Goal: Task Accomplishment & Management: Complete application form

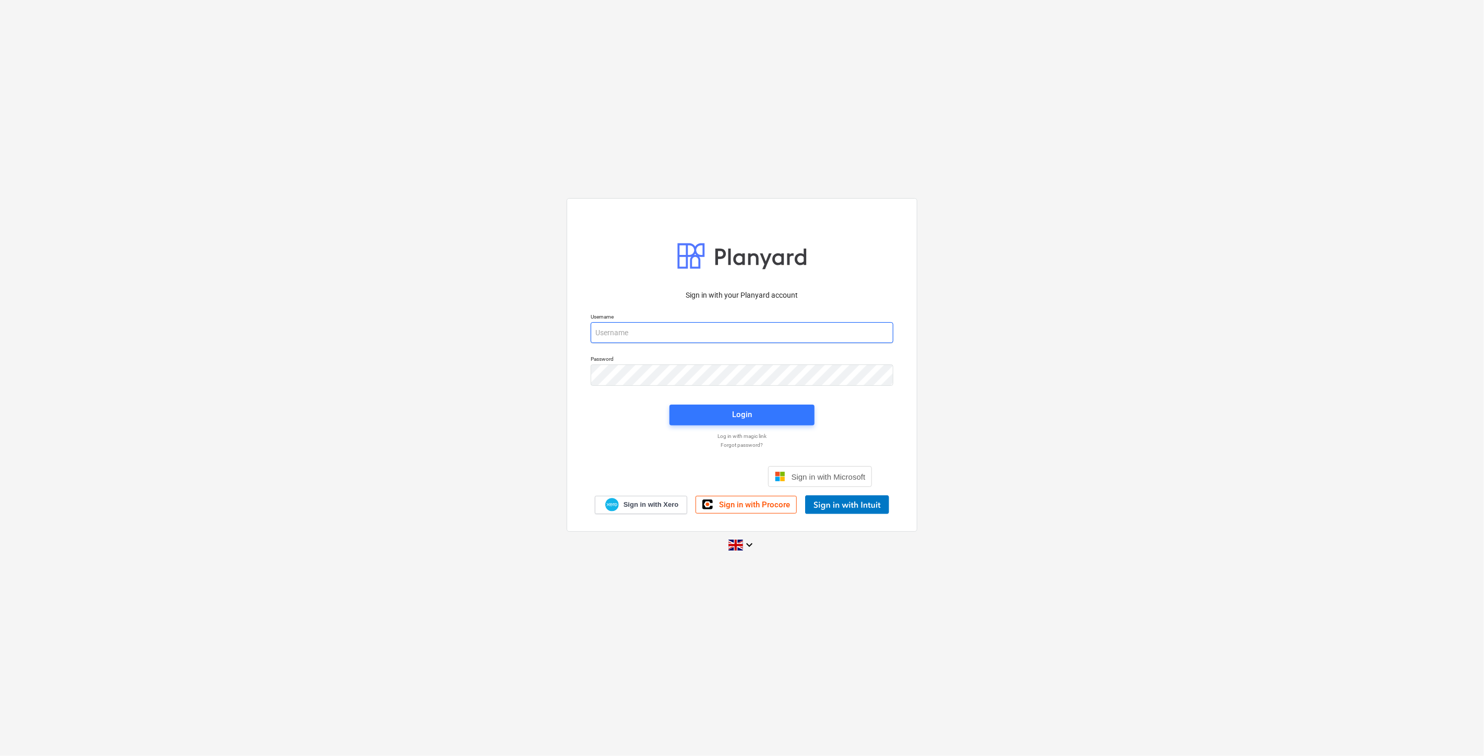
click at [654, 334] on input "email" at bounding box center [742, 332] width 303 height 21
type input "[EMAIL_ADDRESS][PERSON_NAME][DOMAIN_NAME]"
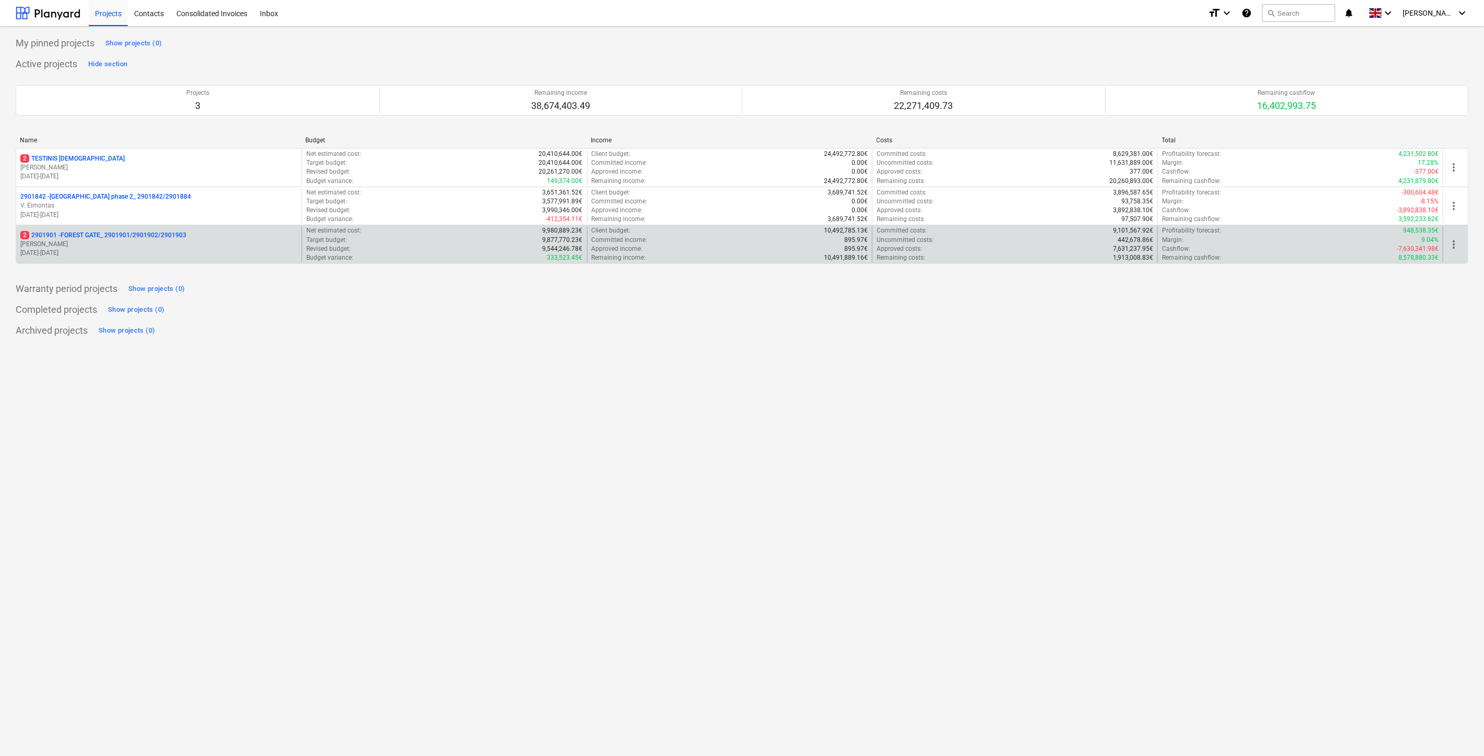
click at [189, 236] on div "2 2901901 - FOREST GATE_ 2901901/2901902/2901903" at bounding box center [158, 235] width 277 height 9
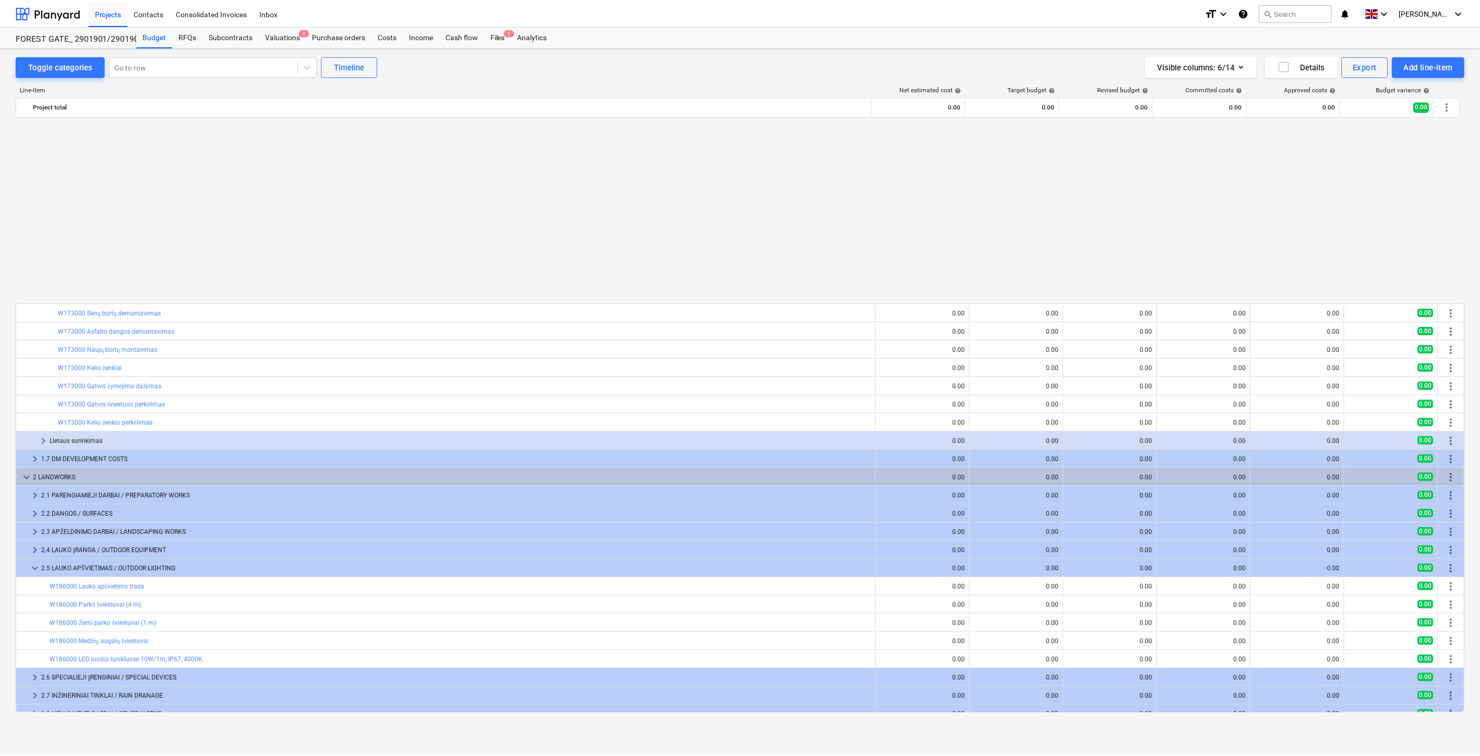
scroll to position [558, 0]
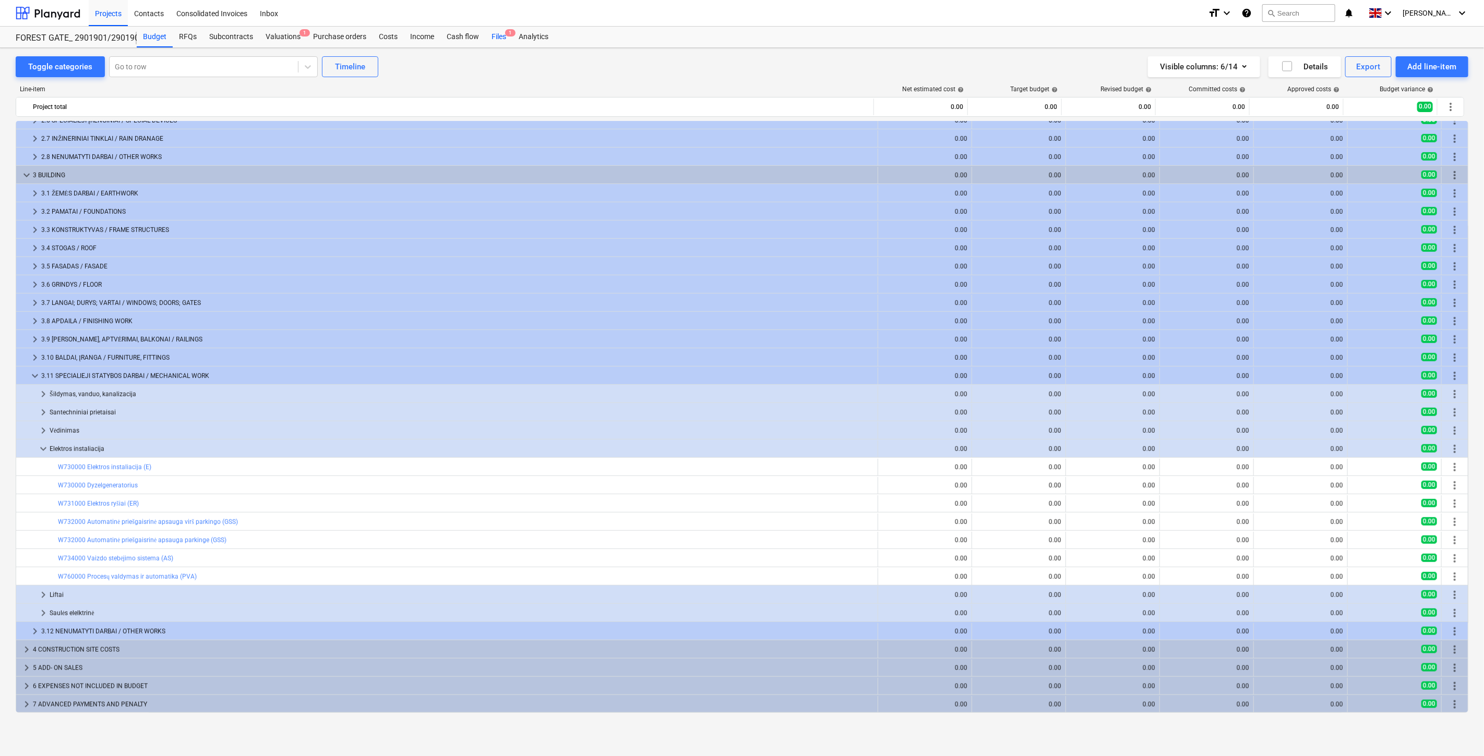
click at [503, 39] on div "Files 1" at bounding box center [498, 37] width 27 height 21
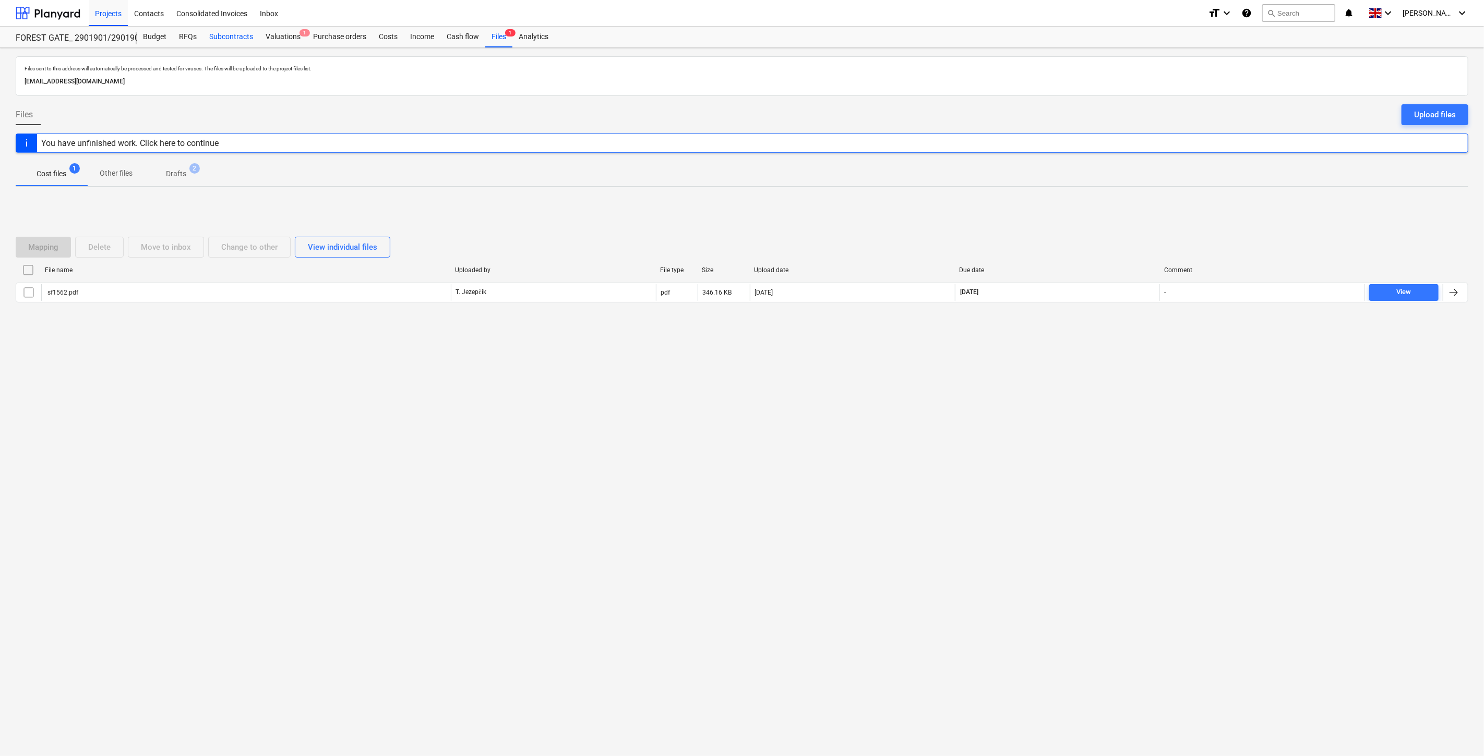
click at [221, 40] on div "Subcontracts" at bounding box center [231, 37] width 56 height 21
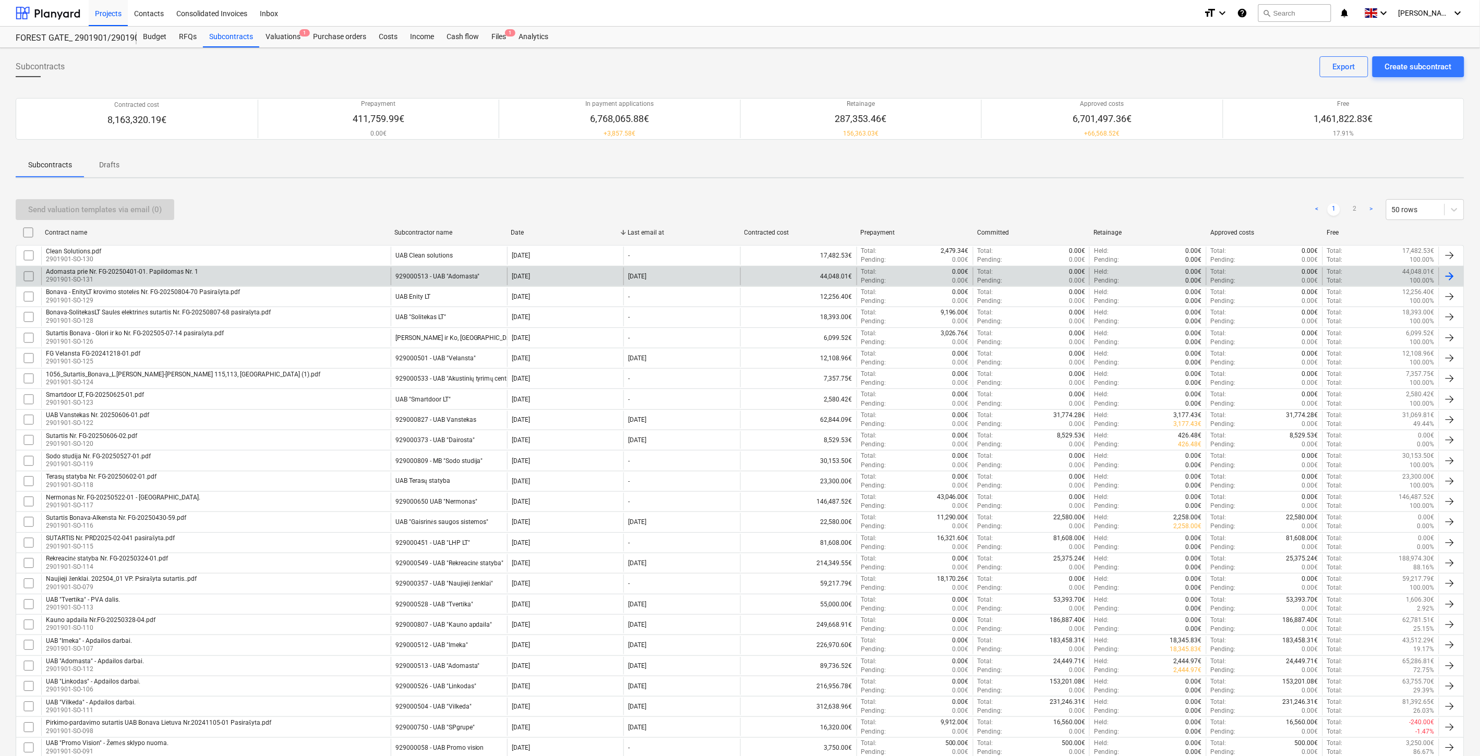
click at [29, 278] on input "checkbox" at bounding box center [28, 276] width 17 height 17
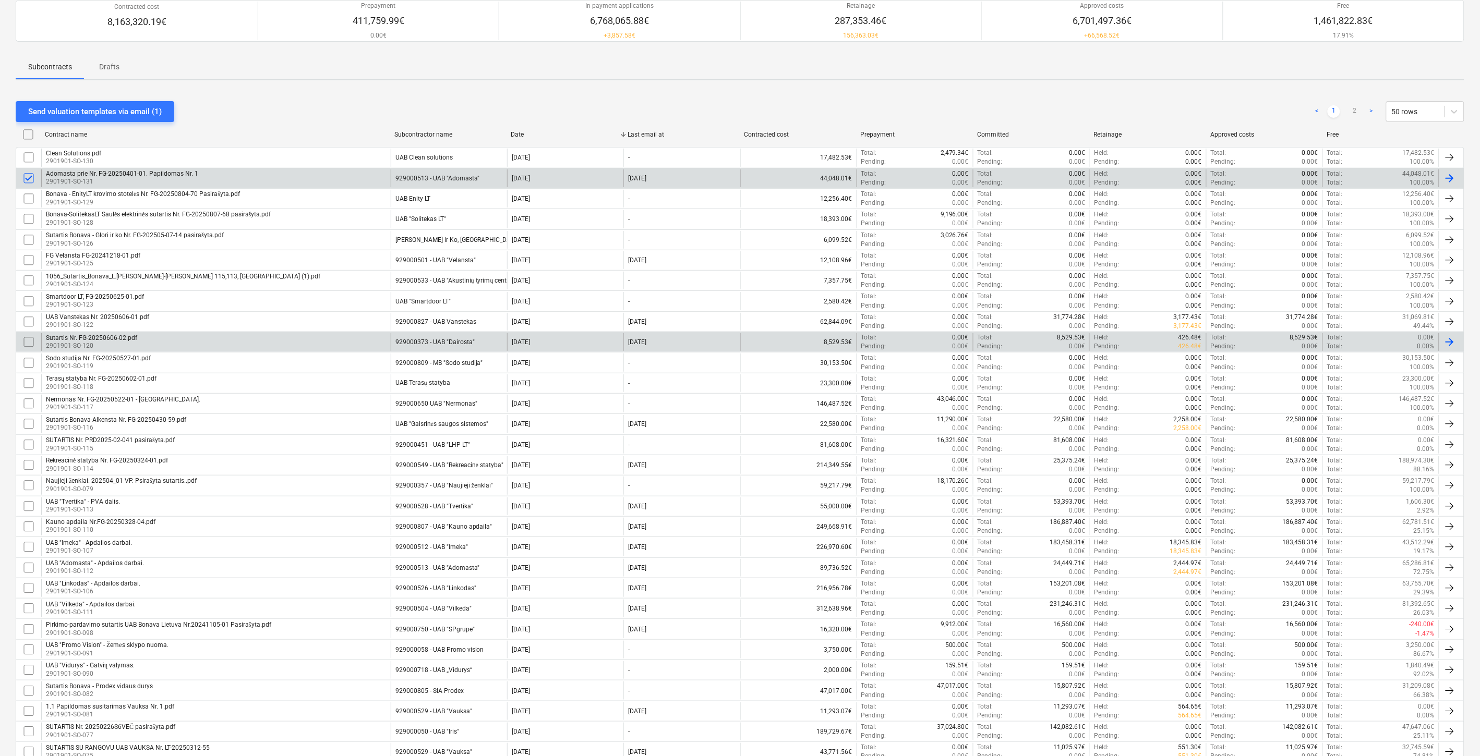
scroll to position [116, 0]
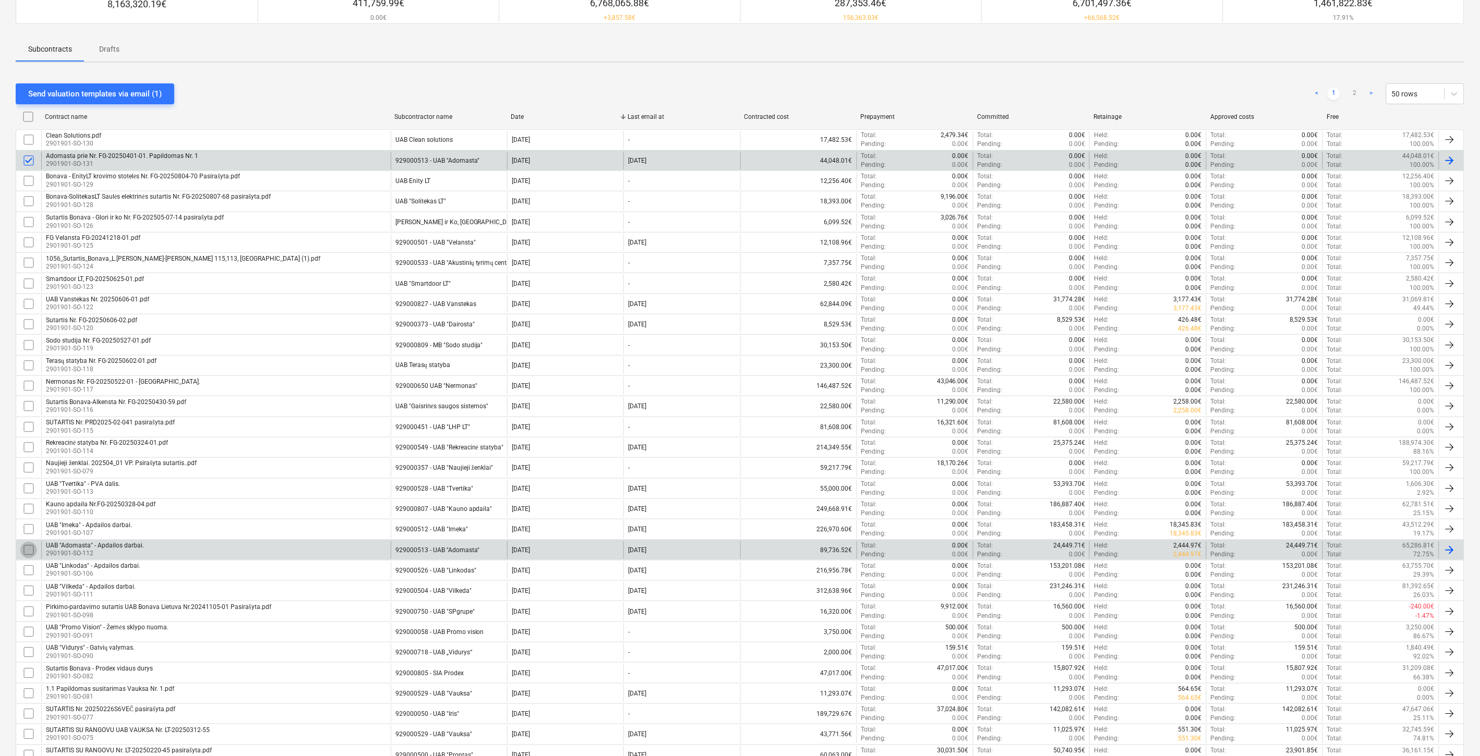
click at [28, 550] on input "checkbox" at bounding box center [28, 550] width 17 height 17
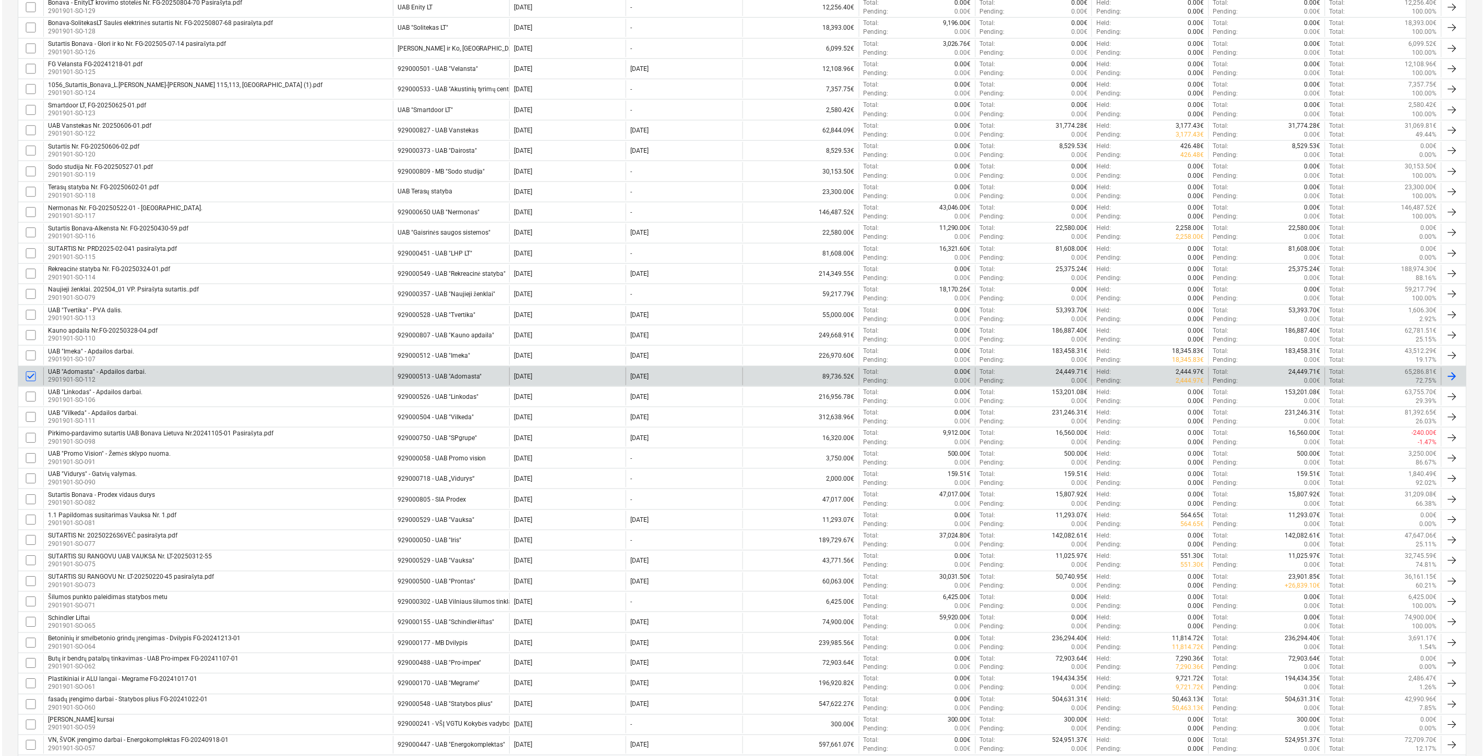
scroll to position [0, 0]
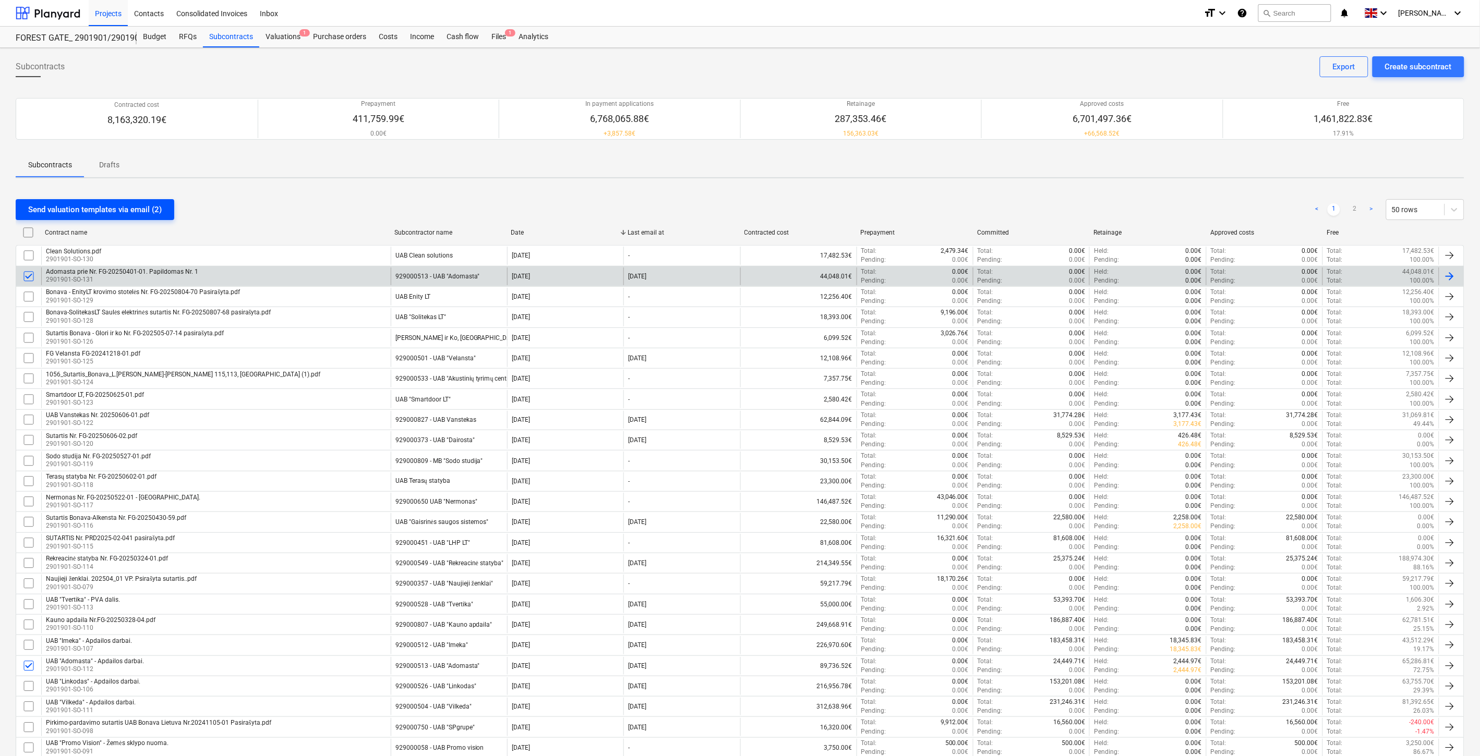
click at [131, 211] on div "Send valuation templates via email (2)" at bounding box center [95, 210] width 134 height 14
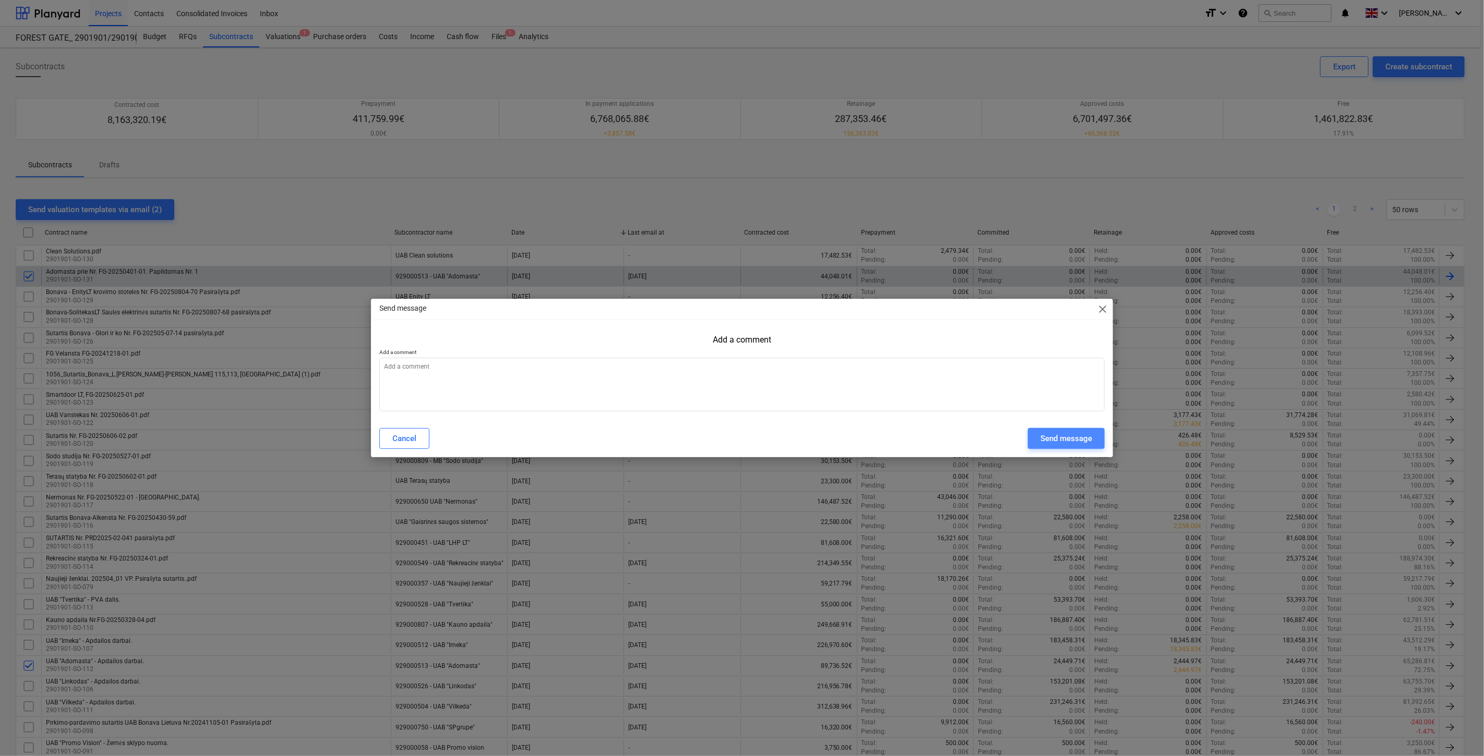
click at [1051, 439] on div "Send message" at bounding box center [1066, 439] width 52 height 14
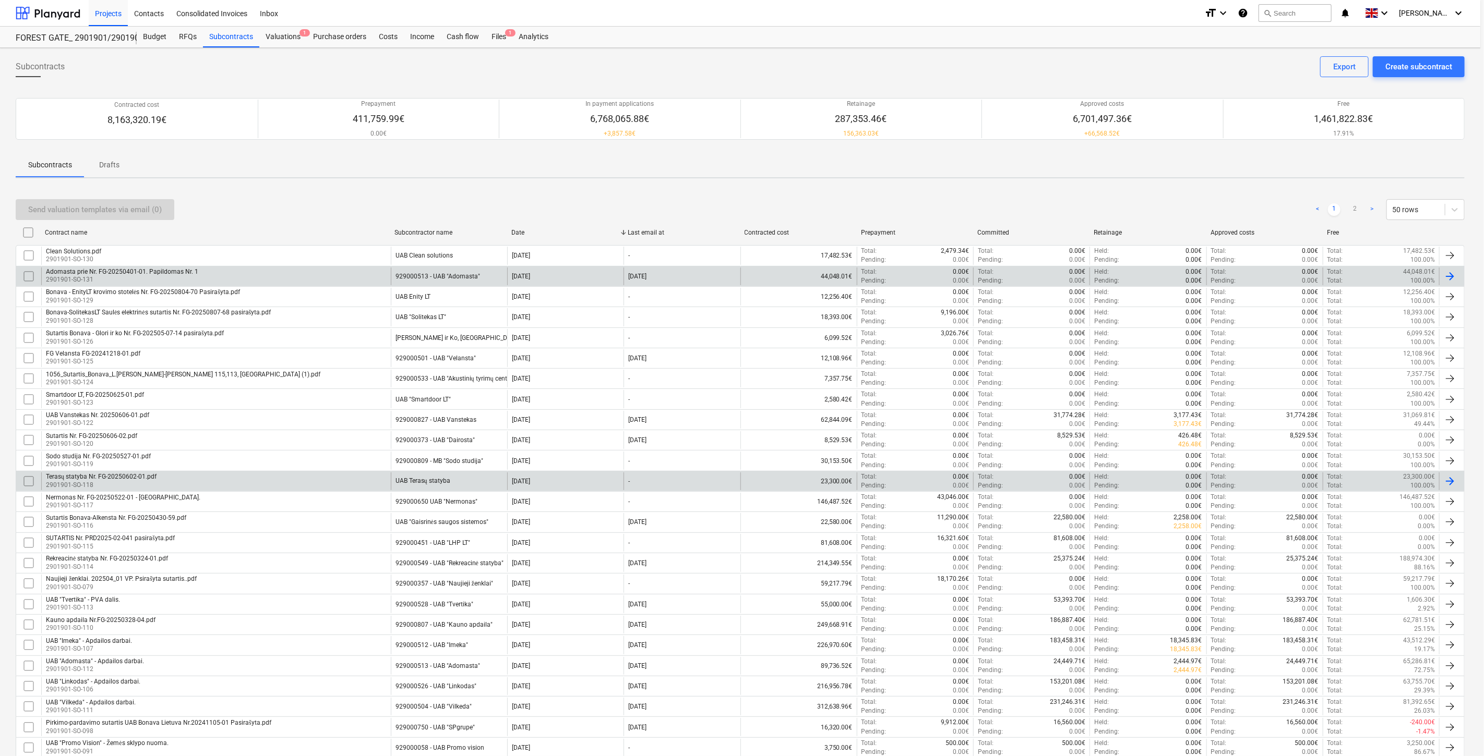
type textarea "x"
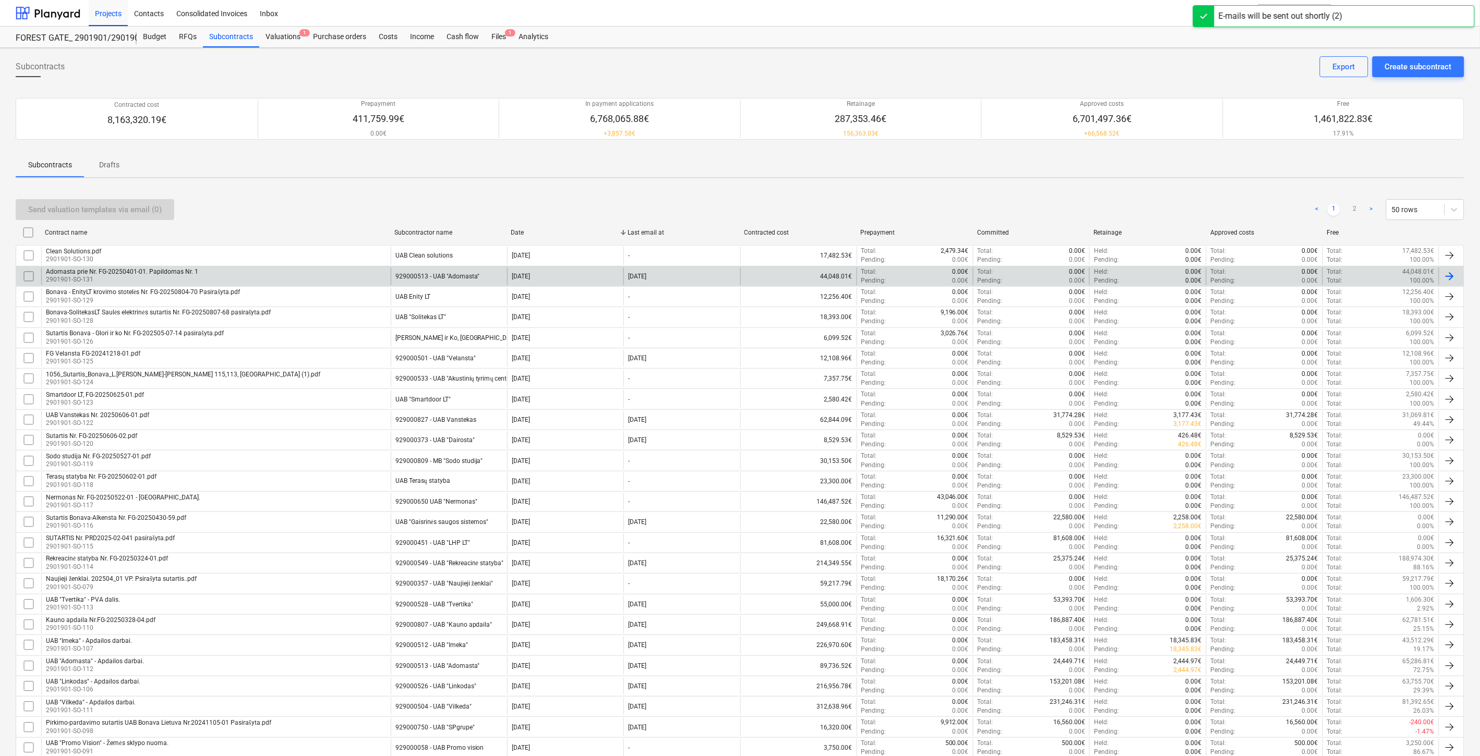
click at [1170, 195] on div "Send valuation templates via email (0) < 1 2 > 50 rows" at bounding box center [740, 209] width 1449 height 29
click at [1176, 191] on div "Send valuation templates via email (0) < 1 2 > 50 rows Contract name Subcontrac…" at bounding box center [740, 750] width 1449 height 1126
click at [1160, 208] on div "Send valuation templates via email (0) < 1 2 > 50 rows" at bounding box center [740, 209] width 1449 height 21
click at [1169, 201] on div "Send valuation templates via email (0) < 1 2 > 50 rows" at bounding box center [740, 209] width 1449 height 21
click at [1175, 195] on div "Send valuation templates via email (0) < 1 2 > 50 rows" at bounding box center [740, 209] width 1449 height 29
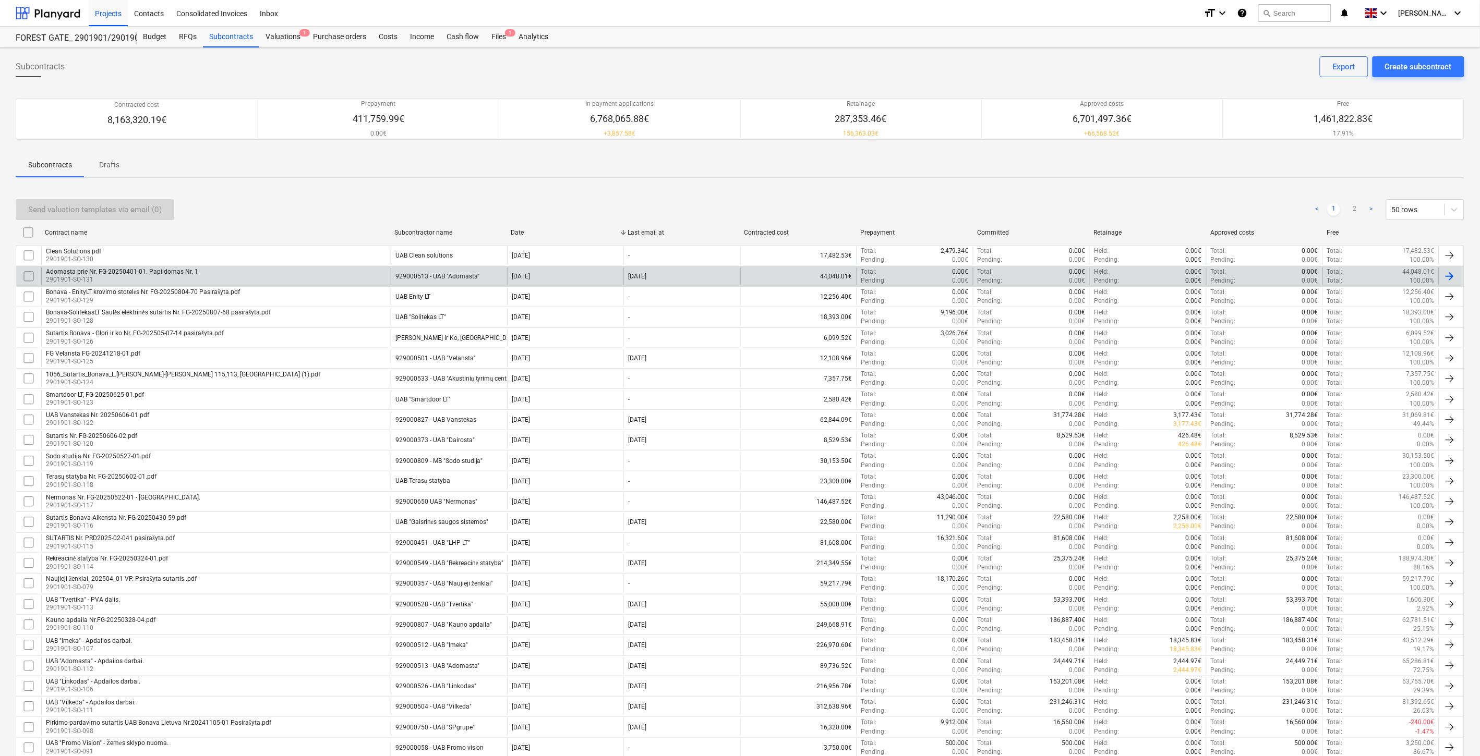
click at [1175, 195] on div "Send valuation templates via email (0) < 1 2 > 50 rows" at bounding box center [740, 209] width 1449 height 29
click at [1160, 206] on div "Send valuation templates via email (0) < 1 2 > 50 rows" at bounding box center [740, 209] width 1449 height 21
click at [1165, 200] on div "Send valuation templates via email (0) < 1 2 > 50 rows" at bounding box center [740, 209] width 1449 height 21
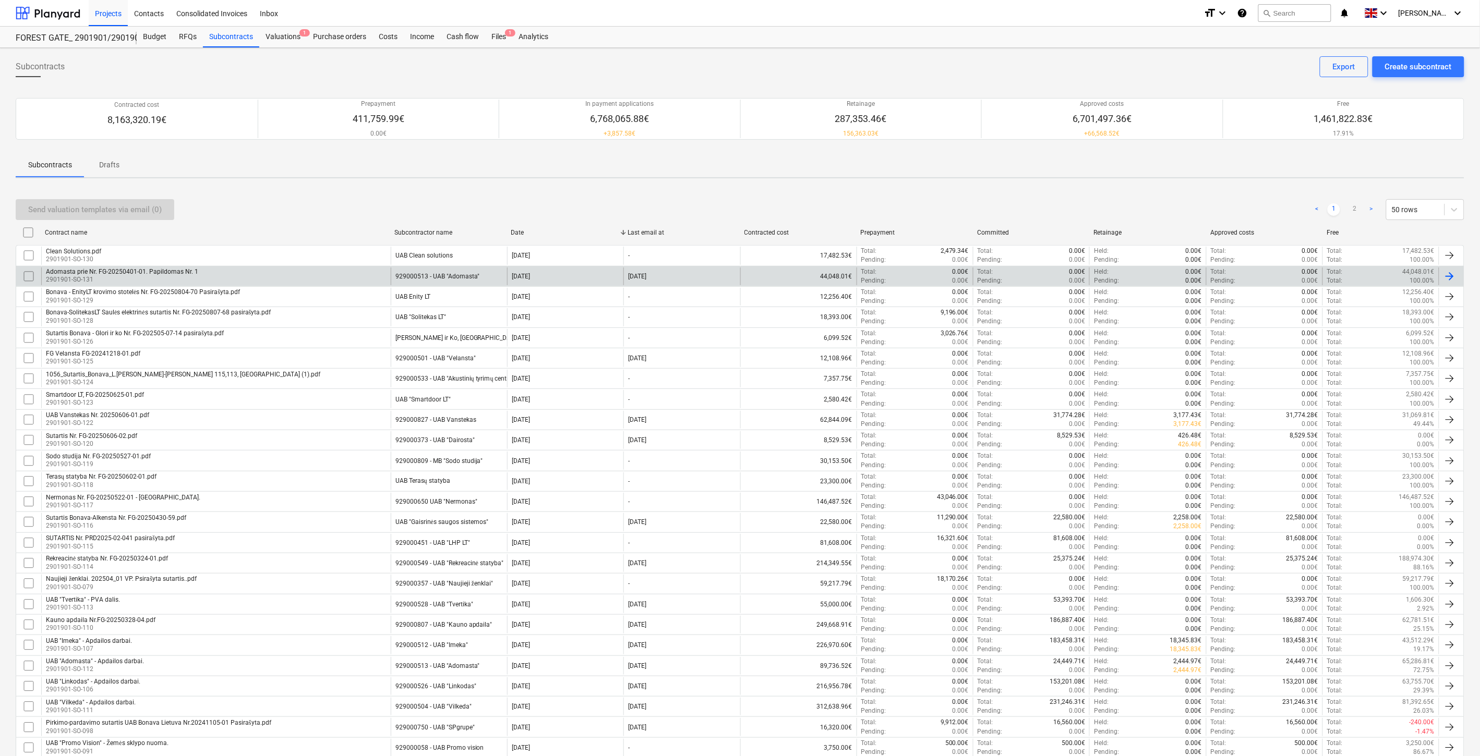
click at [1170, 196] on div "Send valuation templates via email (0) < 1 2 > 50 rows" at bounding box center [740, 209] width 1449 height 29
click at [1180, 191] on div "Send valuation templates via email (0) < 1 2 > 50 rows Contract name Subcontrac…" at bounding box center [740, 750] width 1449 height 1126
click at [1161, 205] on div "Send valuation templates via email (0) < 1 2 > 50 rows" at bounding box center [740, 209] width 1449 height 21
click at [1164, 202] on div "Send valuation templates via email (0) < 1 2 > 50 rows" at bounding box center [740, 209] width 1449 height 21
drag, startPoint x: 1171, startPoint y: 197, endPoint x: 1197, endPoint y: 181, distance: 31.0
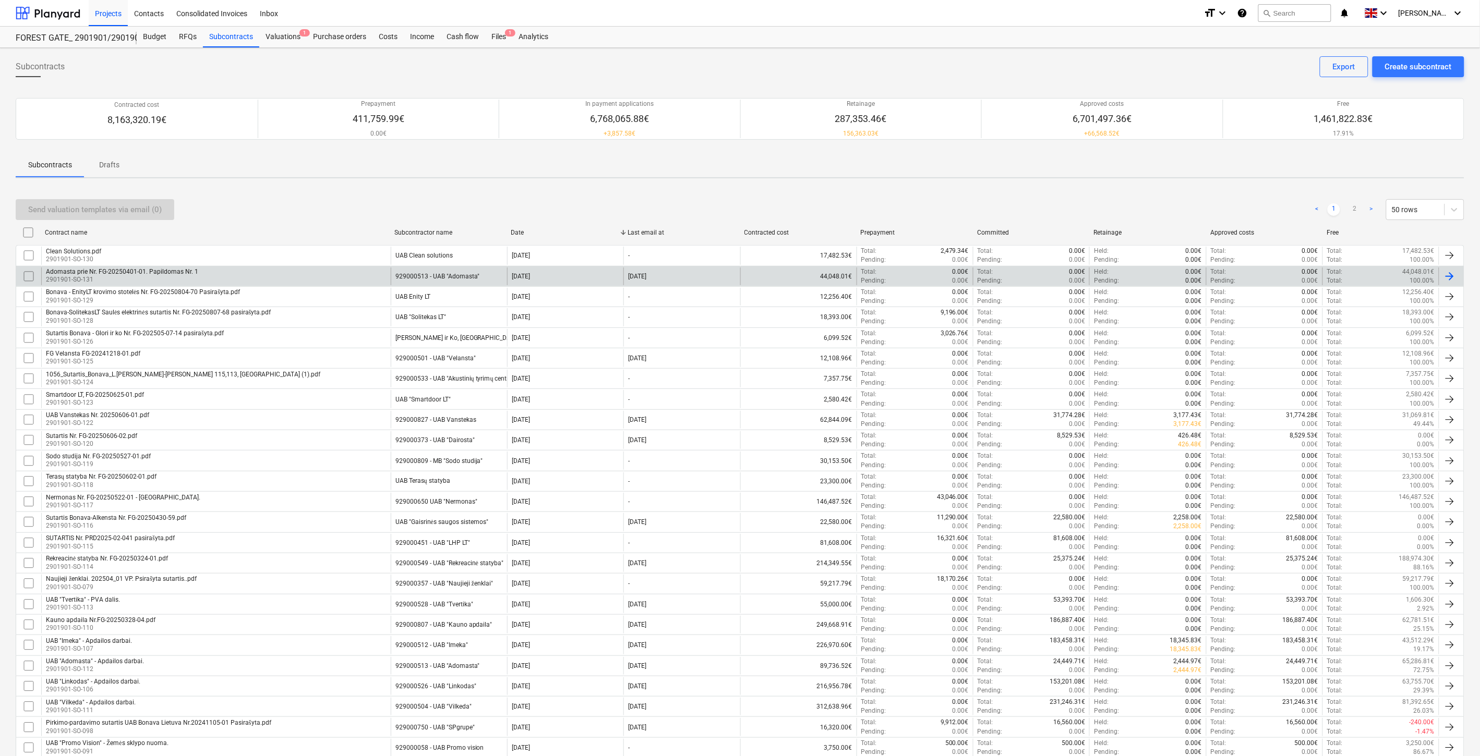
click at [1171, 196] on div "Send valuation templates via email (0) < 1 2 > 50 rows" at bounding box center [740, 209] width 1449 height 29
click at [1197, 181] on div "Subcontracts Create subcontract Export Contracted cost 8,163,320.19€ Prepayment…" at bounding box center [740, 689] width 1480 height 1282
click at [1050, 215] on div "Send valuation templates via email (0) < 1 2 > 50 rows" at bounding box center [740, 209] width 1449 height 21
click at [1065, 207] on div "Send valuation templates via email (0) < 1 2 > 50 rows" at bounding box center [740, 209] width 1449 height 21
click at [493, 32] on div "Files 1" at bounding box center [498, 37] width 27 height 21
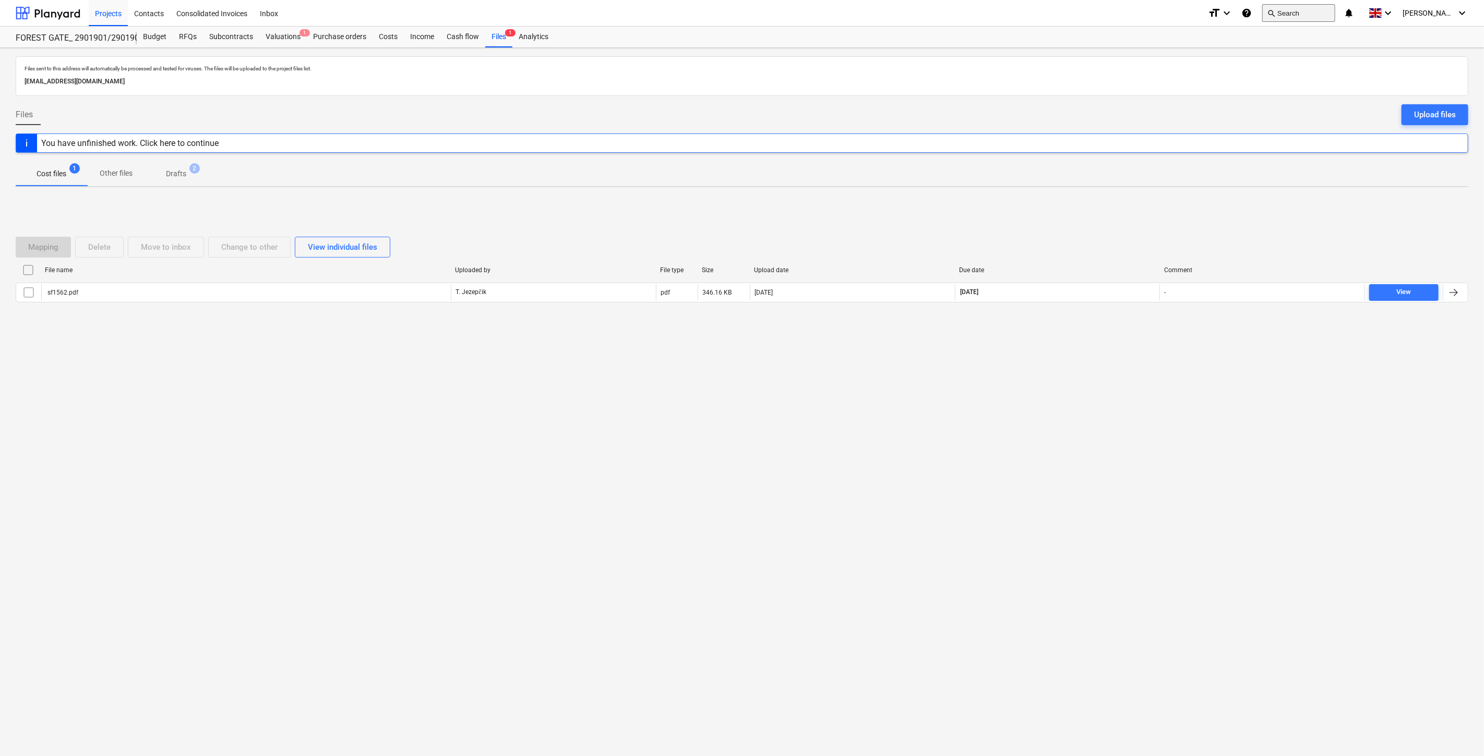
click at [1315, 17] on button "search Search" at bounding box center [1298, 13] width 73 height 18
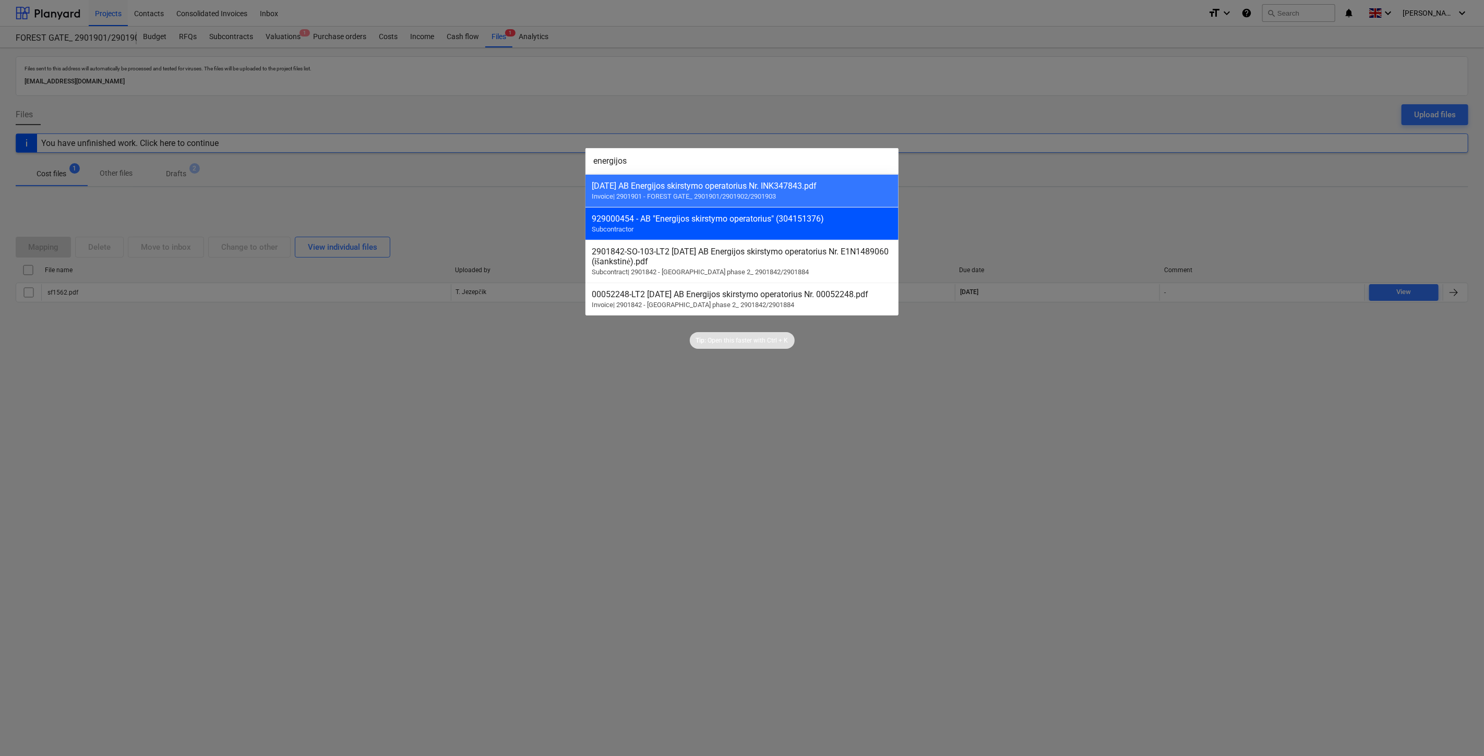
type input "energijos"
click at [788, 218] on div "929000454 - AB "Energijos skirstymo operatorius" (304151376)" at bounding box center [742, 219] width 301 height 10
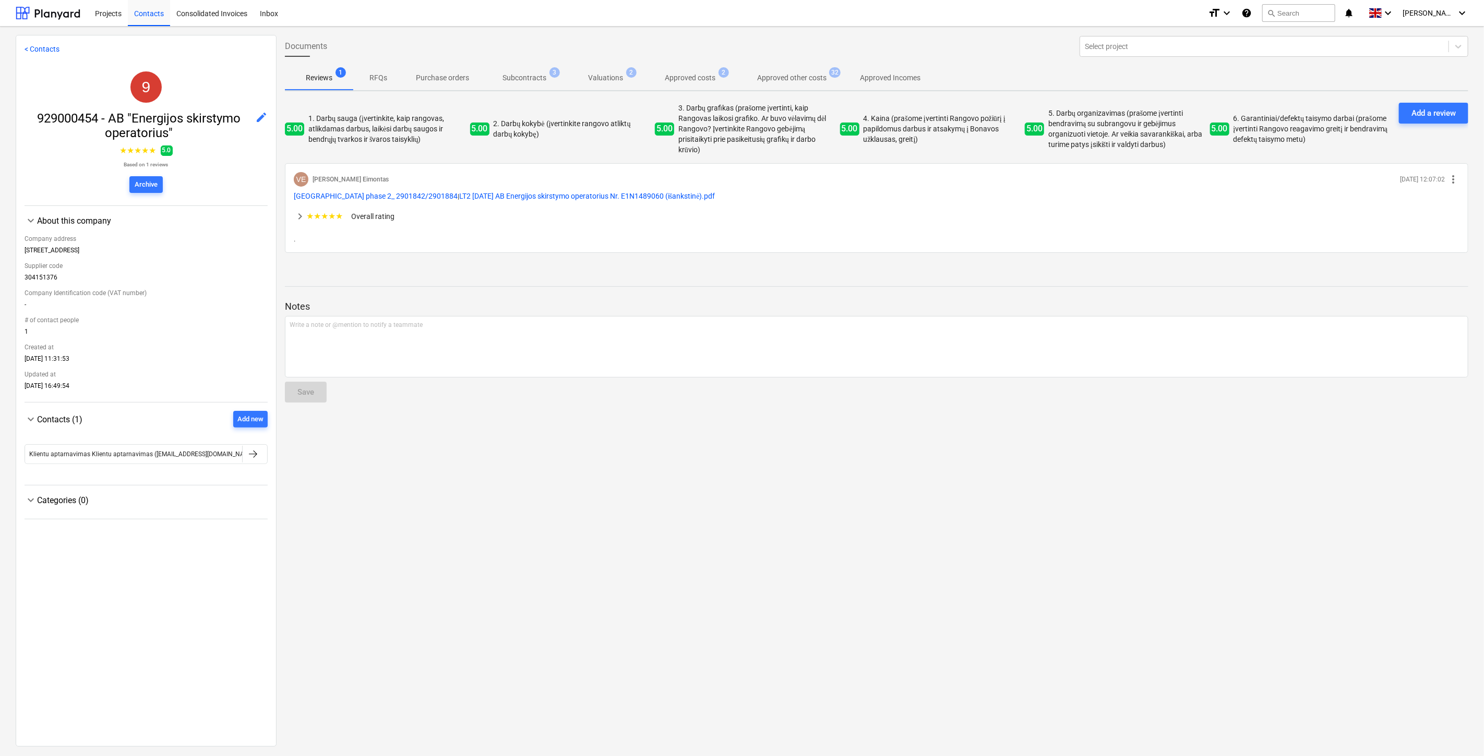
click at [523, 75] on p "Subcontracts" at bounding box center [524, 78] width 44 height 11
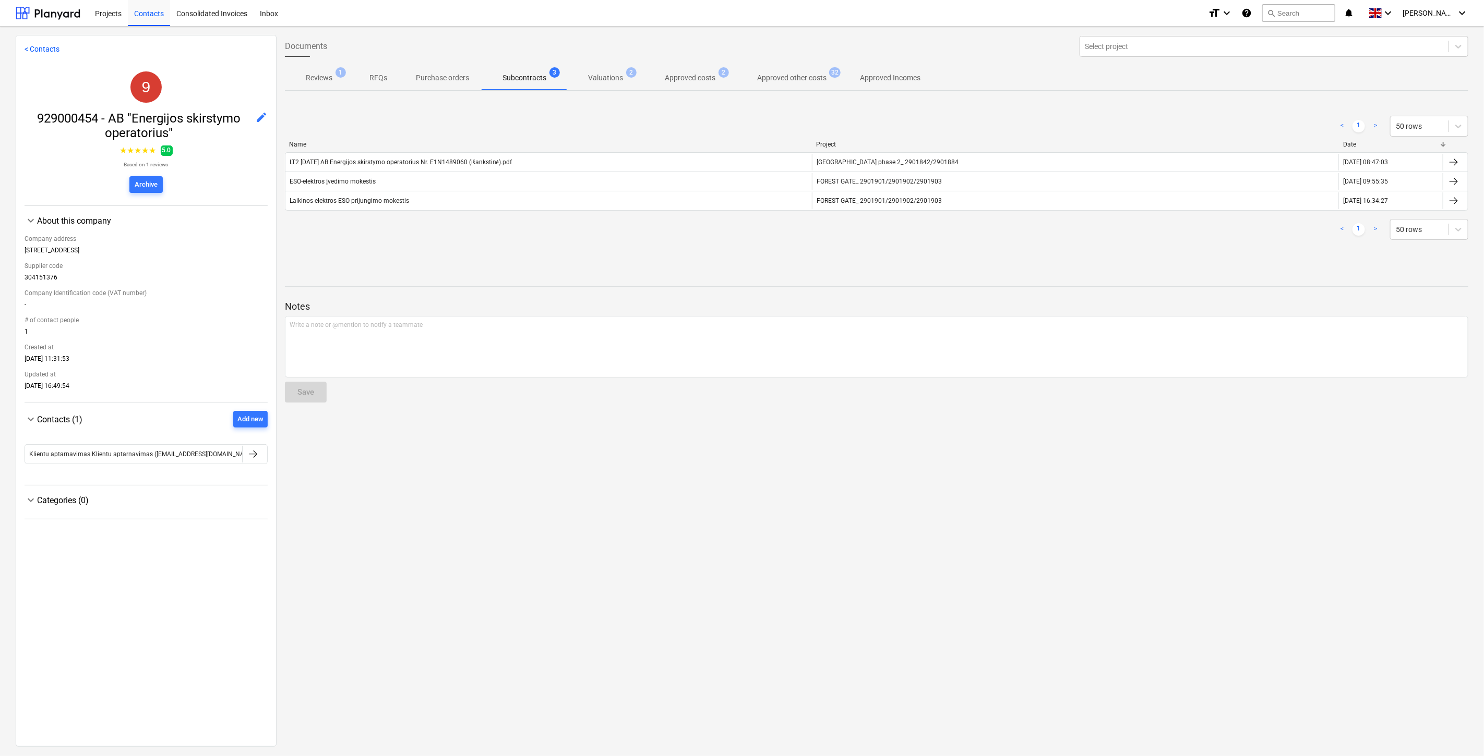
click at [545, 124] on div "< 1 > 50 rows" at bounding box center [876, 126] width 1183 height 21
click at [594, 122] on div "< 1 > 50 rows" at bounding box center [876, 126] width 1183 height 21
click at [630, 122] on div "< 1 > 50 rows" at bounding box center [876, 126] width 1183 height 21
click at [639, 121] on div "< 1 > 50 rows" at bounding box center [876, 126] width 1183 height 21
click at [880, 123] on div "< 1 > 50 rows" at bounding box center [876, 126] width 1183 height 21
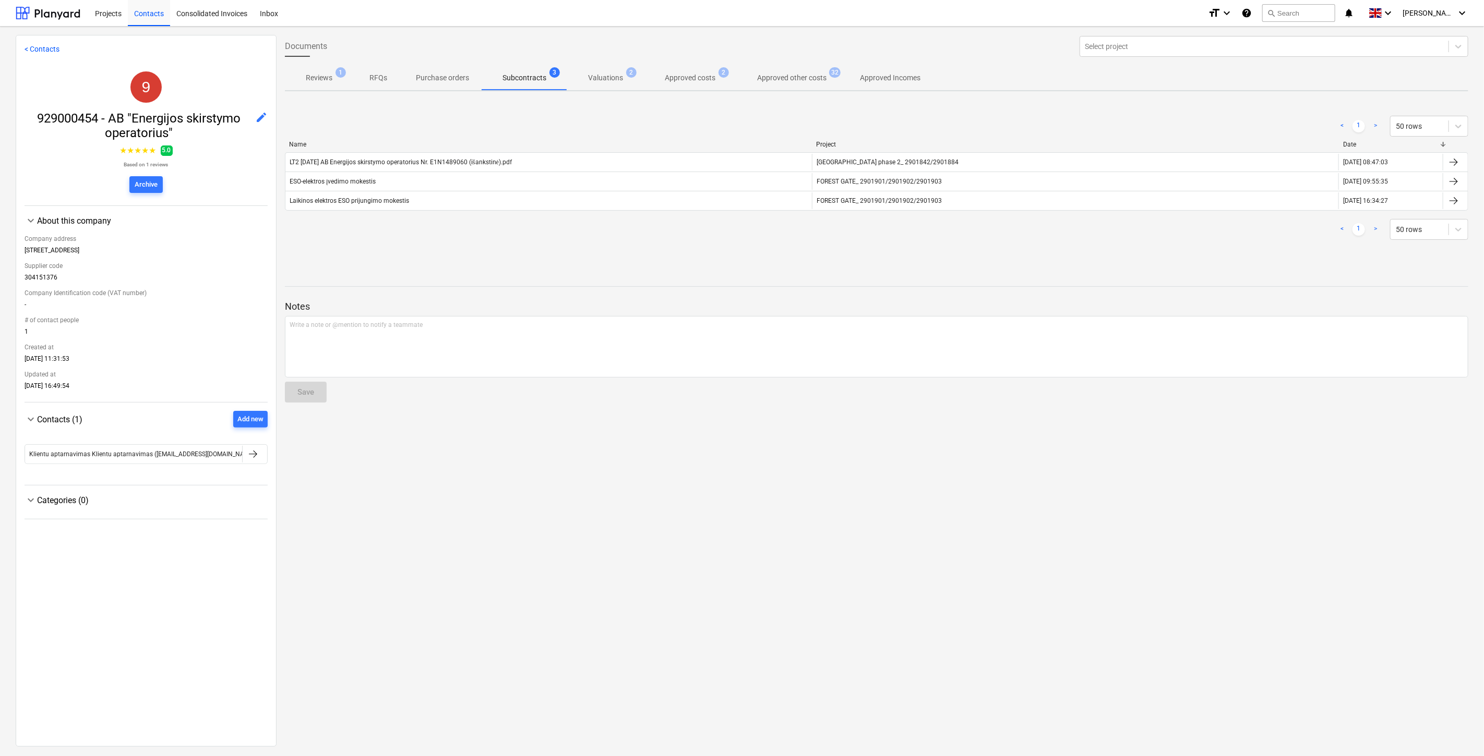
click at [901, 118] on div "< 1 > 50 rows" at bounding box center [876, 126] width 1183 height 21
click at [914, 118] on div "< 1 > 50 rows" at bounding box center [876, 126] width 1183 height 21
click at [943, 114] on div "< 1 > 50 rows" at bounding box center [876, 126] width 1183 height 29
click at [648, 125] on div "< 1 > 50 rows" at bounding box center [876, 126] width 1183 height 21
click at [684, 113] on div "< 1 > 50 rows" at bounding box center [876, 126] width 1183 height 29
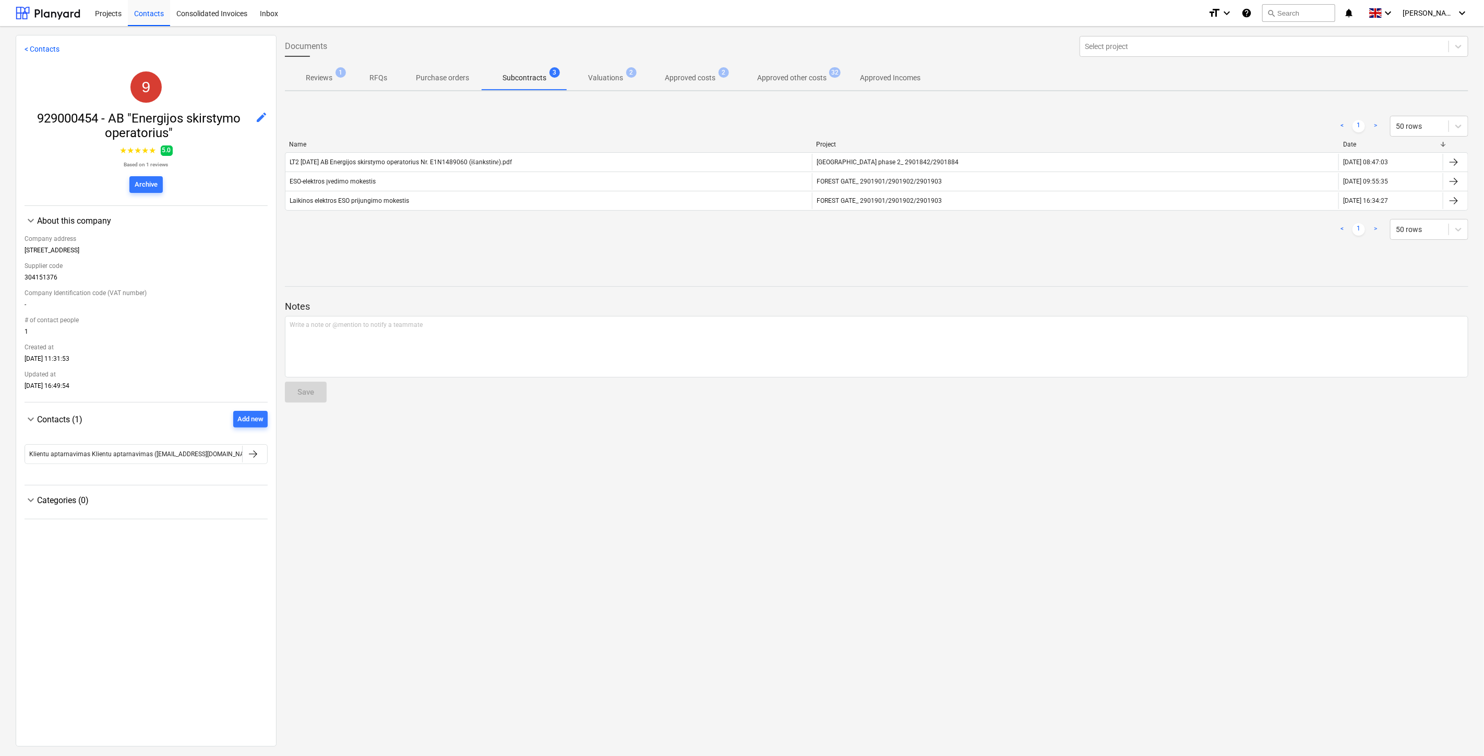
click at [630, 126] on div "< 1 > 50 rows" at bounding box center [876, 126] width 1183 height 21
click at [664, 118] on div "< 1 > 50 rows" at bounding box center [876, 126] width 1183 height 21
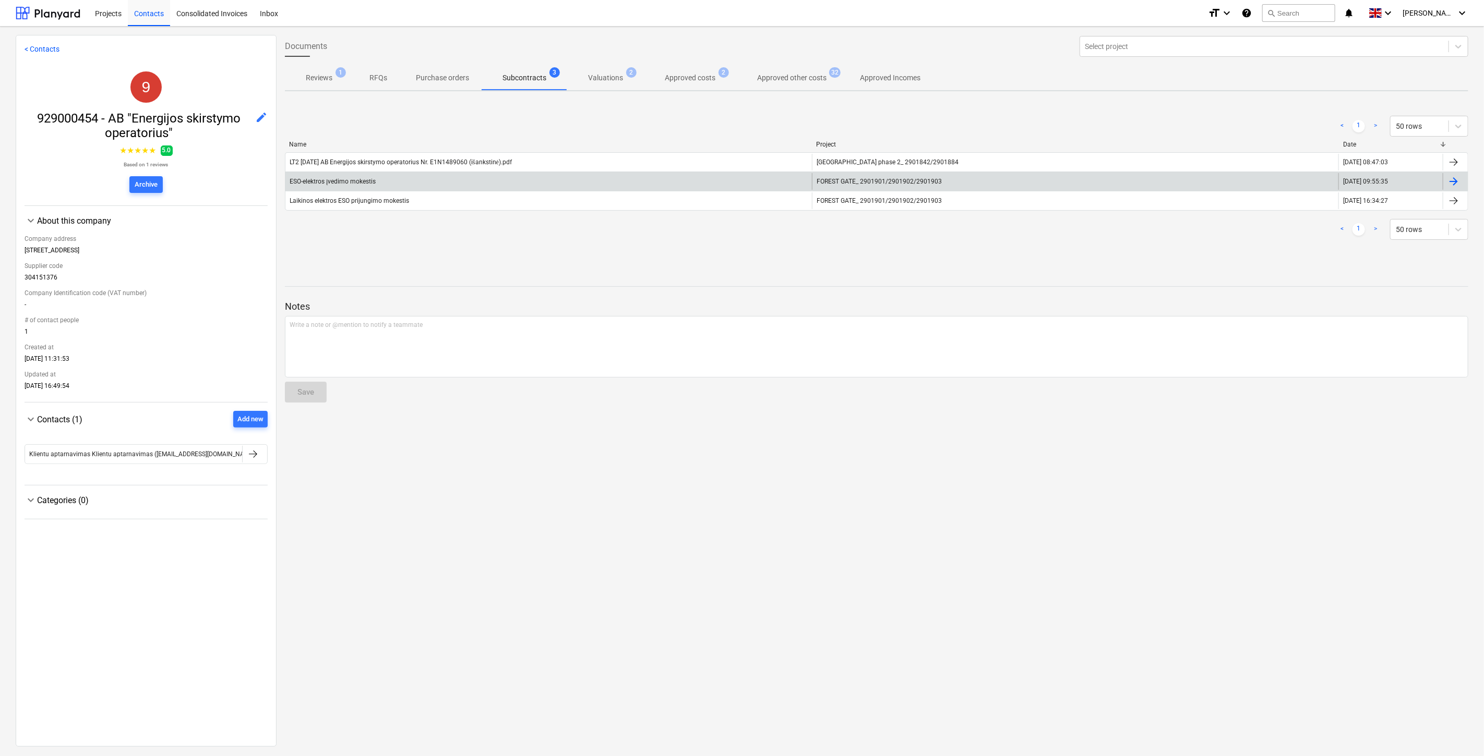
click at [479, 182] on div "ESO-elektros įvedimo mokestis" at bounding box center [548, 181] width 526 height 17
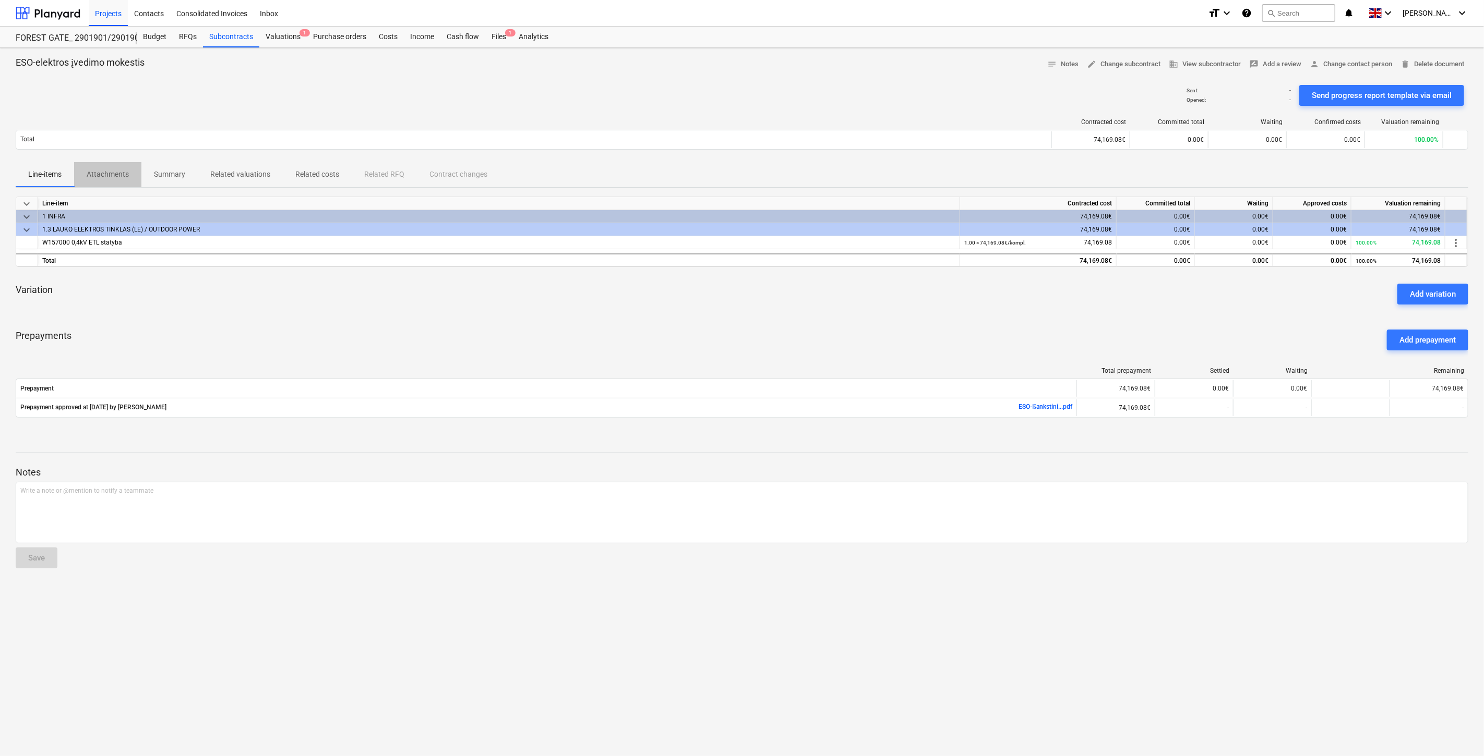
click at [105, 176] on p "Attachments" at bounding box center [108, 174] width 42 height 11
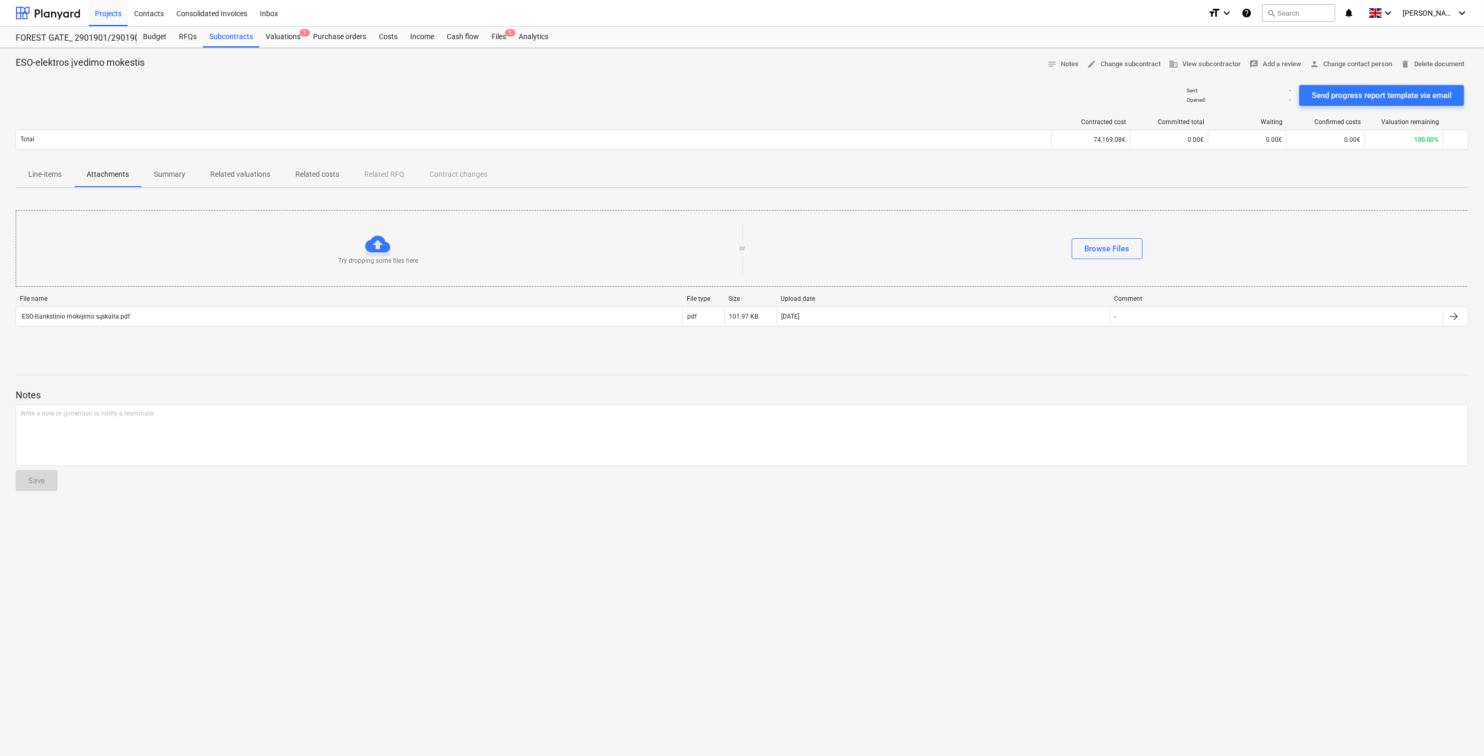
click at [196, 329] on div "File name File type Size Upload date Comment ESO-Išankstinio mokėjimo sąskaita.…" at bounding box center [742, 312] width 1452 height 35
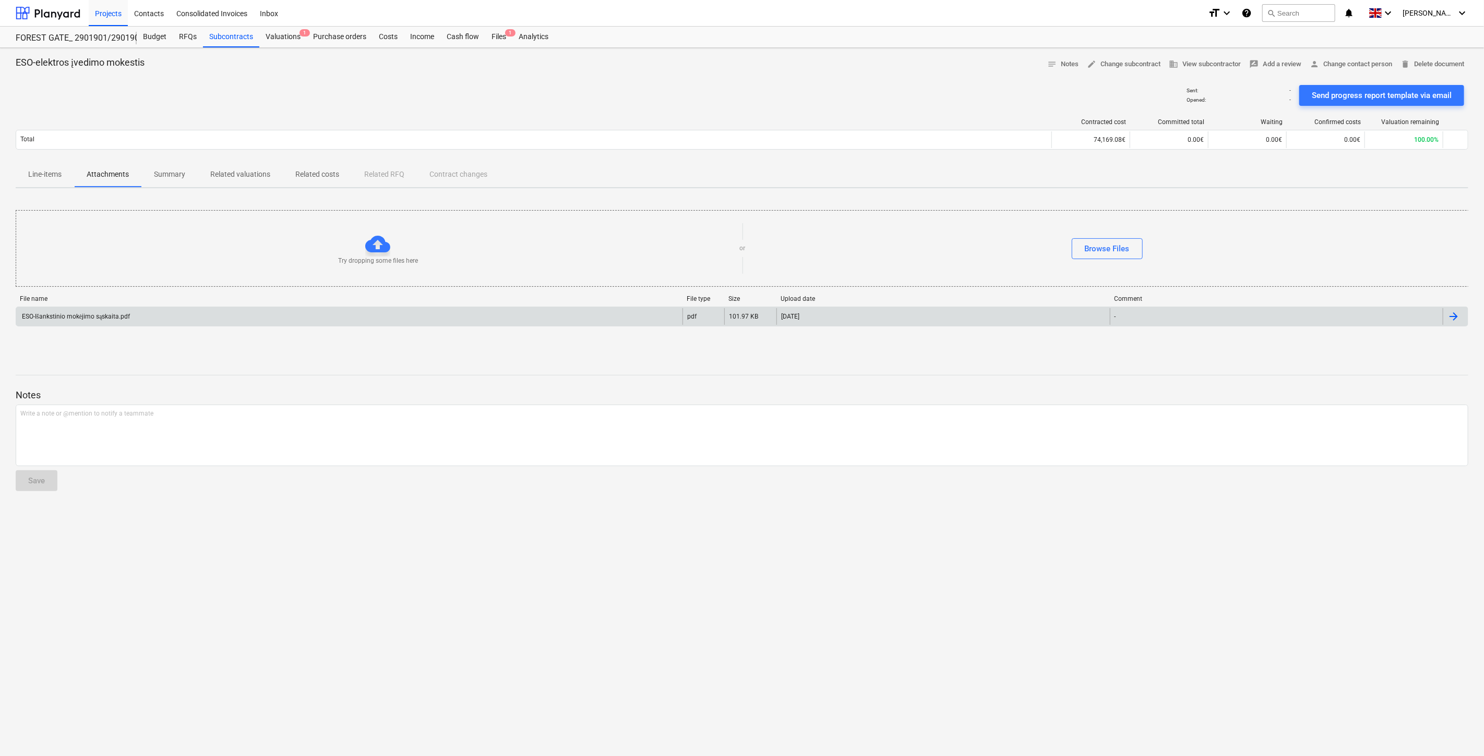
click at [197, 325] on div "ESO-Išankstinio mokėjimo sąskaita.pdf" at bounding box center [349, 316] width 666 height 17
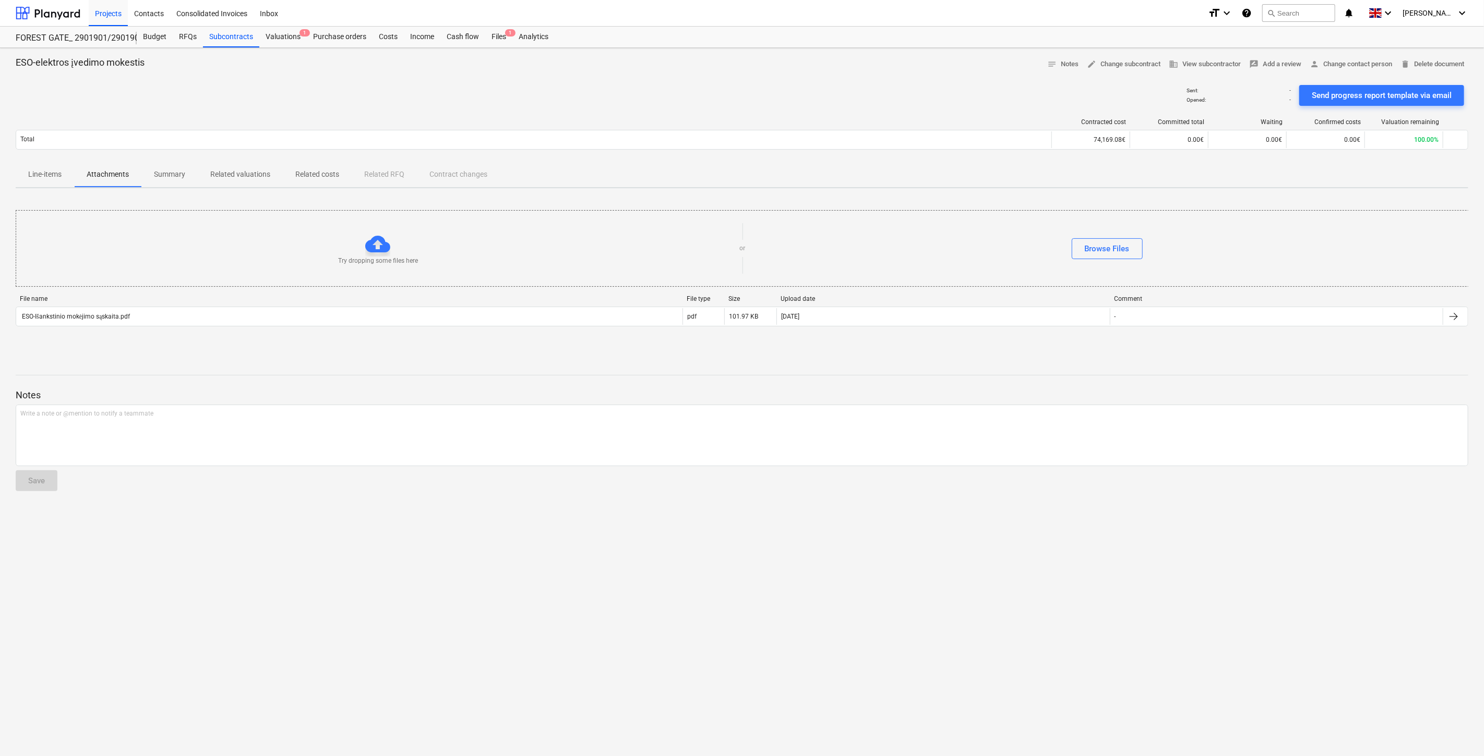
drag, startPoint x: 811, startPoint y: 349, endPoint x: 832, endPoint y: 343, distance: 22.0
click at [814, 348] on div "Try dropping some files here or Browse Files File name File type Size Upload da…" at bounding box center [742, 275] width 1452 height 157
click at [855, 340] on div "Try dropping some files here or Browse Files File name File type Size Upload da…" at bounding box center [742, 275] width 1452 height 157
click at [52, 178] on p "Line-items" at bounding box center [44, 174] width 33 height 11
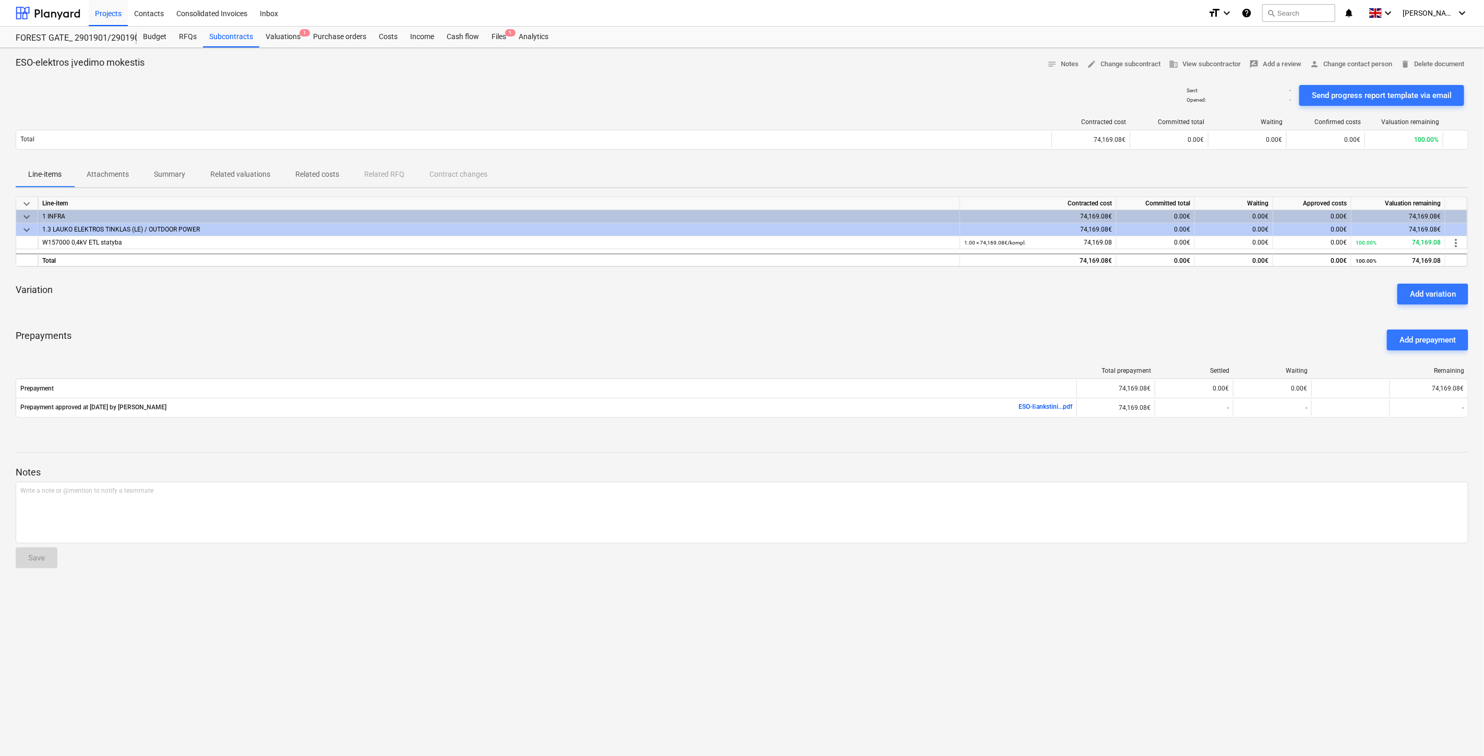
drag, startPoint x: 470, startPoint y: 315, endPoint x: 197, endPoint y: 283, distance: 274.7
click at [470, 315] on div "keyboard_arrow_down Line-item Contracted cost Committed total Waiting Approved …" at bounding box center [742, 314] width 1452 height 234
drag, startPoint x: 610, startPoint y: 101, endPoint x: 404, endPoint y: 82, distance: 207.4
click at [610, 101] on div "Sent : - Opened : - Send progress report template via email" at bounding box center [742, 95] width 1452 height 29
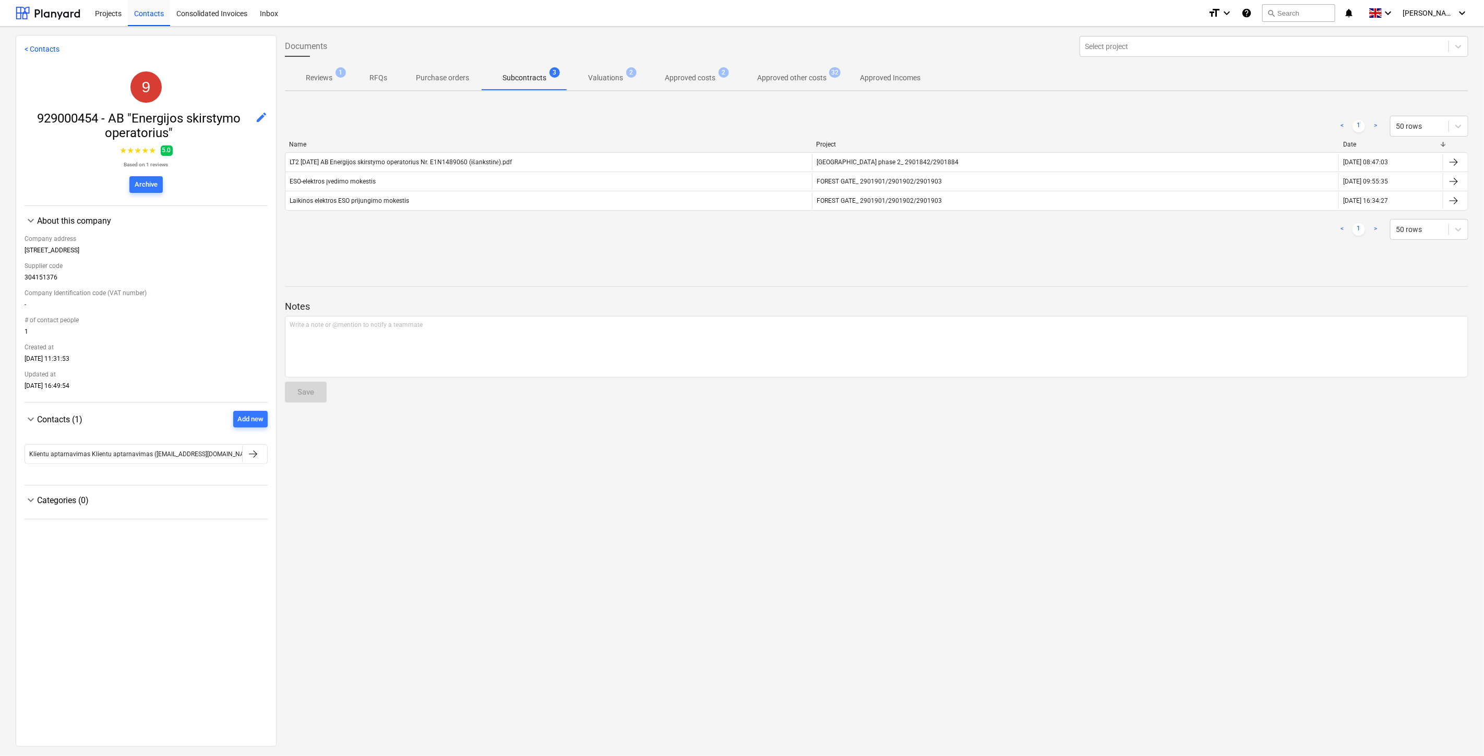
click at [853, 254] on div "< 1 > 50 rows Name Project Date LT2 [DATE] AB Energijos skirstymo operatorius N…" at bounding box center [876, 178] width 1183 height 157
click at [912, 235] on div "< 1 > 50 rows" at bounding box center [876, 229] width 1183 height 21
click at [1050, 242] on div "< 1 > 50 rows" at bounding box center [876, 229] width 1183 height 29
click at [1083, 232] on div "< 1 > 50 rows" at bounding box center [876, 229] width 1183 height 21
click at [706, 269] on div at bounding box center [876, 269] width 1183 height 8
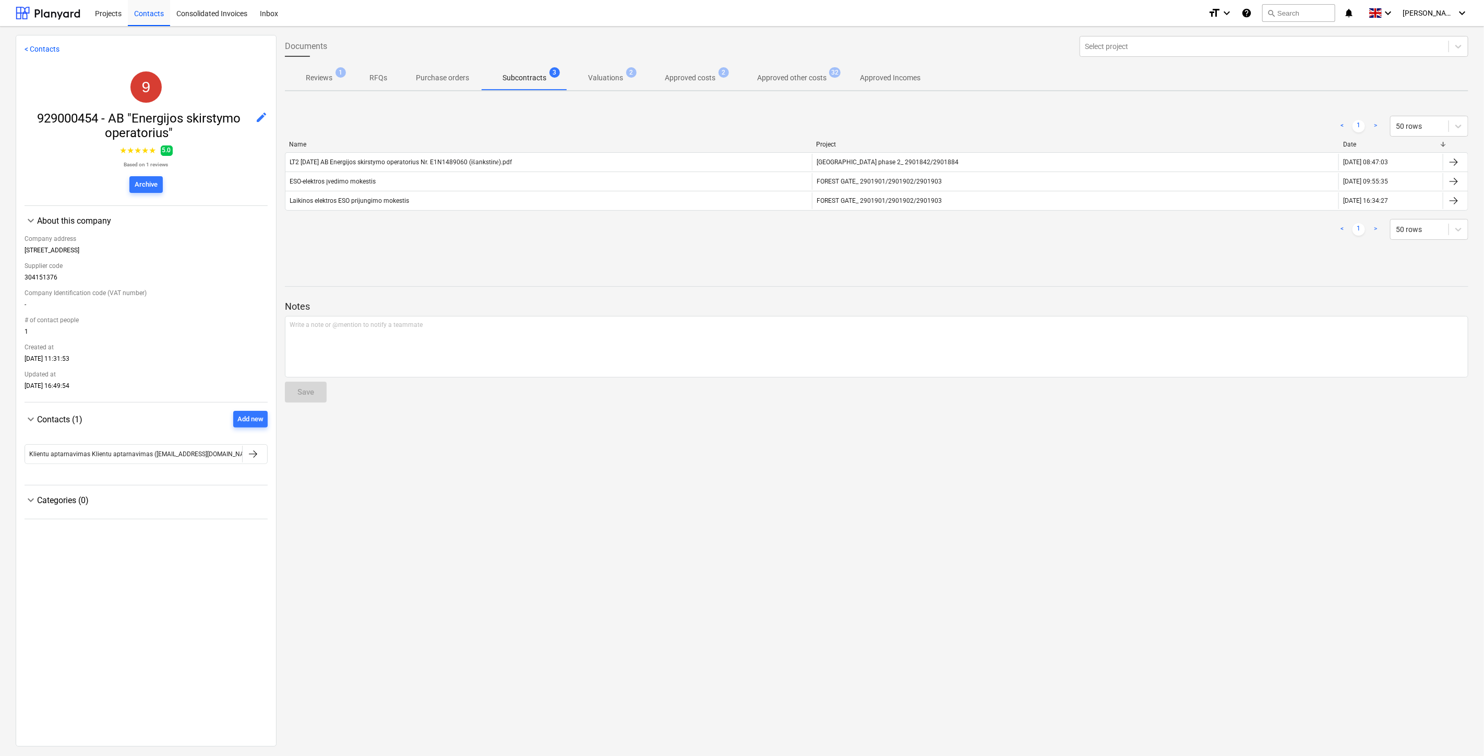
click at [733, 257] on div "Documents Select project Reviews 1 RFQs Purchase orders Subcontracts 3 Valuatio…" at bounding box center [877, 390] width 1200 height 711
click at [64, 6] on div at bounding box center [48, 13] width 65 height 26
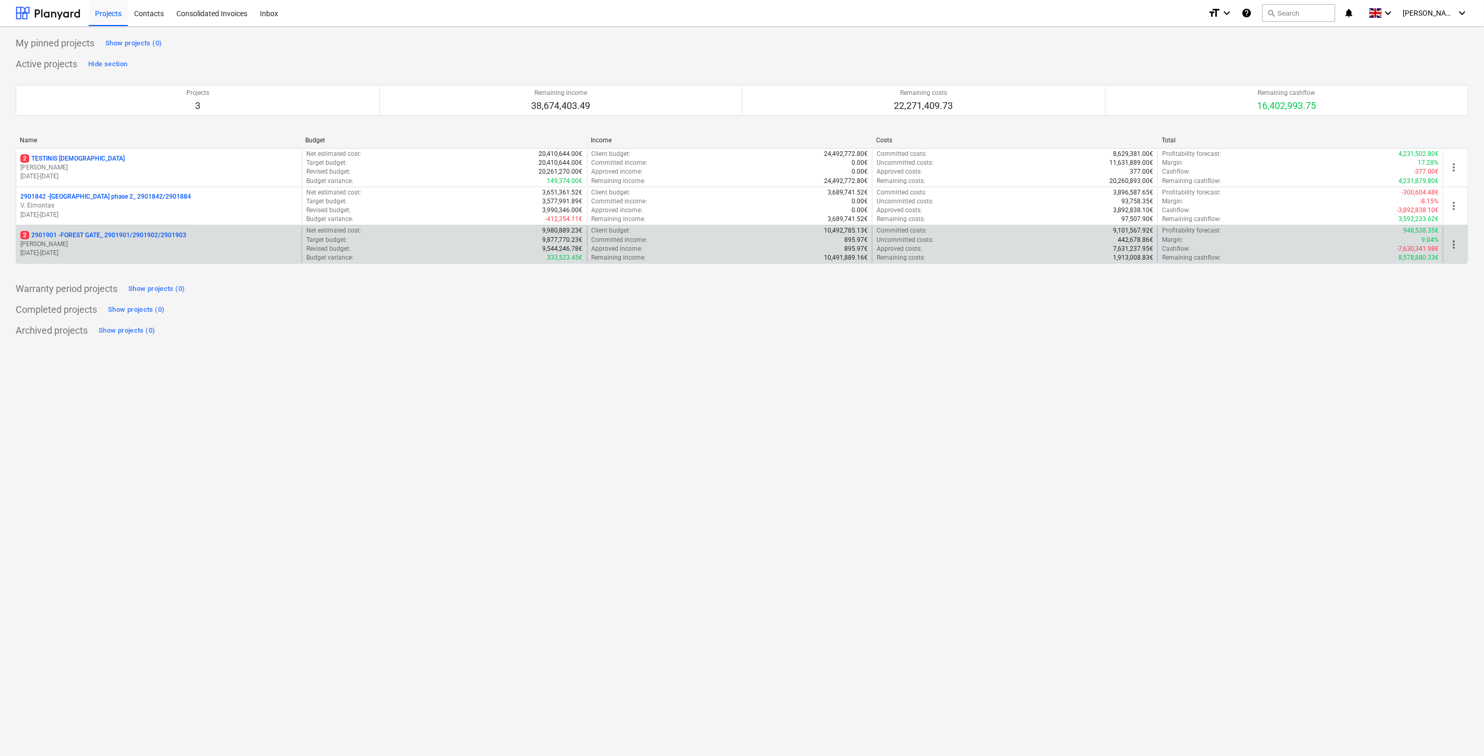
click at [73, 247] on p "[PERSON_NAME]" at bounding box center [158, 244] width 277 height 9
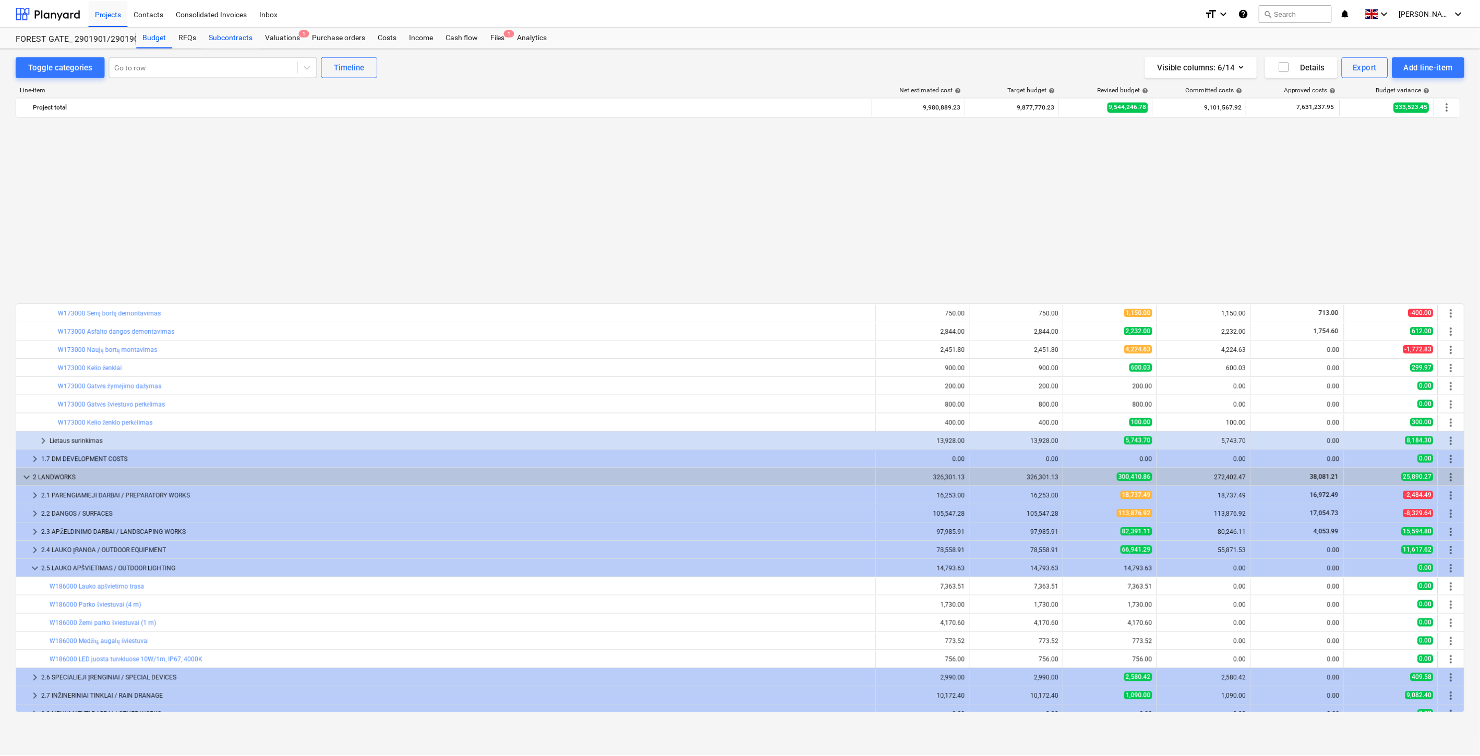
scroll to position [558, 0]
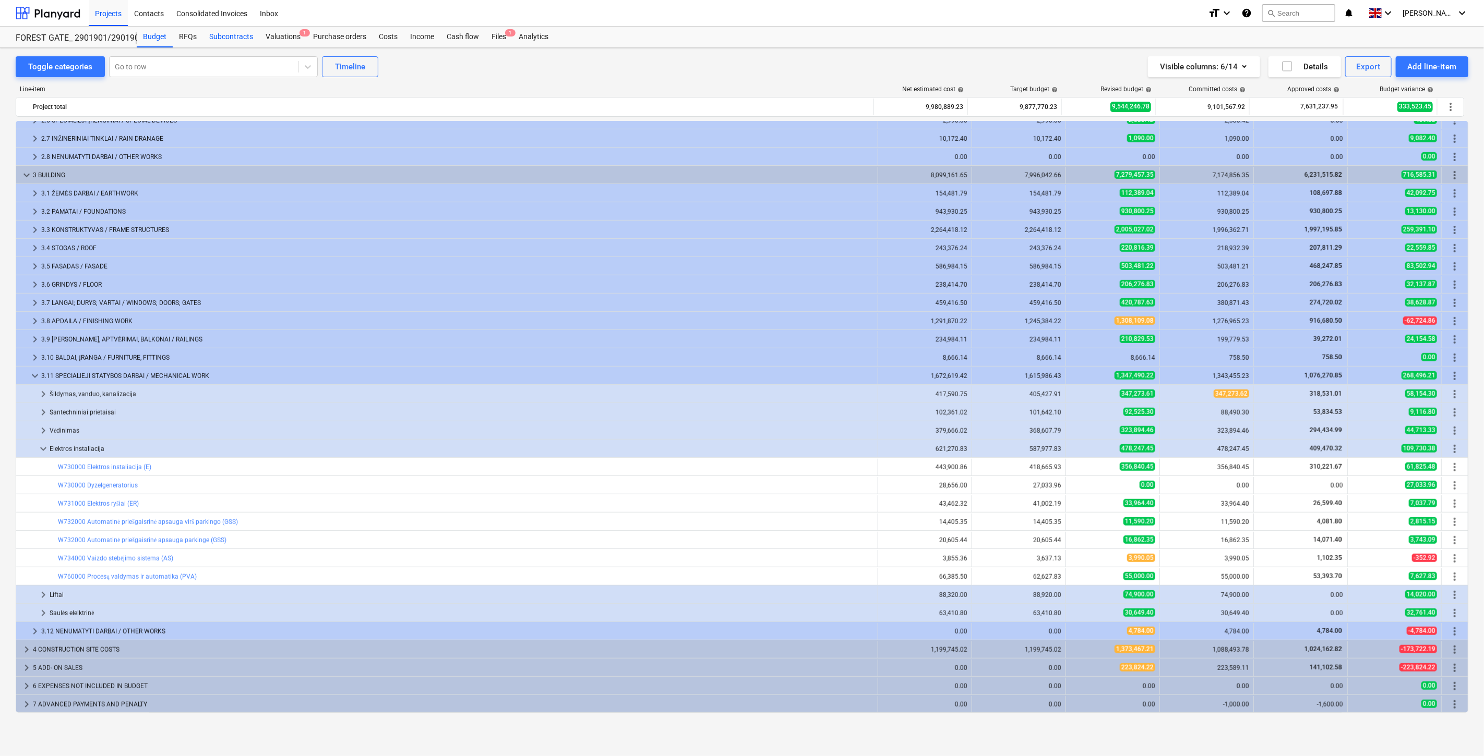
click at [231, 34] on div "Subcontracts" at bounding box center [231, 37] width 56 height 21
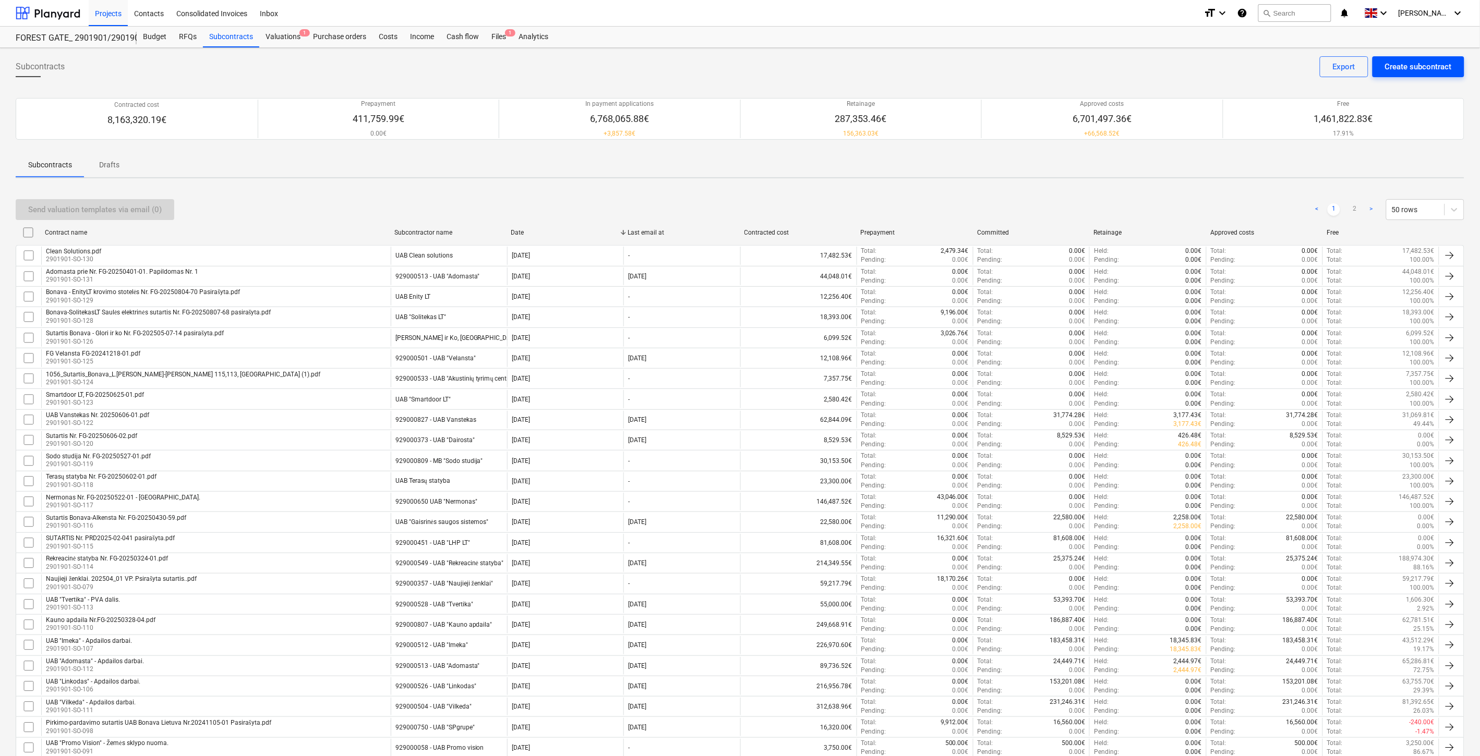
click at [1442, 65] on div "Create subcontract" at bounding box center [1418, 67] width 67 height 14
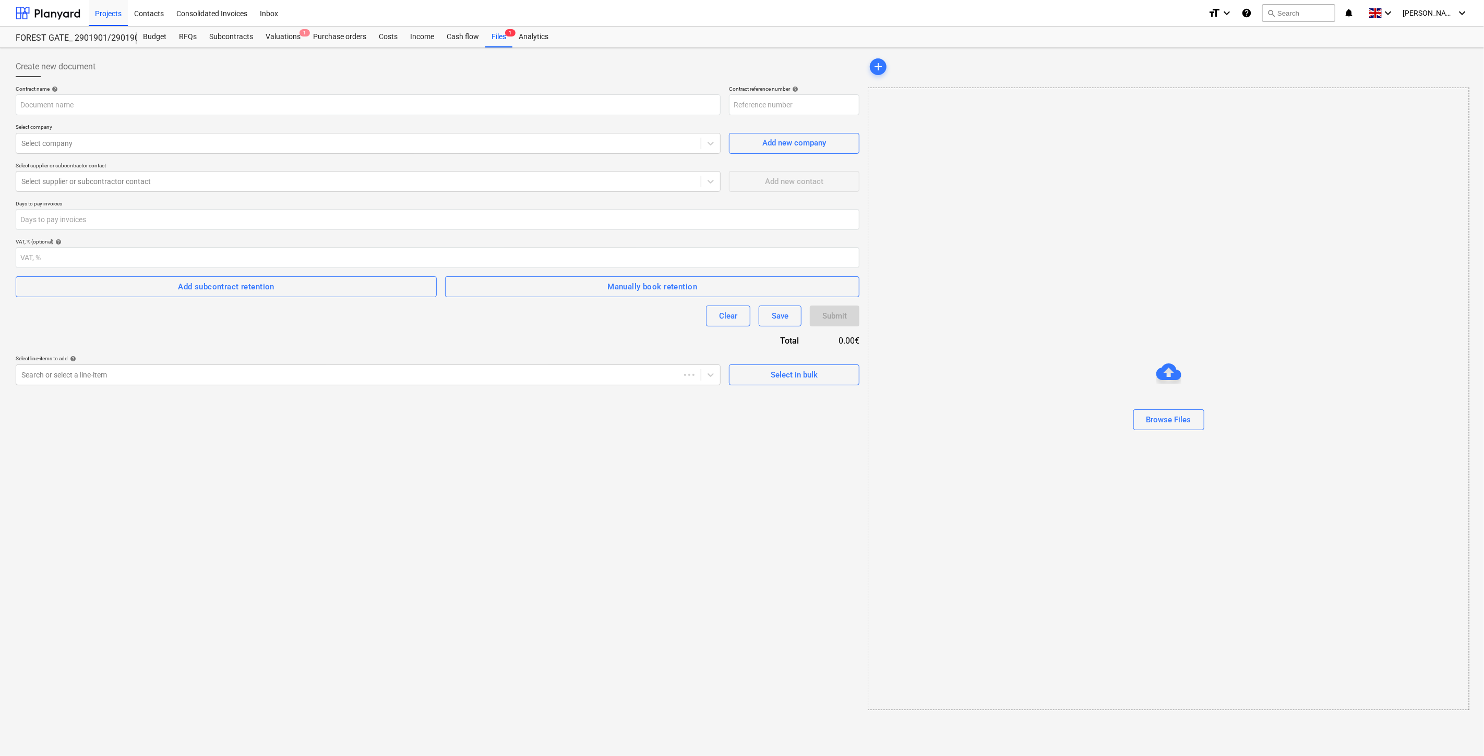
type input "2901901-SO-132"
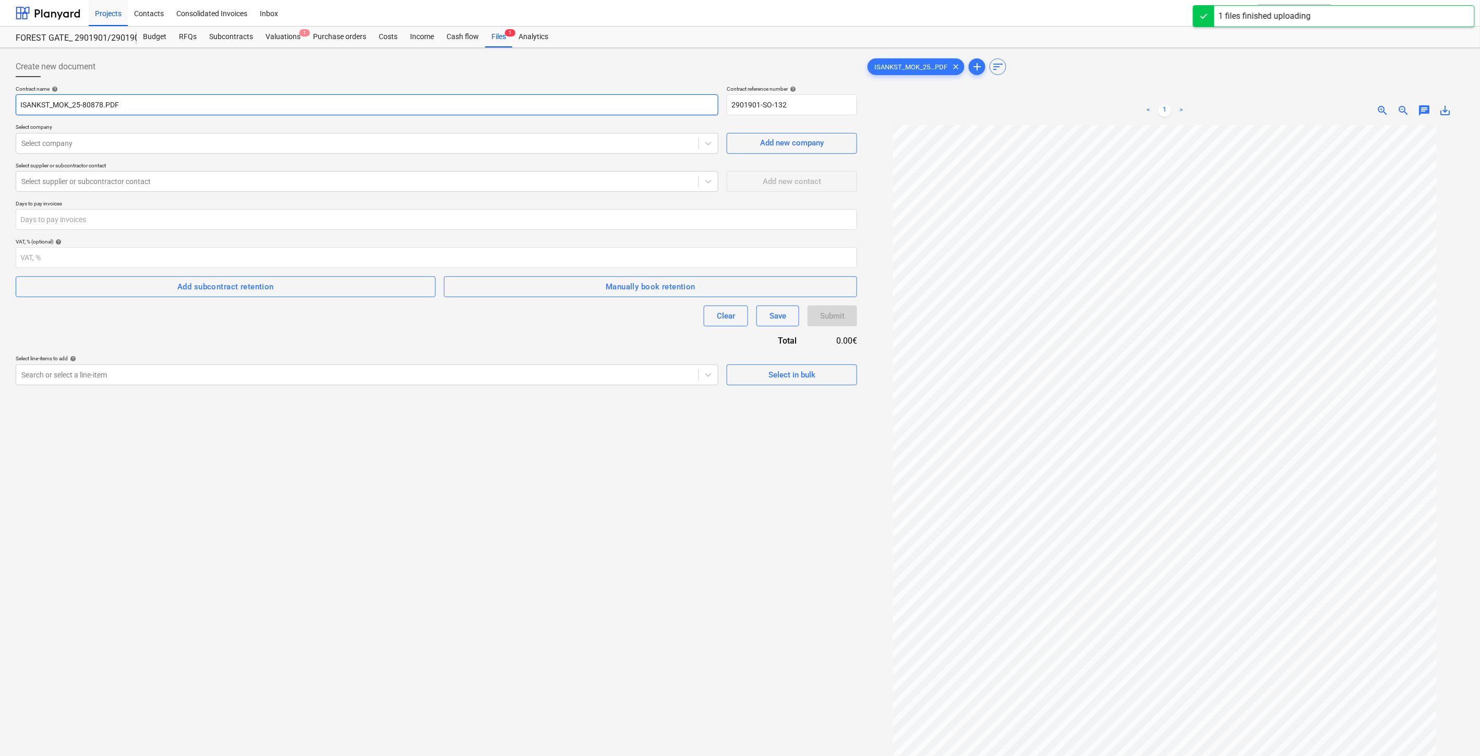
drag, startPoint x: 195, startPoint y: 109, endPoint x: 14, endPoint y: 109, distance: 180.5
click at [14, 109] on div "Create new document Contract name help ISANKST_MOK_25-80878.PDF Contract refere…" at bounding box center [436, 454] width 850 height 804
type input "ESO - Prisijungimo salygų parengimo mokestis."
click at [210, 141] on div at bounding box center [357, 143] width 672 height 10
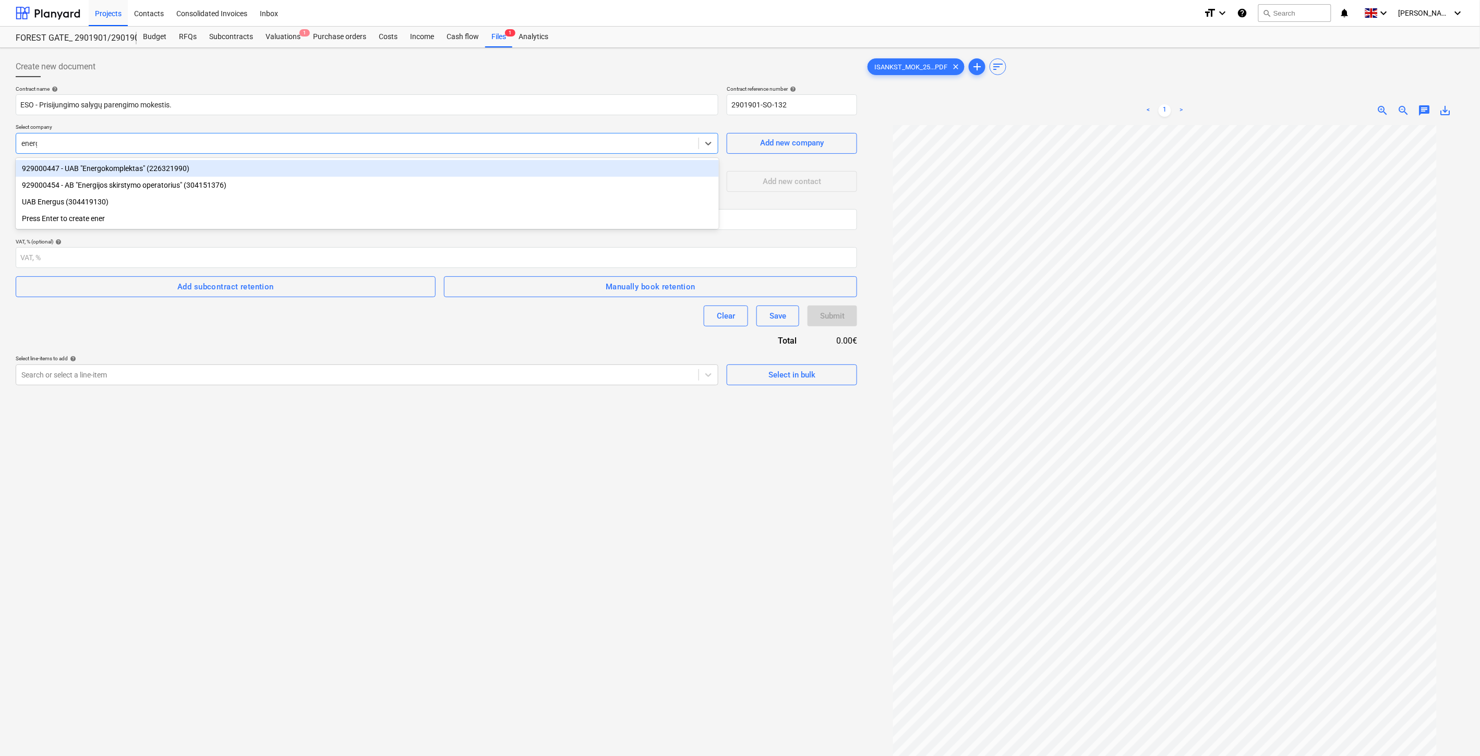
type input "energi"
click at [283, 164] on div "929000454 - AB "Energijos skirstymo operatorius" (304151376)" at bounding box center [367, 168] width 703 height 17
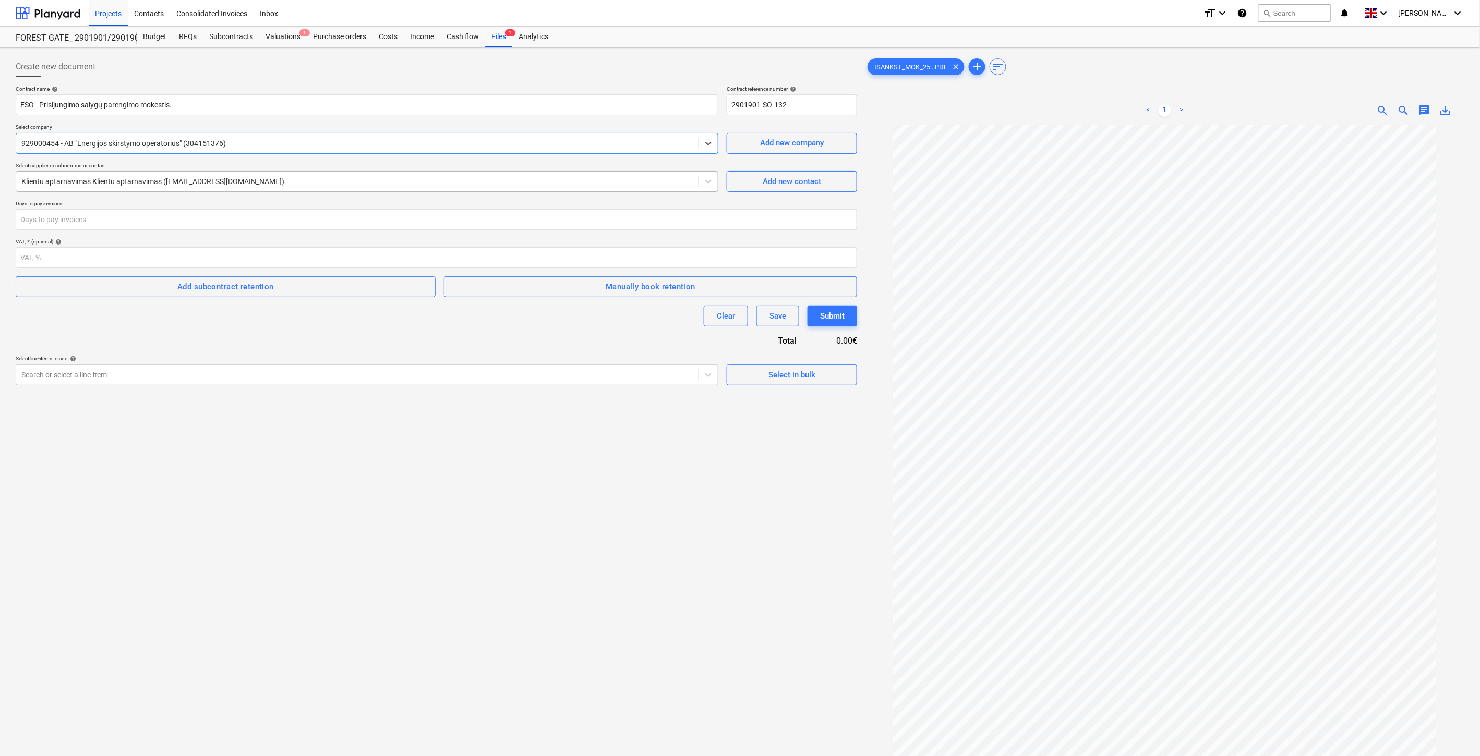
click at [251, 184] on div at bounding box center [357, 181] width 672 height 10
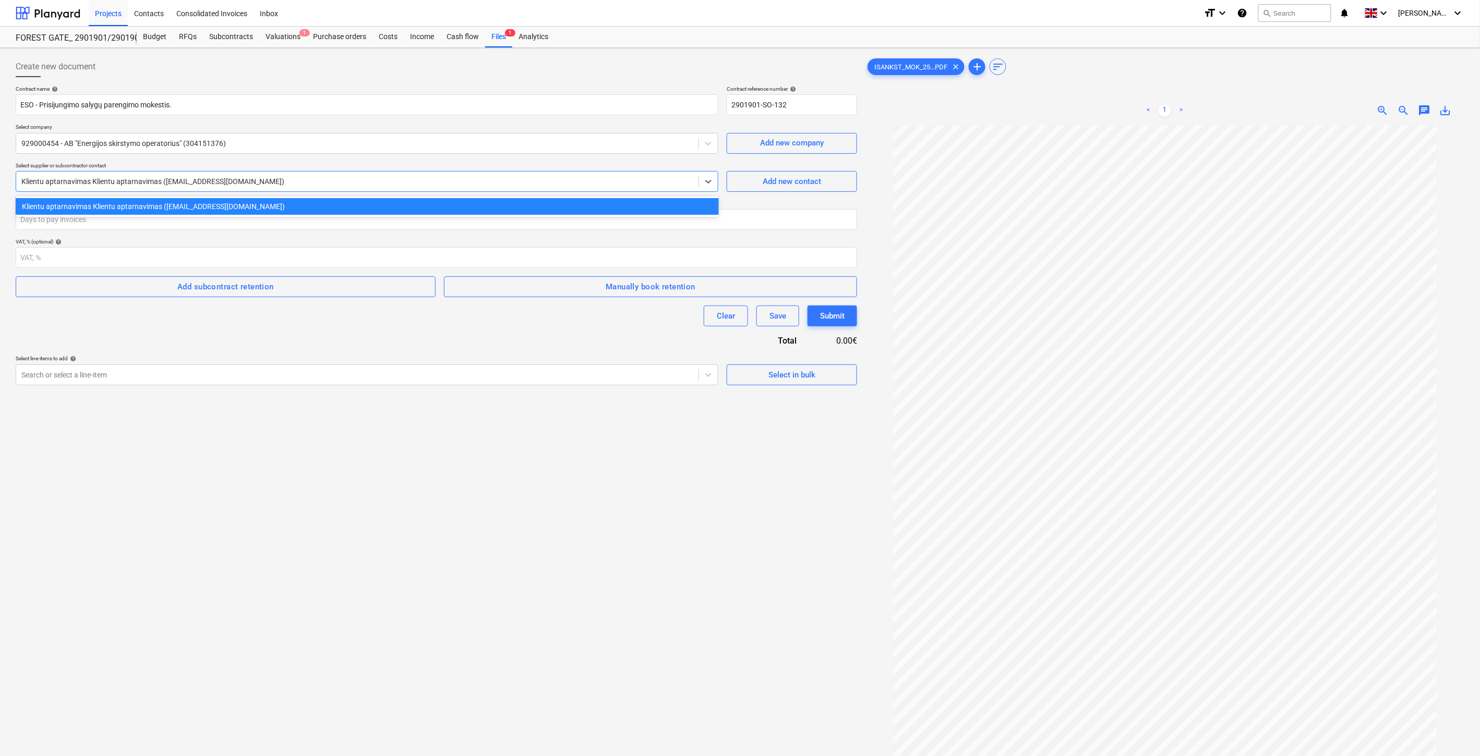
click at [251, 184] on div at bounding box center [357, 181] width 672 height 10
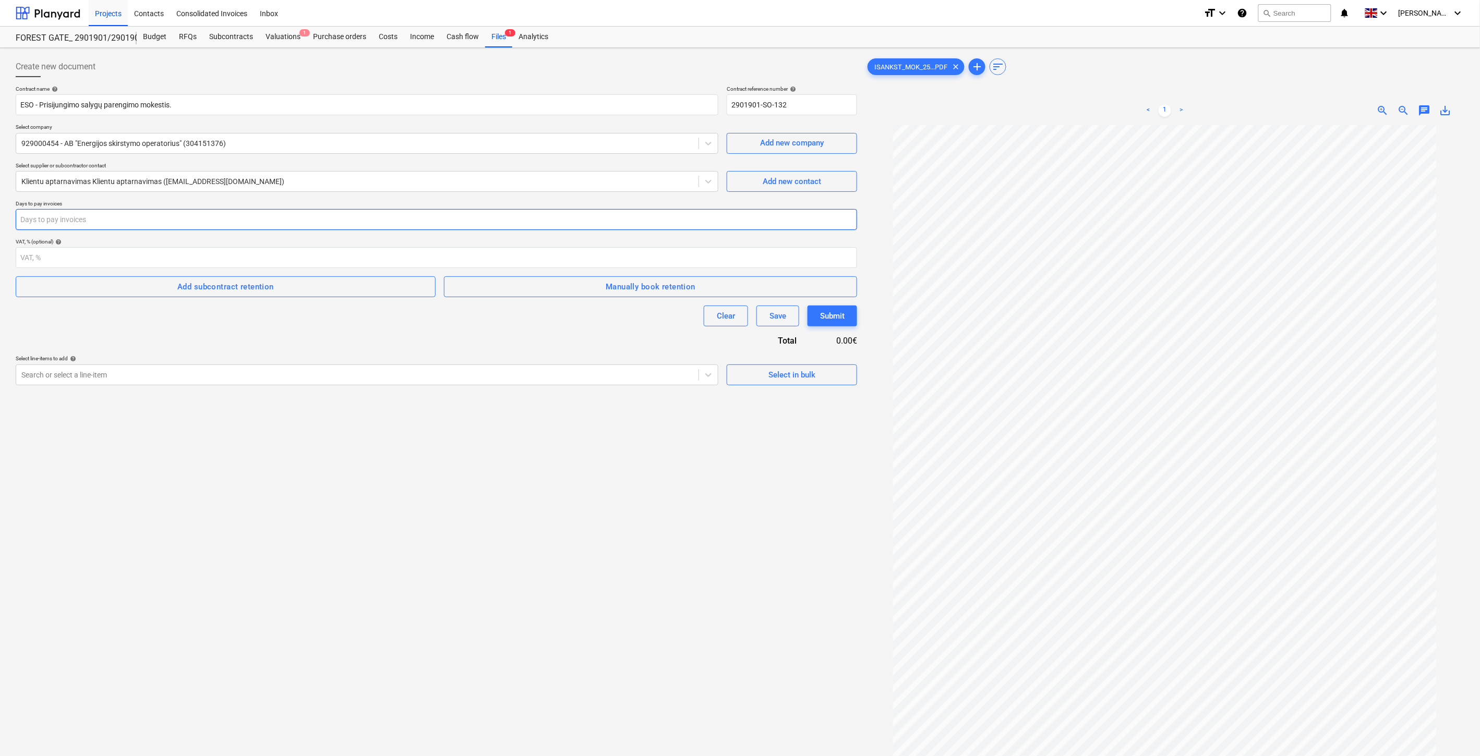
click at [194, 221] on input "number" at bounding box center [437, 219] width 842 height 21
type input "30"
click at [190, 373] on div at bounding box center [357, 375] width 672 height 10
click at [257, 384] on div "Search or select a line-item" at bounding box center [367, 375] width 703 height 21
type input "o"
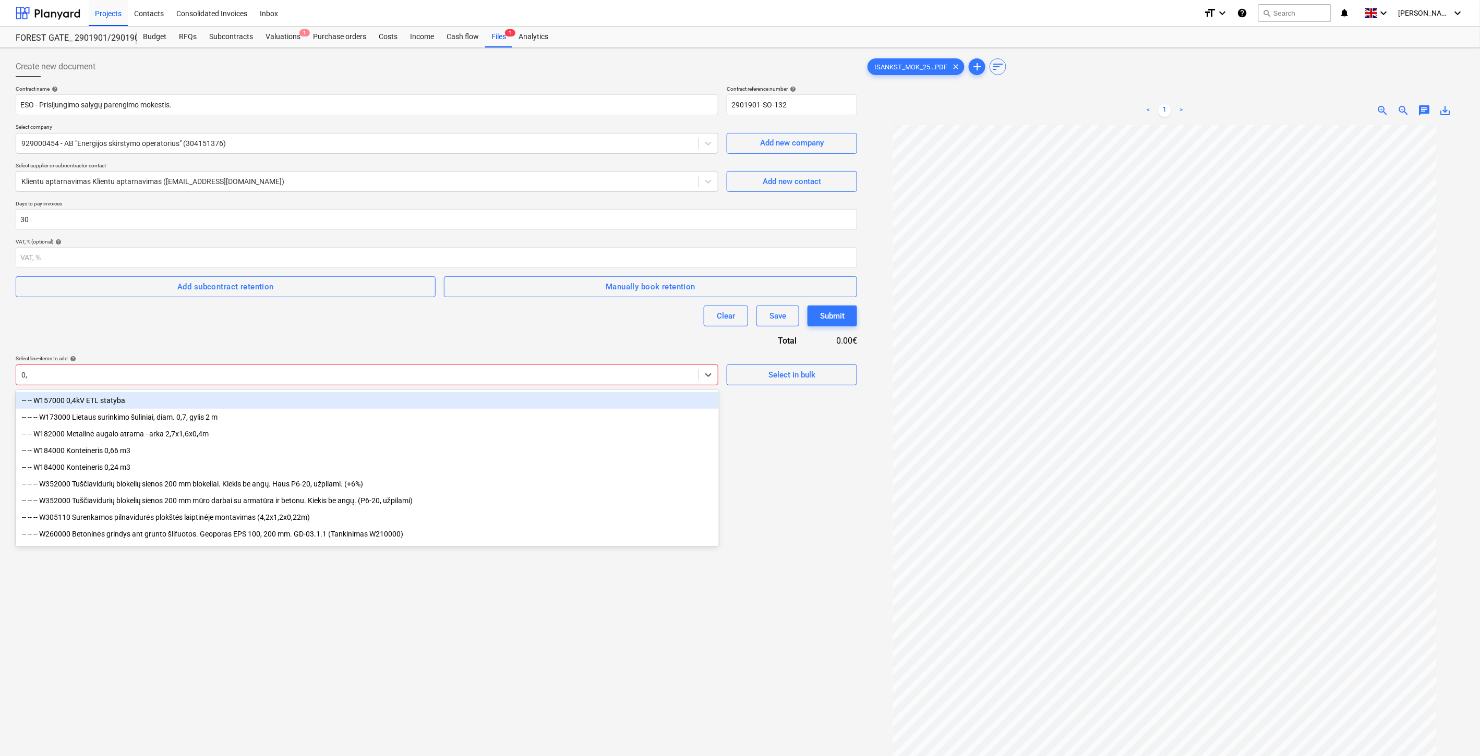
type input "0,4"
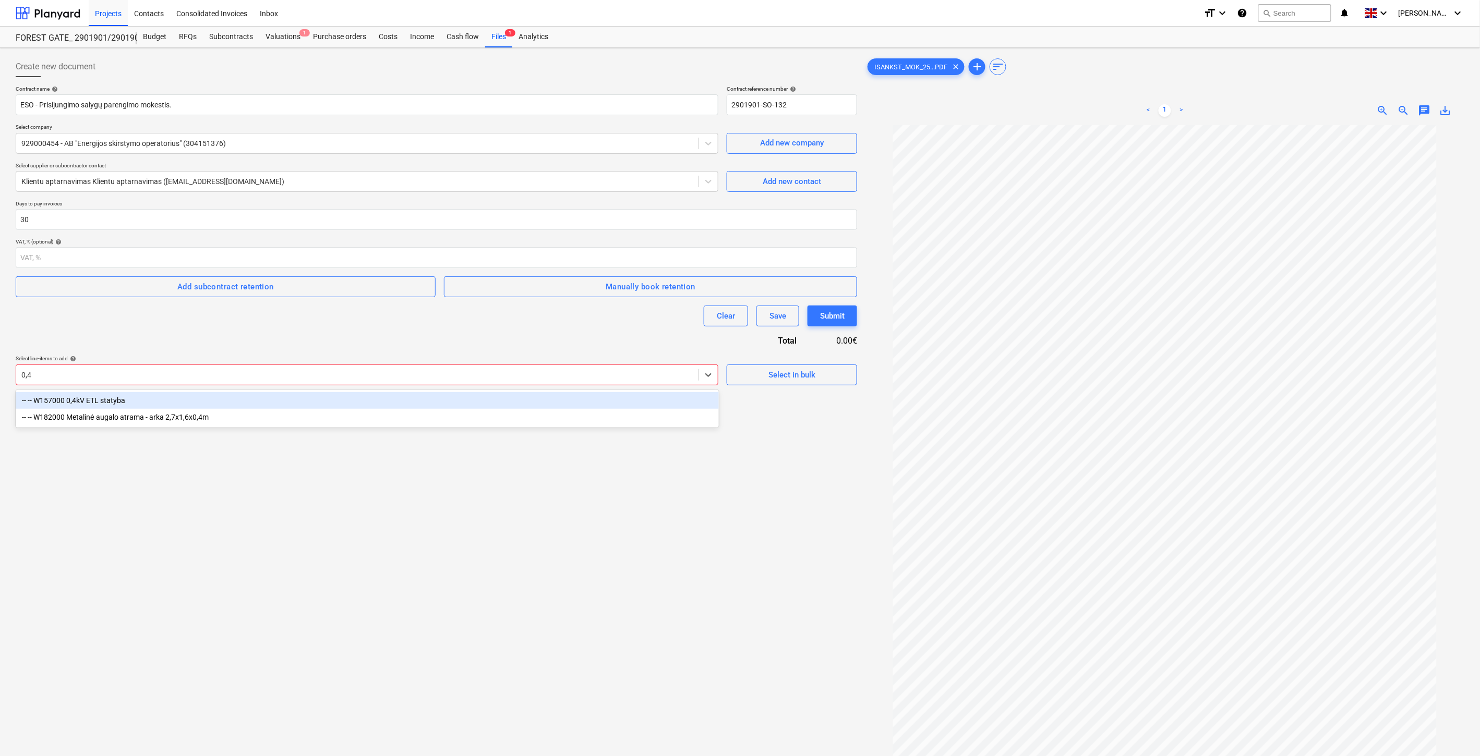
click at [206, 401] on div "-- -- W157000 0,4kV ETL statyba" at bounding box center [367, 400] width 703 height 17
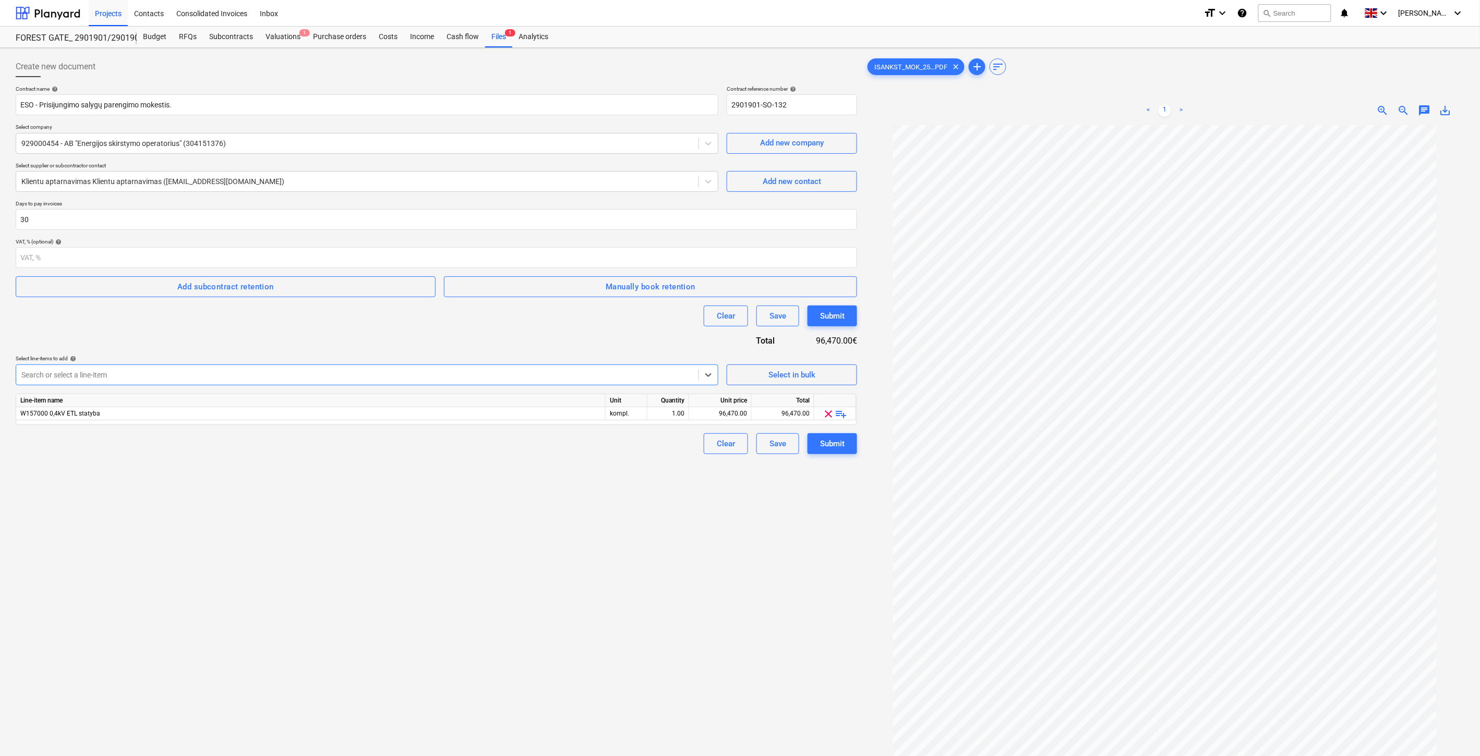
click at [502, 564] on div "Create new document Contract name help ESO - Prisijungimo salygų parengimo moke…" at bounding box center [436, 454] width 850 height 804
click at [713, 415] on div "96,470.00" at bounding box center [720, 413] width 54 height 13
type input "41.89"
click at [640, 505] on div "Create new document Contract name help ESO - Prisijungimo salygų parengimo moke…" at bounding box center [436, 454] width 850 height 804
click at [633, 597] on div "Create new document Contract name help ESO - Prisijungimo salygų parengimo moke…" at bounding box center [436, 454] width 850 height 804
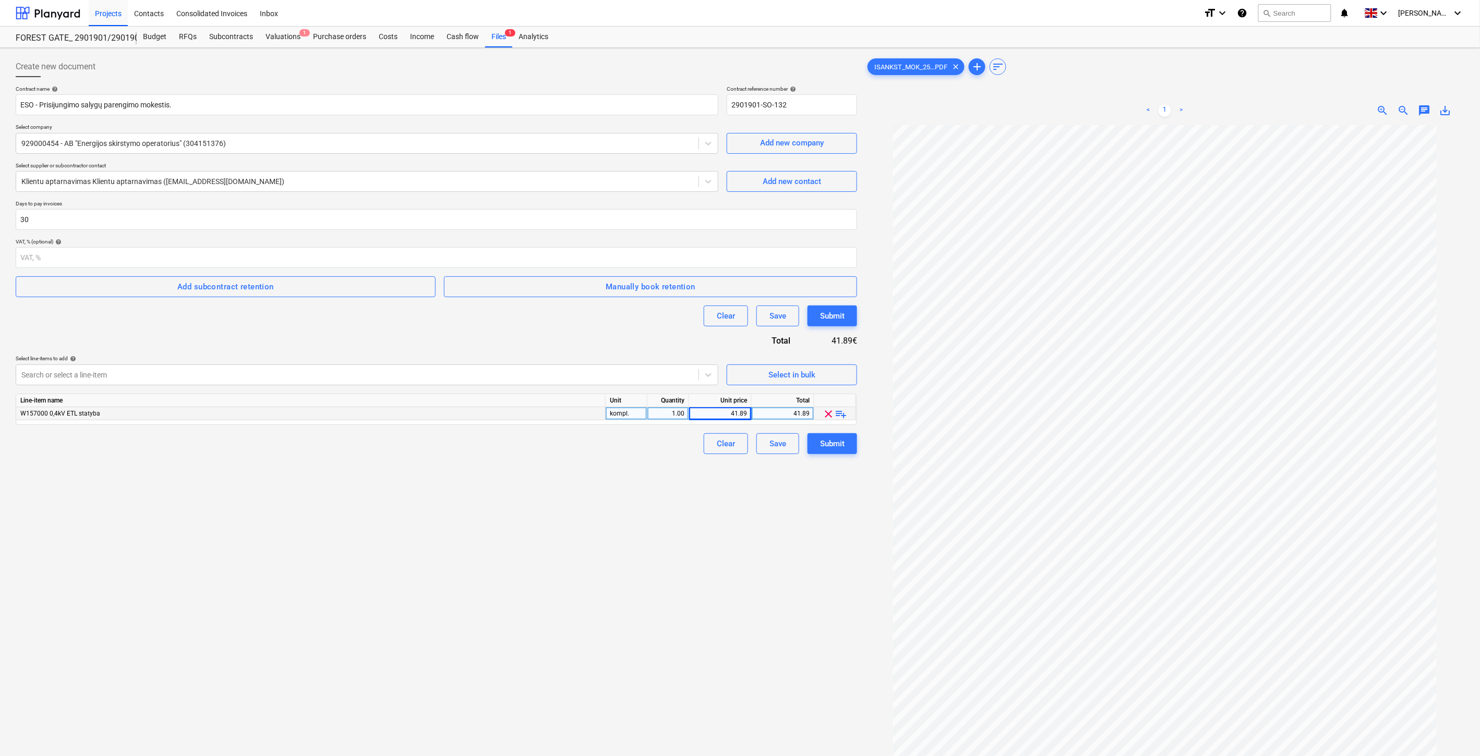
click at [696, 562] on div "Create new document Contract name help ESO - Prisijungimo salygų parengimo moke…" at bounding box center [436, 454] width 850 height 804
click at [518, 577] on div "Create new document Contract name help ESO - Prisijungimo salygų parengimo moke…" at bounding box center [436, 454] width 850 height 804
click at [579, 554] on div "Create new document Contract name help ESO - Prisijungimo salygų parengimo moke…" at bounding box center [436, 454] width 850 height 804
click at [771, 447] on div "Save" at bounding box center [778, 444] width 17 height 14
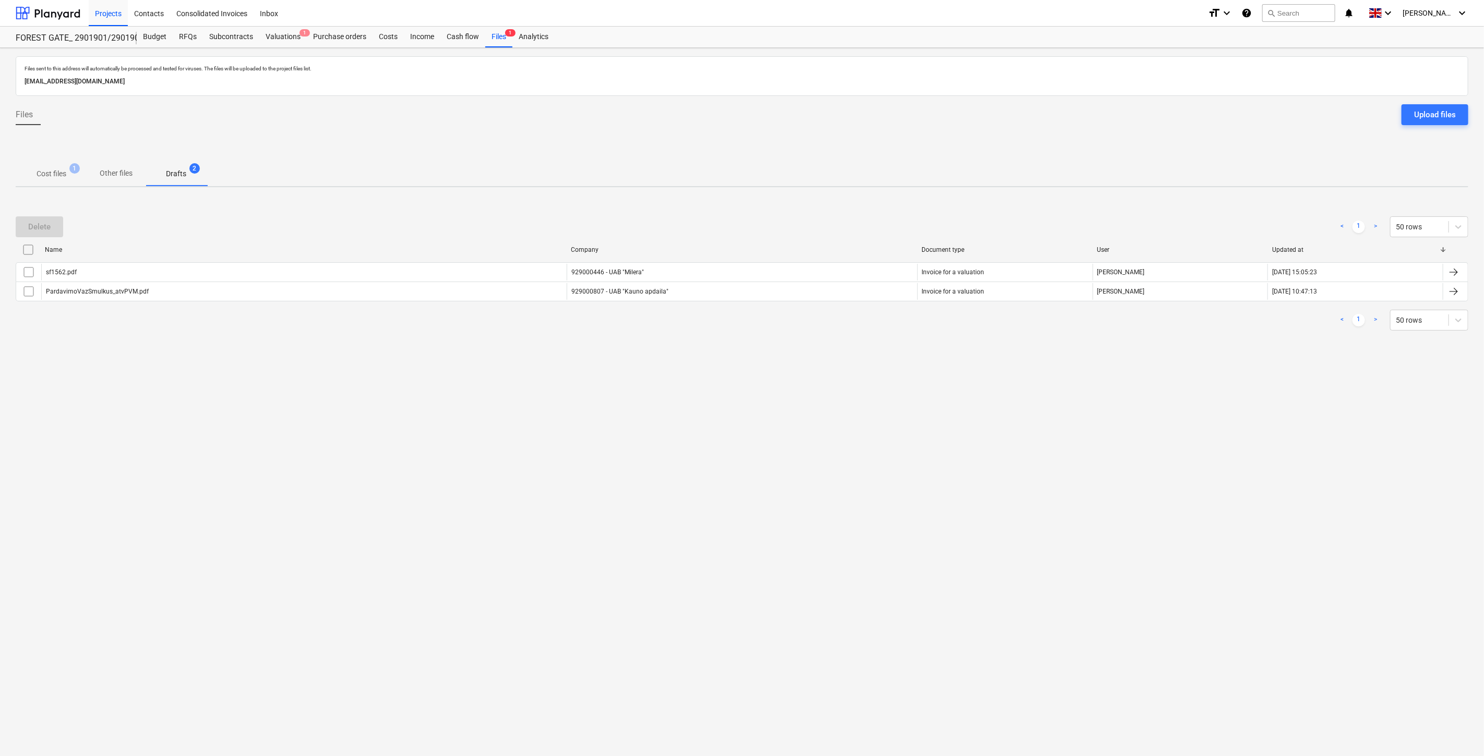
click at [634, 473] on div "Files sent to this address will automatically be processed and tested for virus…" at bounding box center [742, 402] width 1484 height 708
click at [56, 164] on span "Cost files 1" at bounding box center [51, 173] width 71 height 19
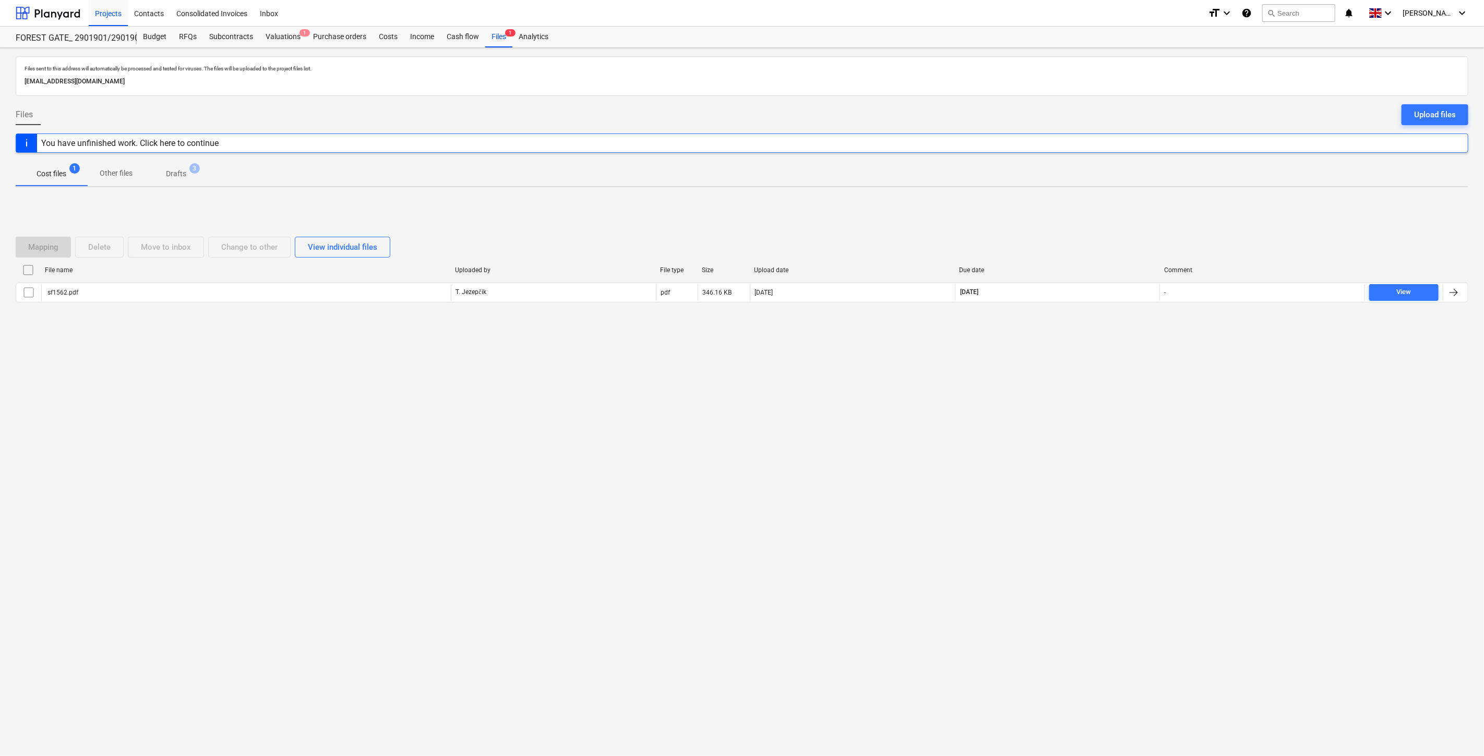
drag, startPoint x: 771, startPoint y: 502, endPoint x: 778, endPoint y: 494, distance: 10.8
click at [775, 498] on div "Files sent to this address will automatically be processed and tested for virus…" at bounding box center [742, 402] width 1484 height 708
click at [807, 465] on div "Files sent to this address will automatically be processed and tested for virus…" at bounding box center [742, 402] width 1484 height 708
click at [1101, 437] on div "Files sent to this address will automatically be processed and tested for virus…" at bounding box center [742, 402] width 1484 height 708
click at [1112, 423] on div "Files sent to this address will automatically be processed and tested for virus…" at bounding box center [742, 402] width 1484 height 708
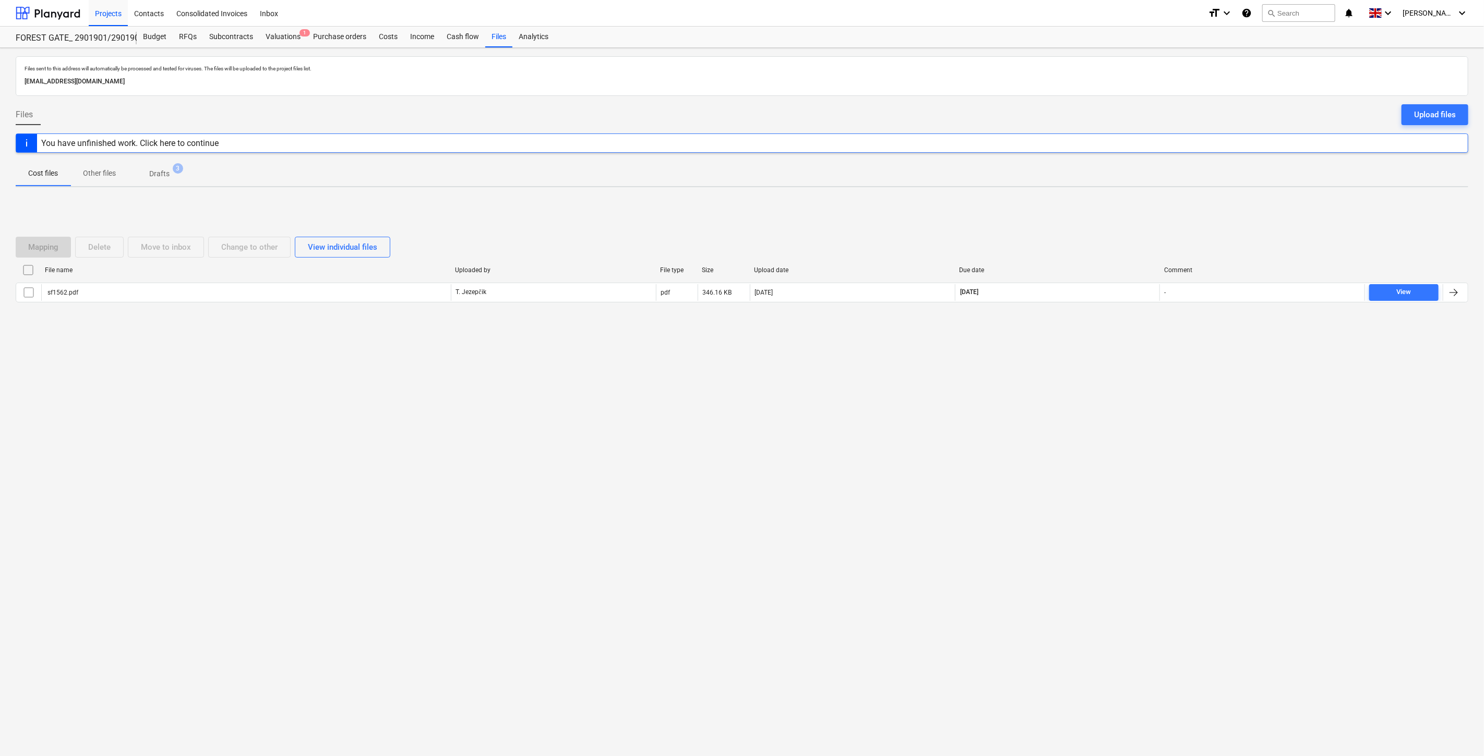
drag, startPoint x: 775, startPoint y: 428, endPoint x: 780, endPoint y: 426, distance: 5.4
click at [780, 426] on div "Files sent to this address will automatically be processed and tested for virus…" at bounding box center [742, 402] width 1484 height 708
click at [904, 389] on div "Files sent to this address will automatically be processed and tested for virus…" at bounding box center [742, 402] width 1484 height 708
click at [1061, 378] on div "Files sent to this address will automatically be processed and tested for virus…" at bounding box center [742, 402] width 1484 height 708
click at [1075, 364] on div "Files sent to this address will automatically be processed and tested for virus…" at bounding box center [742, 402] width 1484 height 708
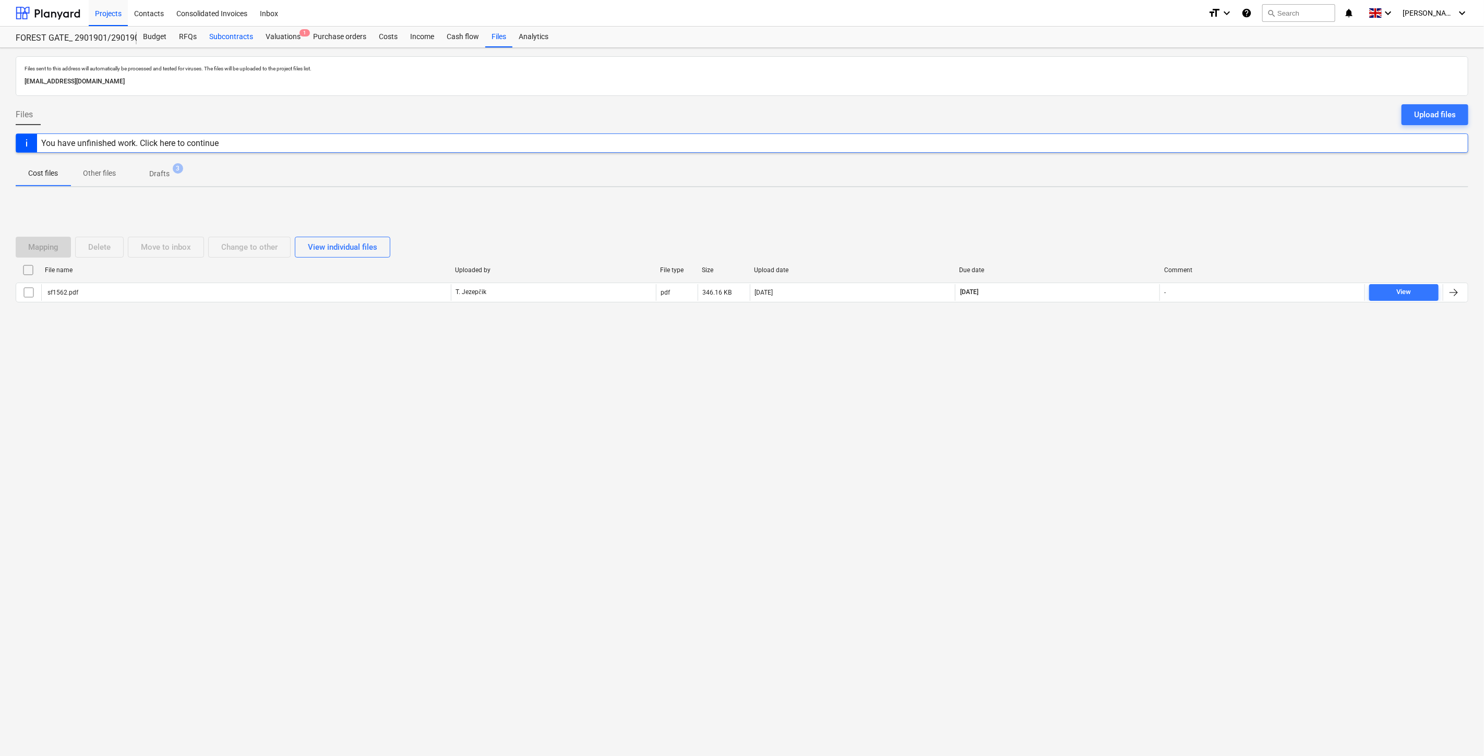
click at [242, 33] on div "Subcontracts" at bounding box center [231, 37] width 56 height 21
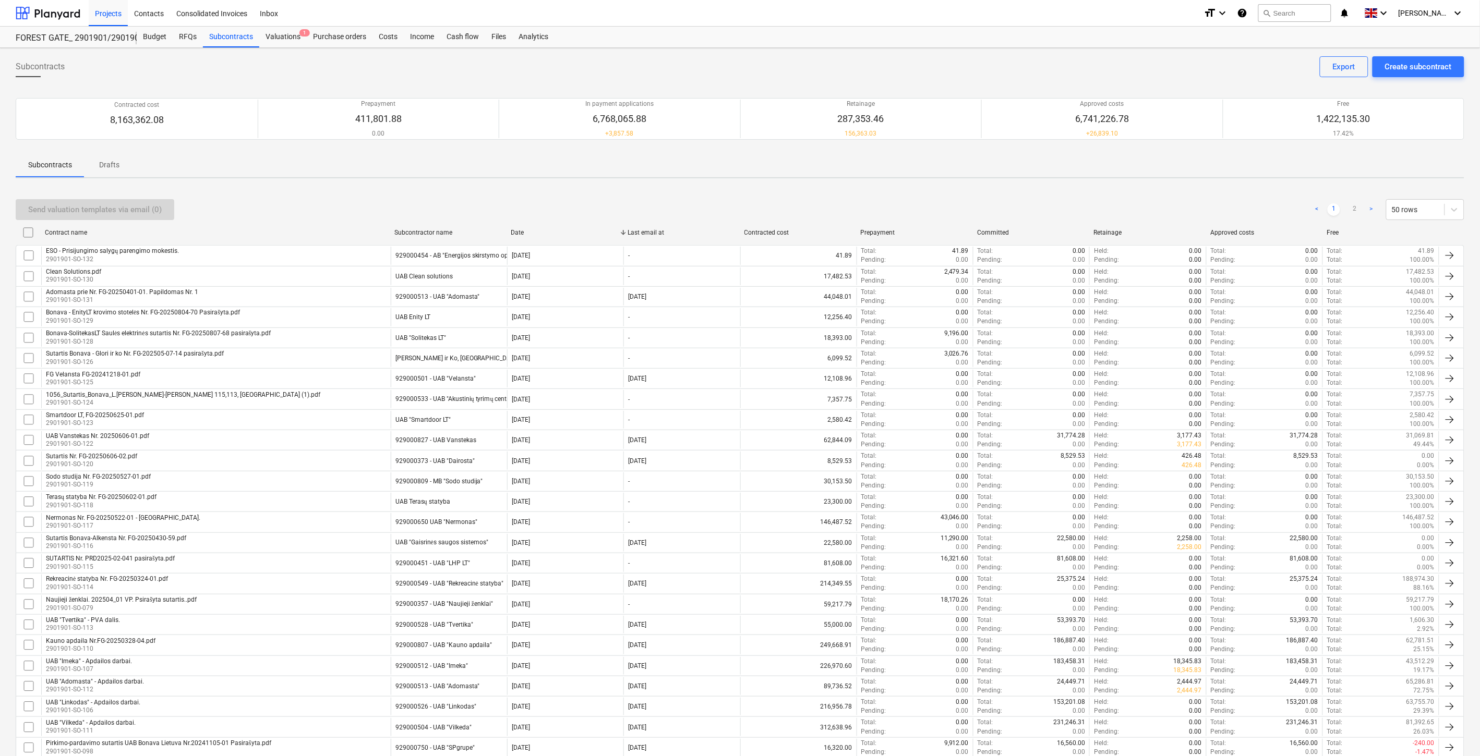
click at [666, 188] on div "Send valuation templates via email (0) < 1 2 > 50 rows Contract name Subcontrac…" at bounding box center [740, 750] width 1449 height 1126
click at [675, 184] on div "Subcontracts Create subcontract Export Contracted cost 8,163,362.08 Prepayment …" at bounding box center [740, 689] width 1480 height 1282
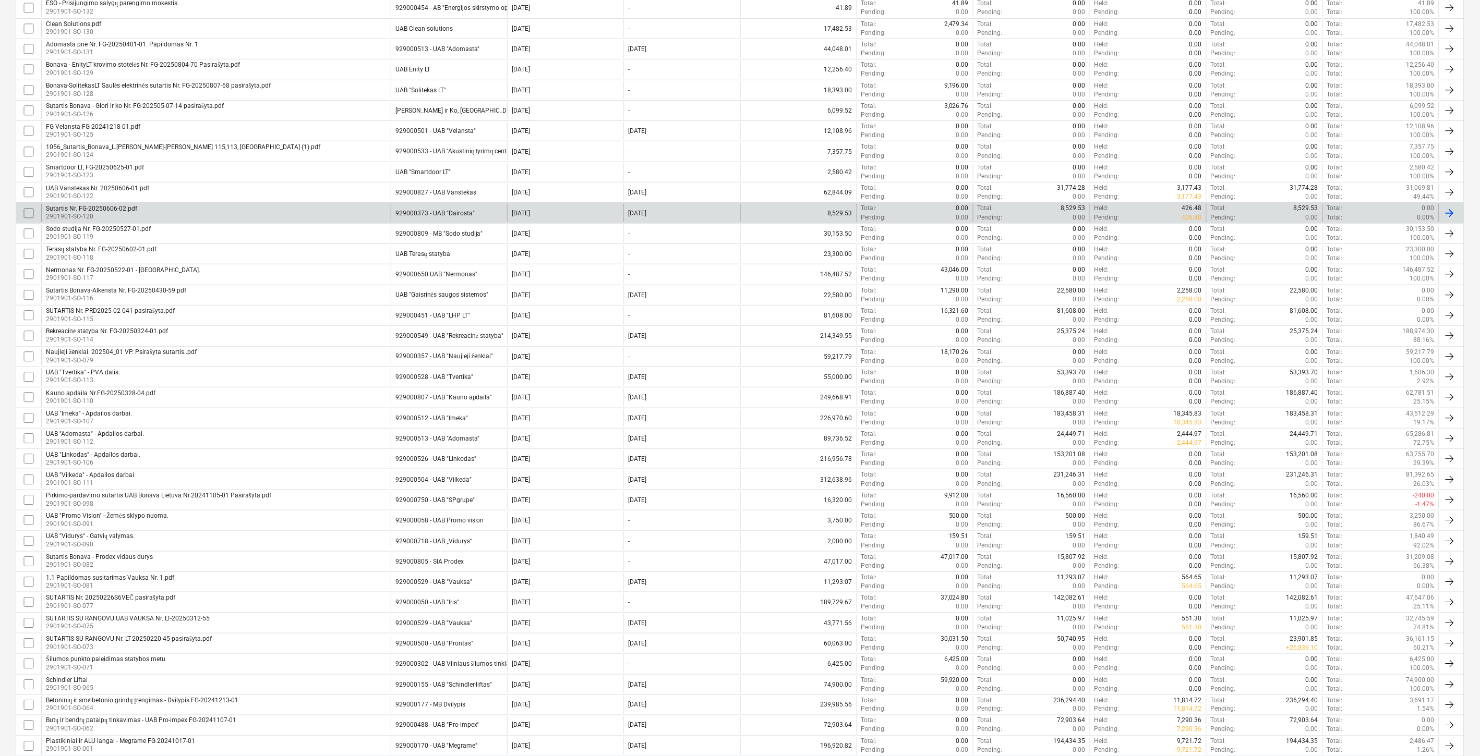
scroll to position [227, 0]
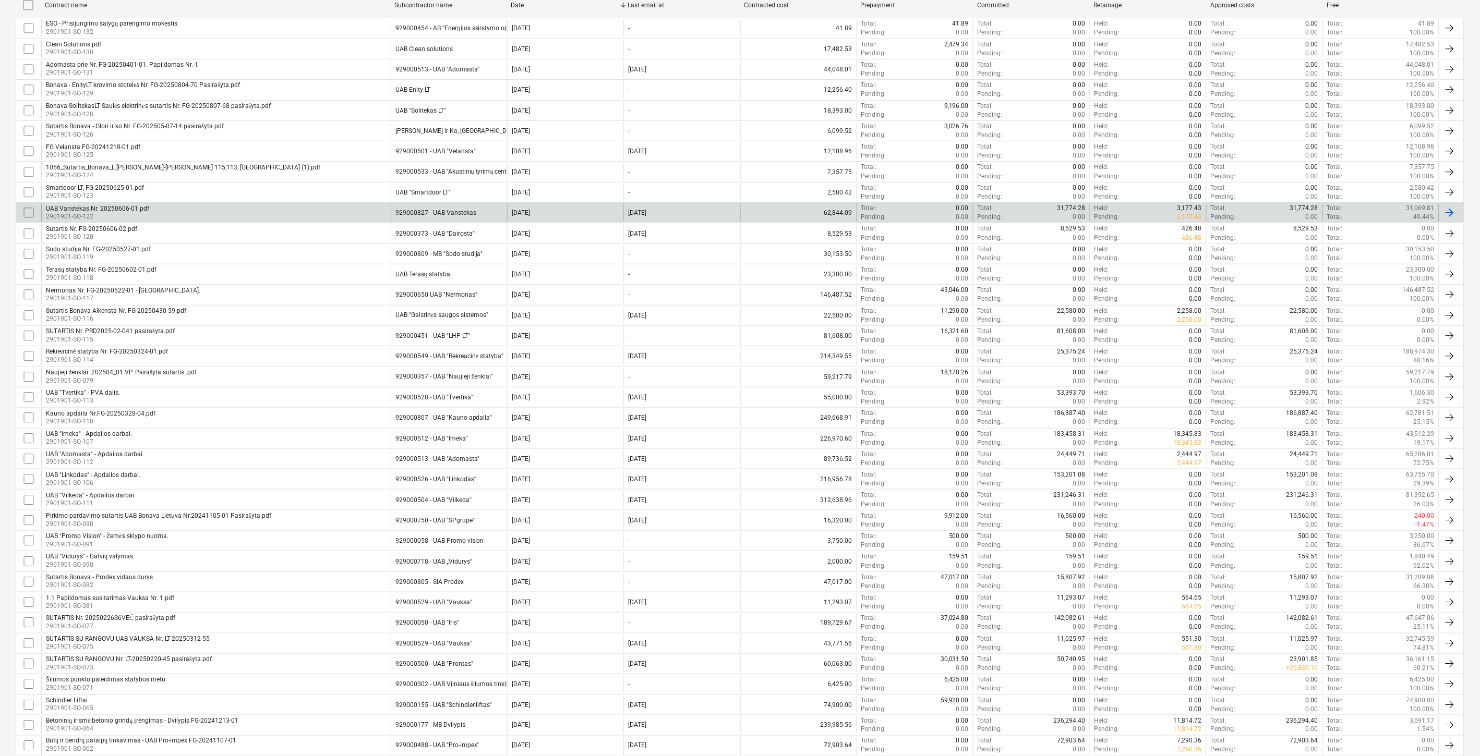
click at [225, 211] on div "UAB Vanstekas Nr. 20250606-01.pdf 2901901-SO-122" at bounding box center [216, 213] width 350 height 18
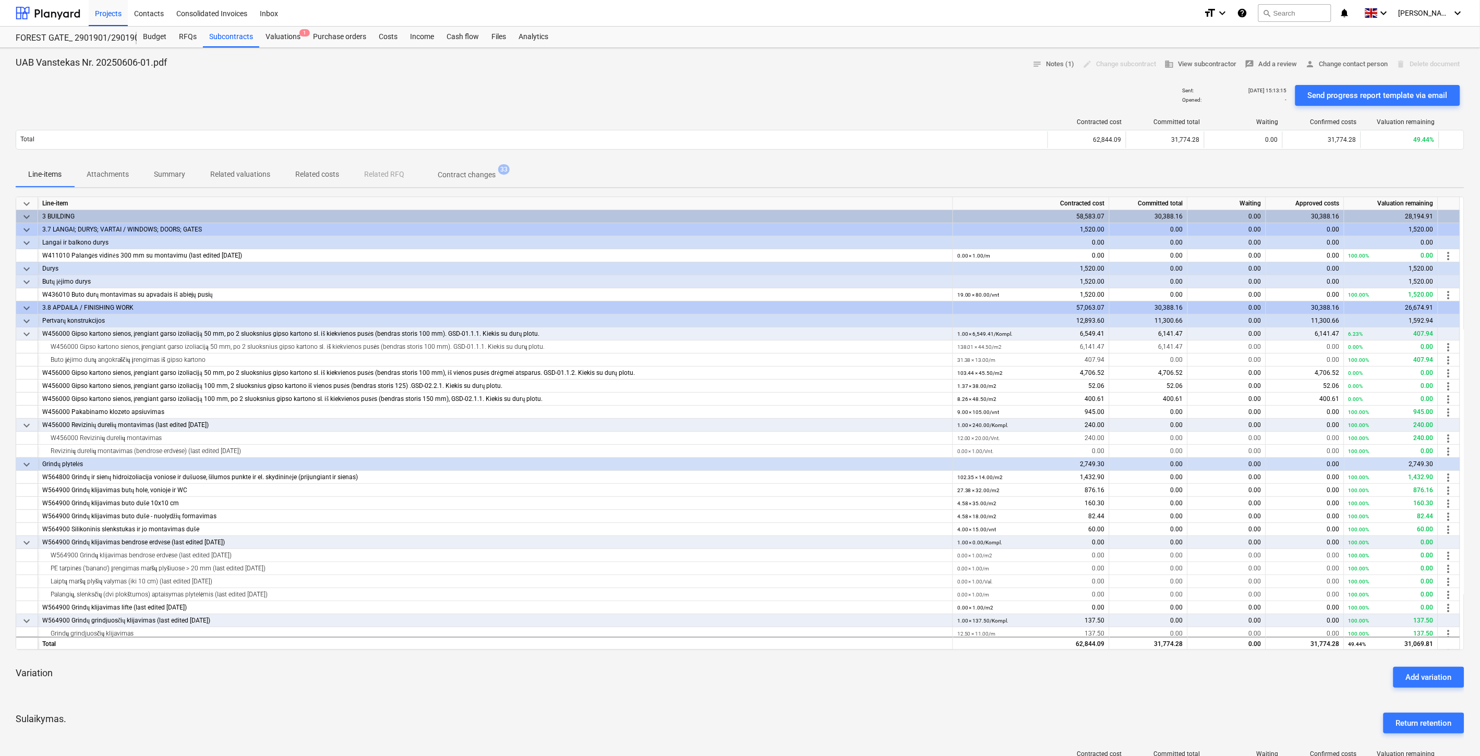
click at [852, 680] on div "Variation Add variation" at bounding box center [740, 678] width 1449 height 38
click at [874, 674] on div "Variation Add variation" at bounding box center [740, 678] width 1449 height 38
click at [1031, 682] on div "Variation Add variation" at bounding box center [740, 678] width 1449 height 38
click at [1041, 679] on div "Variation Add variation" at bounding box center [740, 678] width 1449 height 38
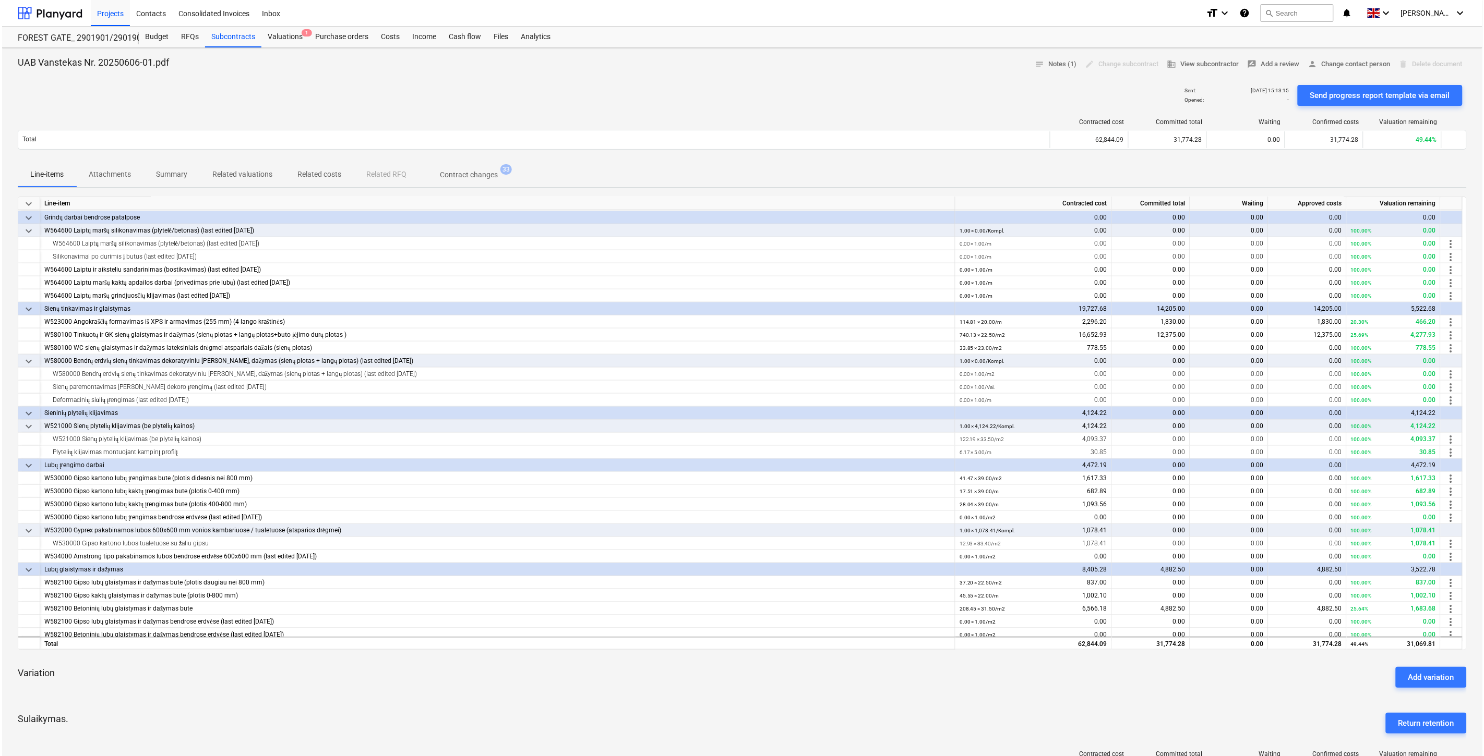
scroll to position [682, 0]
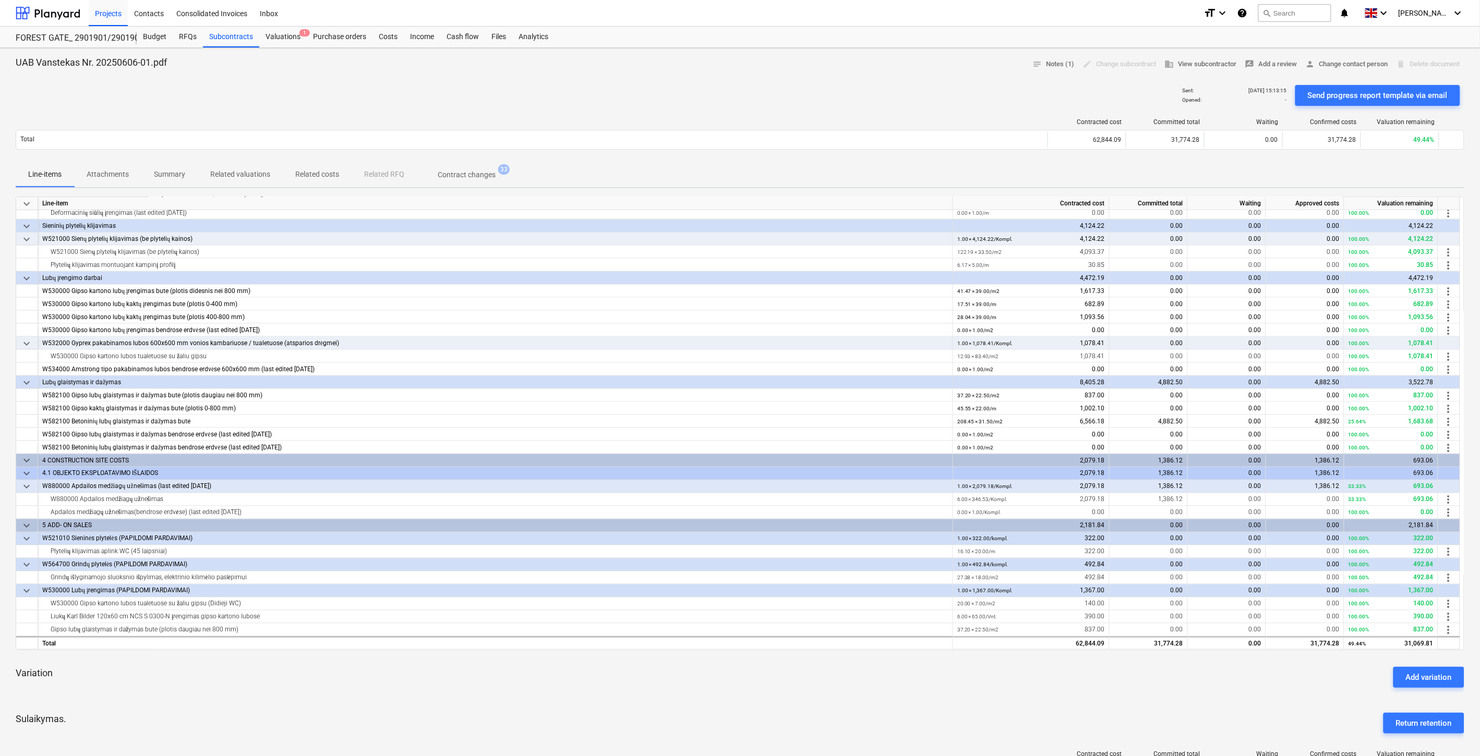
drag, startPoint x: 946, startPoint y: 706, endPoint x: 962, endPoint y: 694, distance: 19.4
click at [947, 705] on div "Sulaikymas. Return retention" at bounding box center [740, 724] width 1449 height 38
click at [1003, 705] on div "Sulaikymas. Return retention" at bounding box center [740, 724] width 1449 height 38
click at [1032, 689] on div "Variation Add variation" at bounding box center [740, 678] width 1449 height 38
click at [499, 34] on div "Files" at bounding box center [498, 37] width 27 height 21
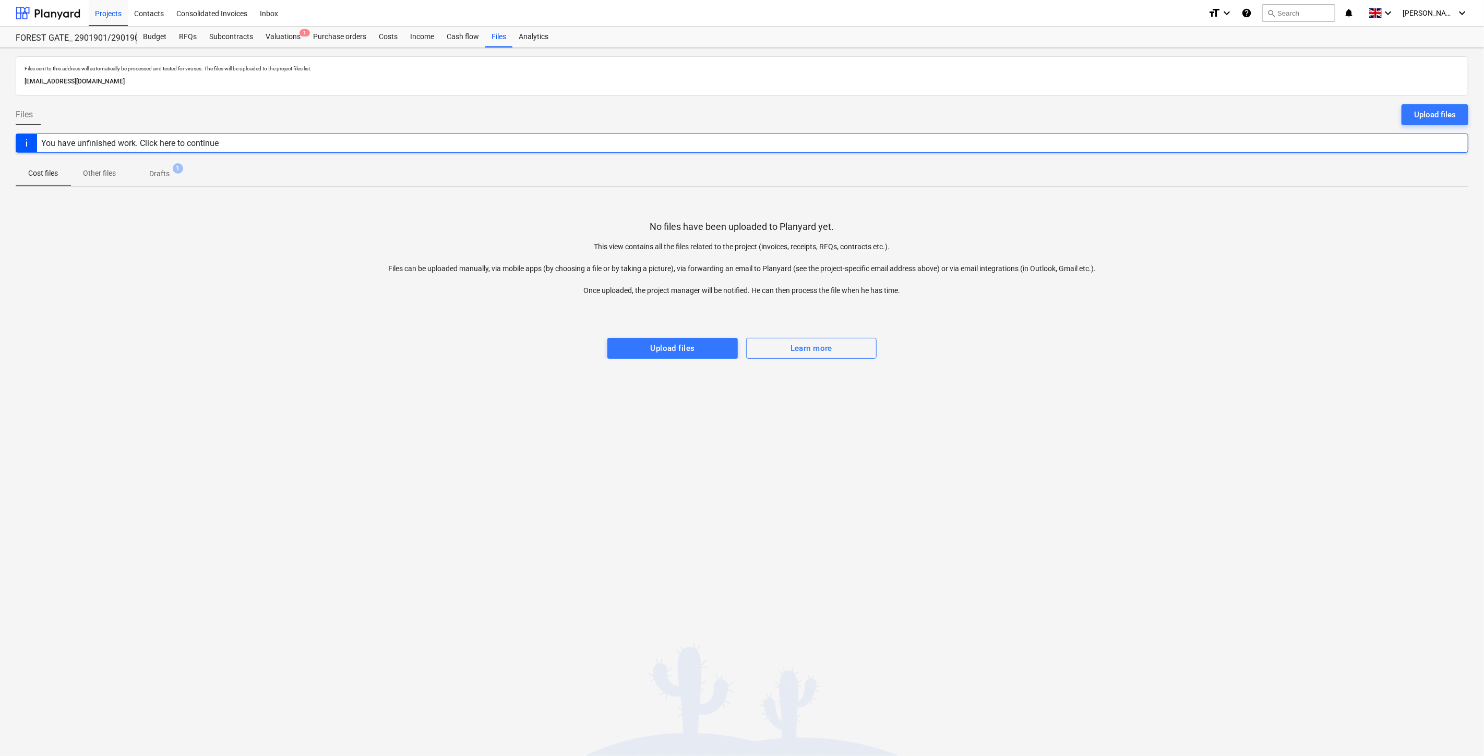
click at [1120, 395] on div "Files sent to this address will automatically be processed and tested for virus…" at bounding box center [742, 402] width 1484 height 708
click at [1143, 368] on div "Files sent to this address will automatically be processed and tested for virus…" at bounding box center [742, 402] width 1484 height 708
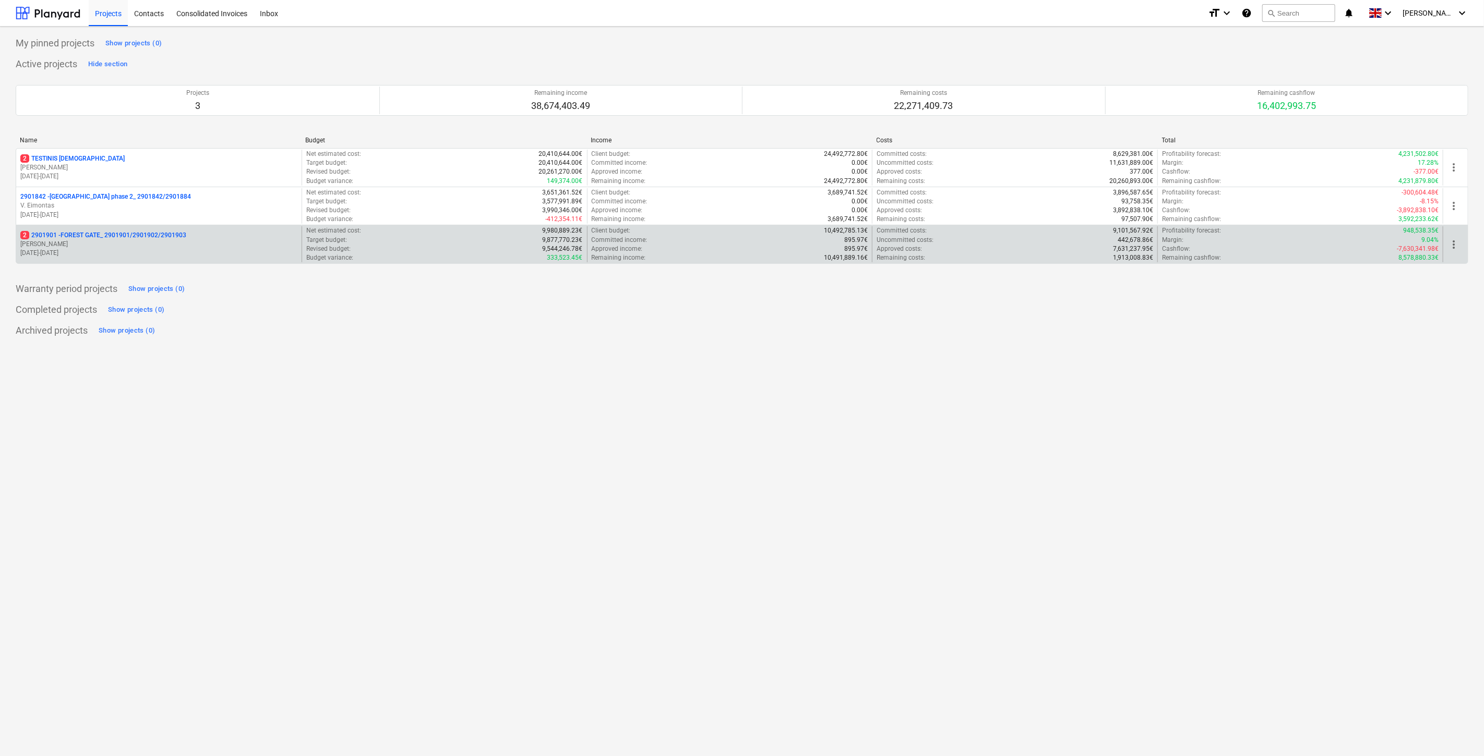
click at [149, 249] on p "18.03.2024 - 03.11.2025" at bounding box center [158, 253] width 277 height 9
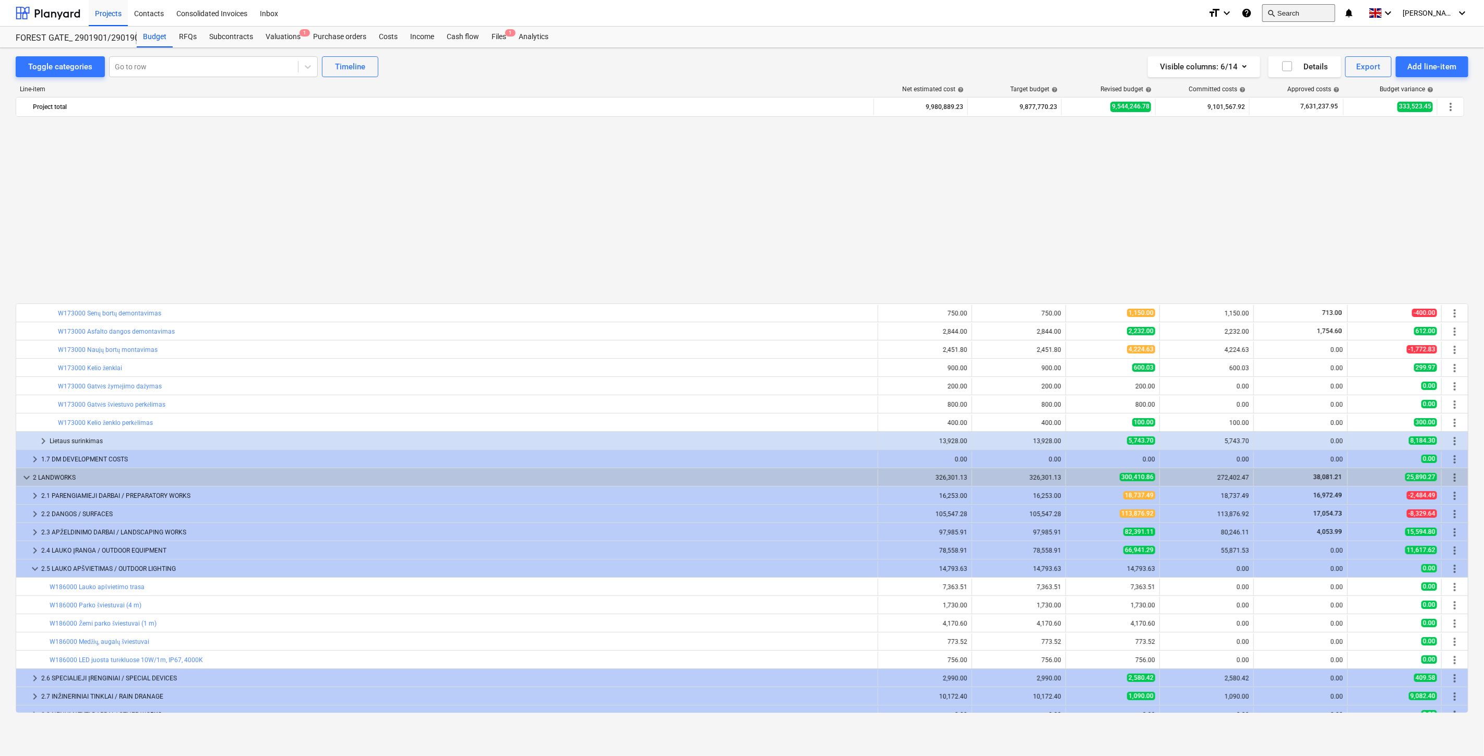
click at [1291, 13] on button "search Search" at bounding box center [1298, 13] width 73 height 18
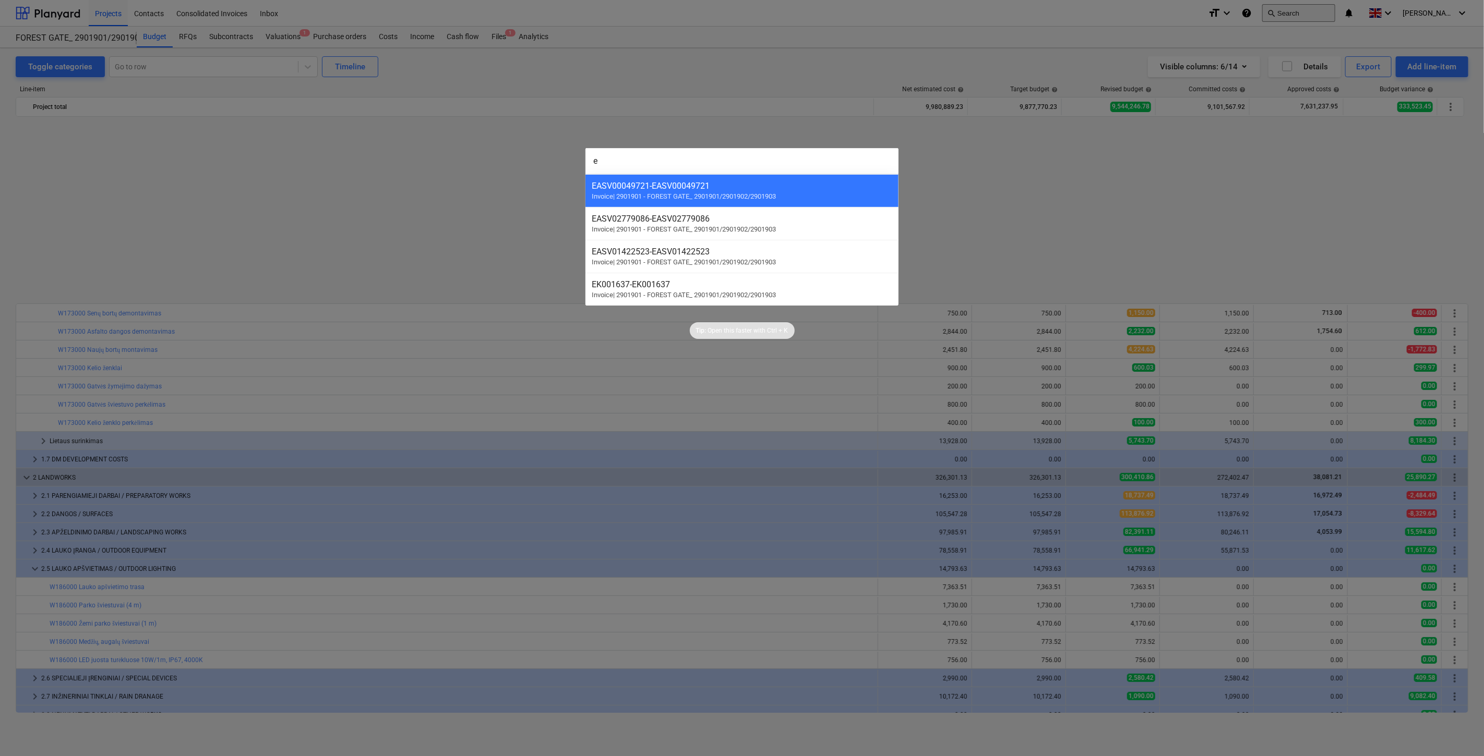
scroll to position [558, 0]
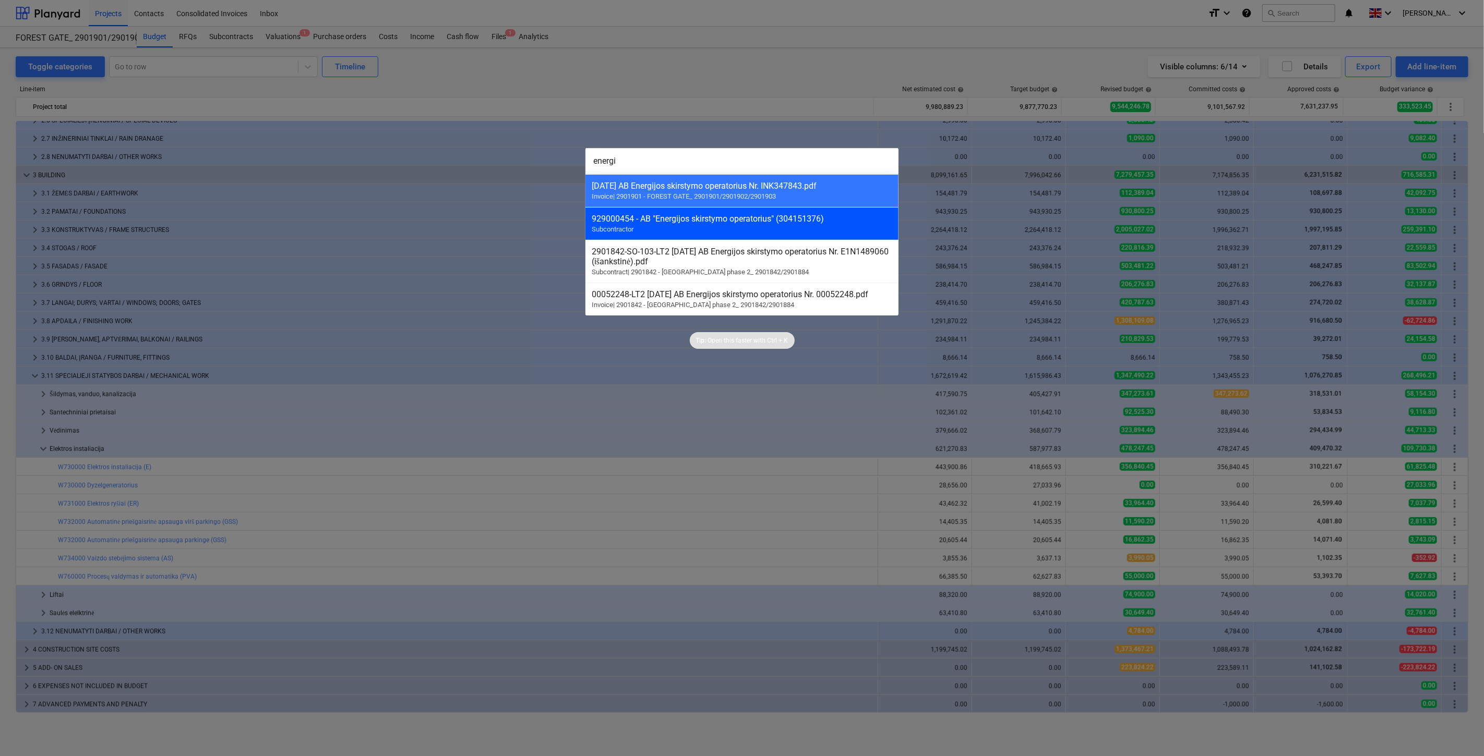
type input "energi"
click at [757, 237] on div "929000454 - AB "Energijos skirstymo operatorius" (304151376) Subcontractor" at bounding box center [741, 223] width 313 height 33
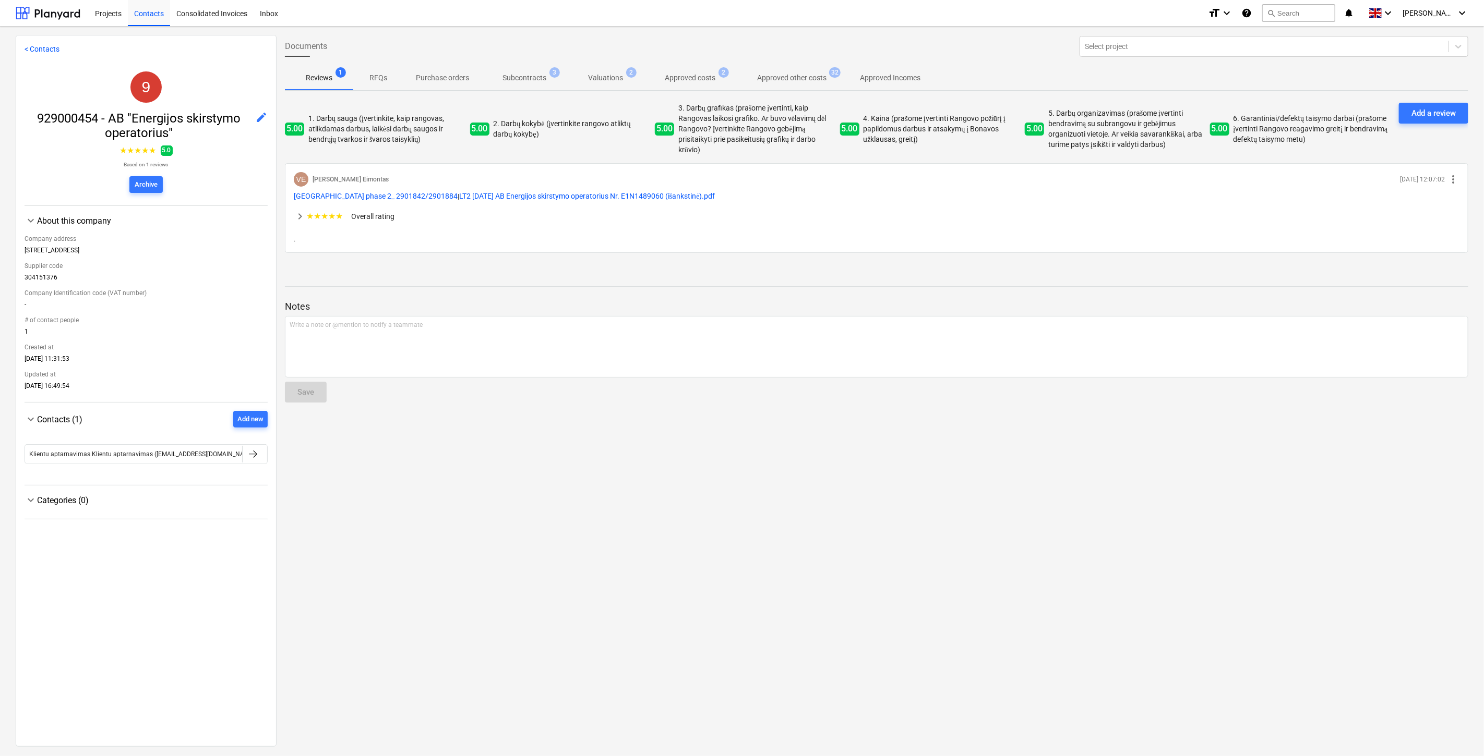
click at [527, 75] on p "Subcontracts" at bounding box center [524, 78] width 44 height 11
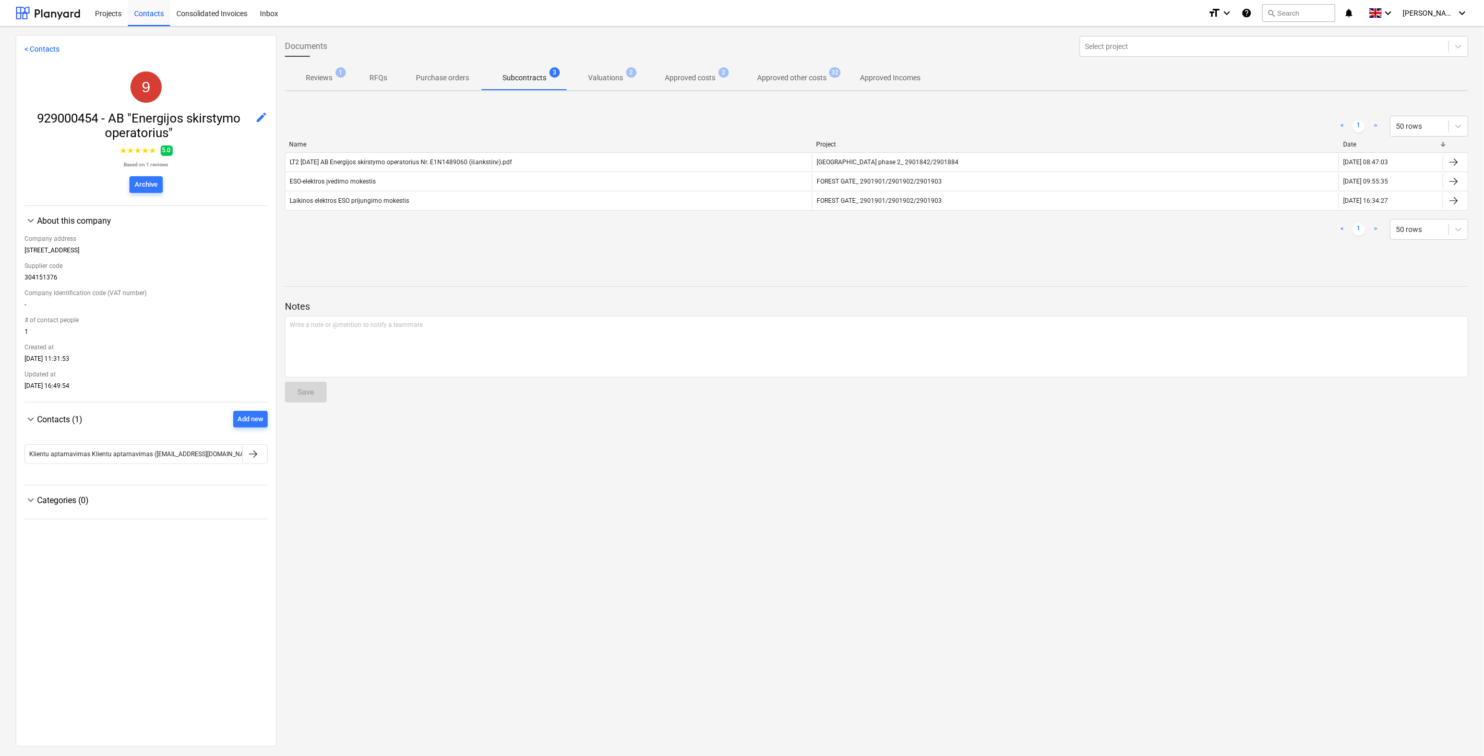
click at [653, 275] on div at bounding box center [876, 277] width 1183 height 8
click at [690, 257] on div "Documents Select project Reviews 1 RFQs Purchase orders Subcontracts 3 Valuatio…" at bounding box center [877, 390] width 1200 height 711
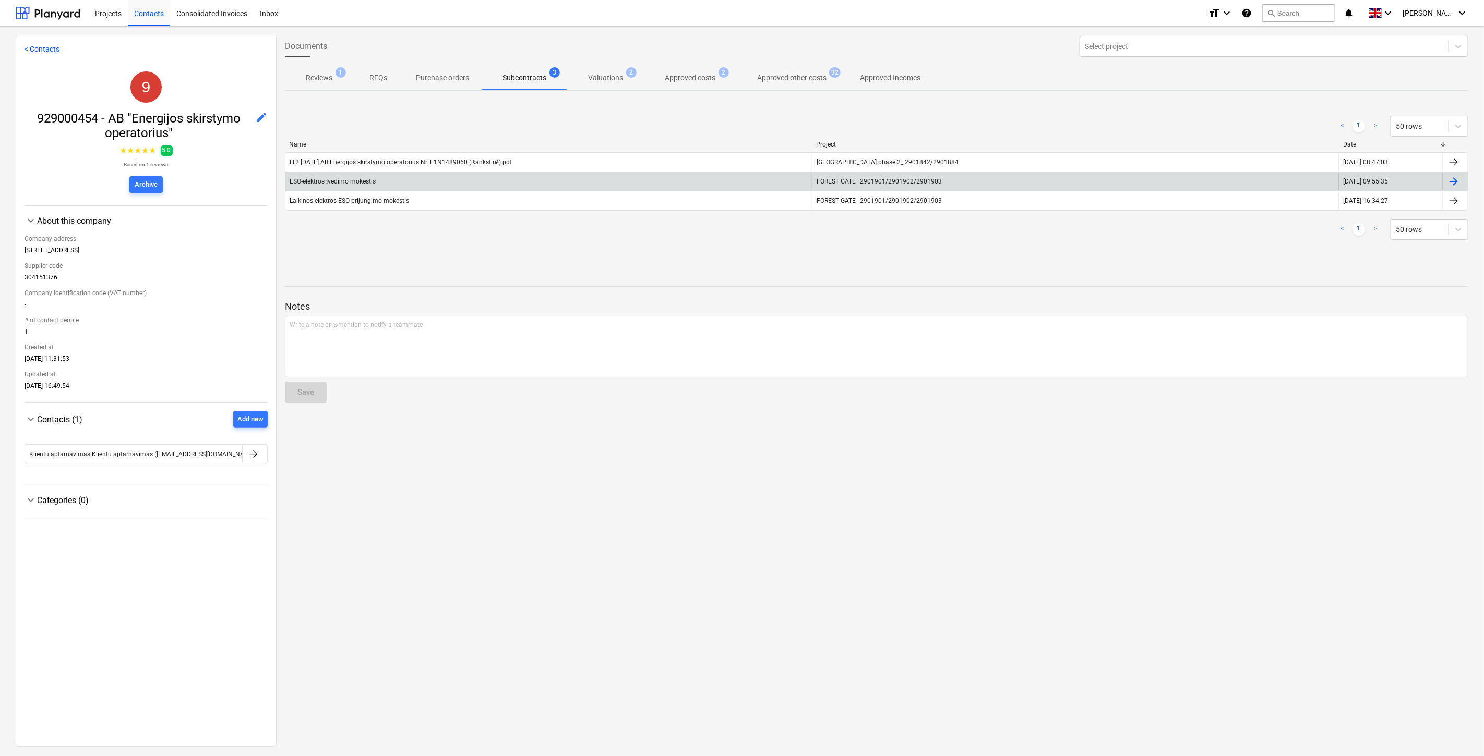
click at [467, 184] on div "ESO-elektros įvedimo mokestis" at bounding box center [548, 181] width 526 height 17
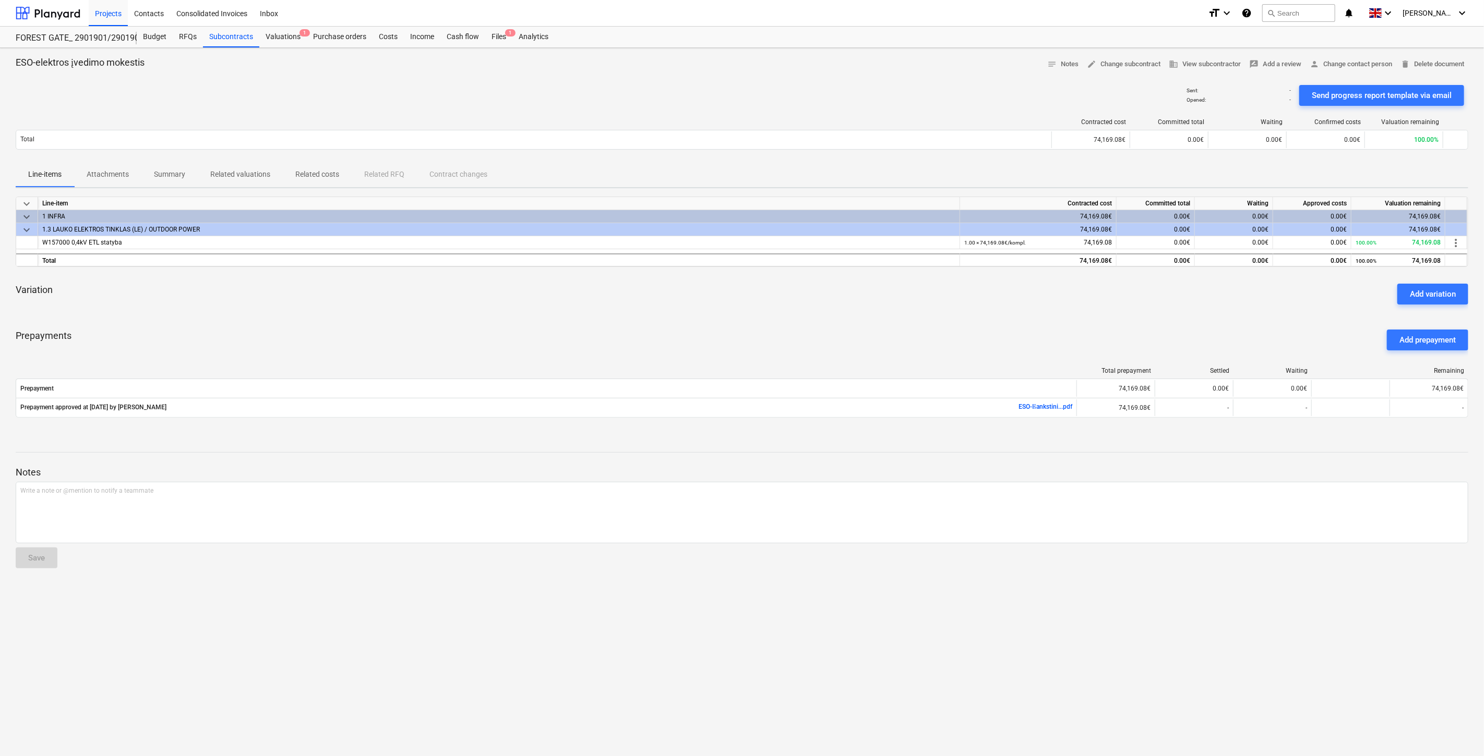
click at [254, 306] on div "Variation Add variation" at bounding box center [742, 294] width 1452 height 38
